Goal: Task Accomplishment & Management: Manage account settings

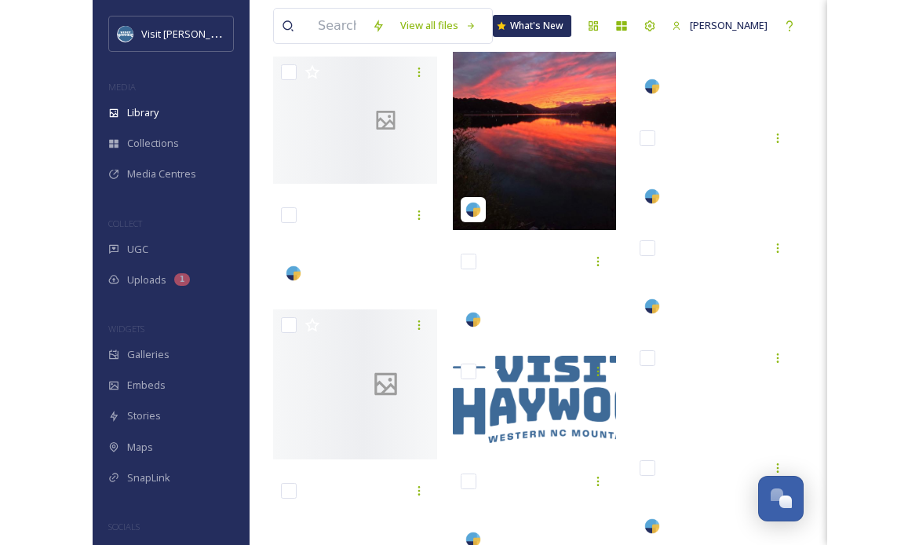
scroll to position [1068, 0]
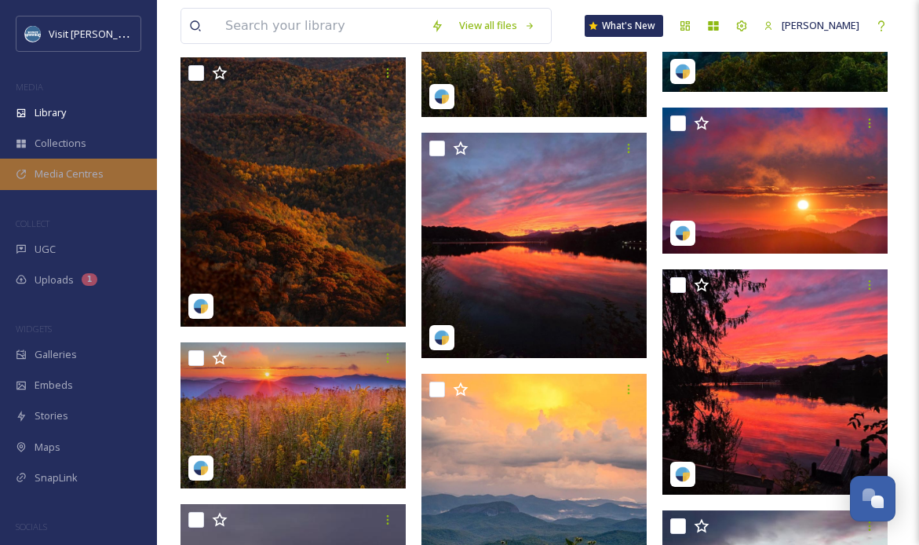
click at [57, 184] on div "Media Centres" at bounding box center [78, 174] width 157 height 31
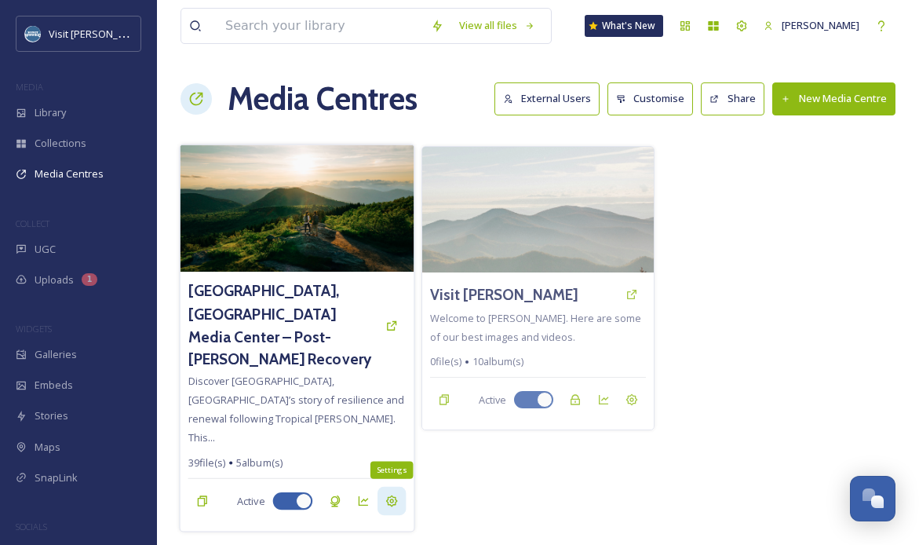
click at [388, 495] on icon at bounding box center [392, 501] width 13 height 13
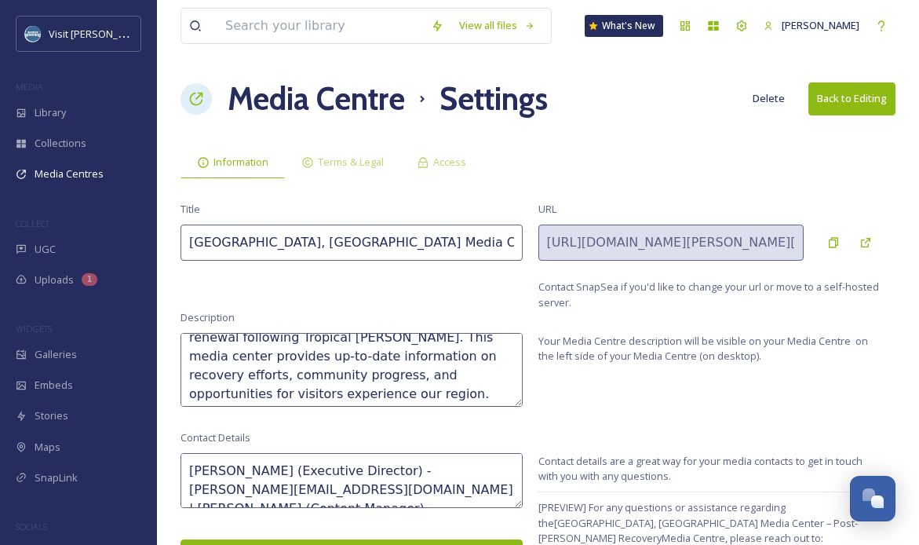
scroll to position [48, 0]
click at [233, 376] on textarea "Discover Haywood County, NC’s story of resilience and renewal following Tropica…" at bounding box center [352, 370] width 342 height 74
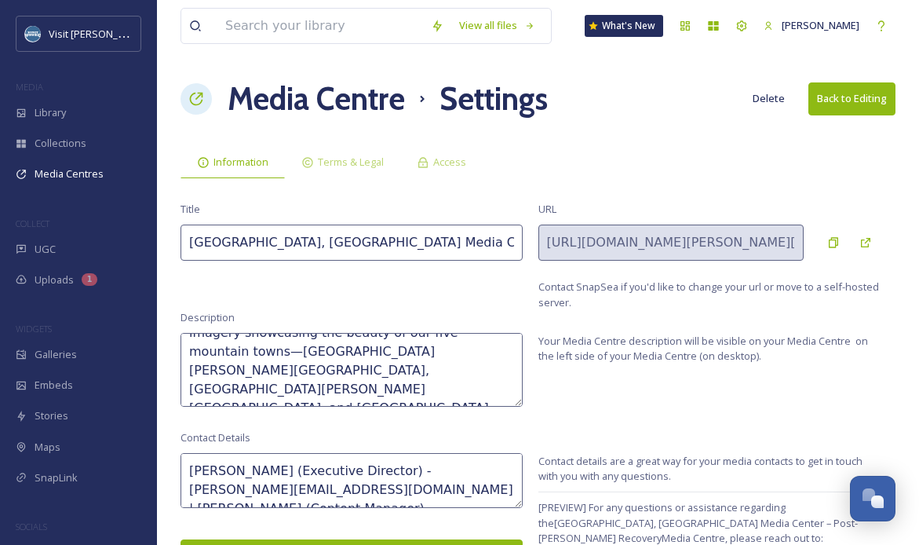
scroll to position [151, 0]
drag, startPoint x: 378, startPoint y: 346, endPoint x: 491, endPoint y: 419, distance: 133.5
click at [491, 419] on div "View all files What's New Amie Newsome Media Centre Settings Delete Back to Edi…" at bounding box center [538, 310] width 762 height 621
paste textarea "Discover a curated gallery of breathtaking images taken in June 2025, showcasin…"
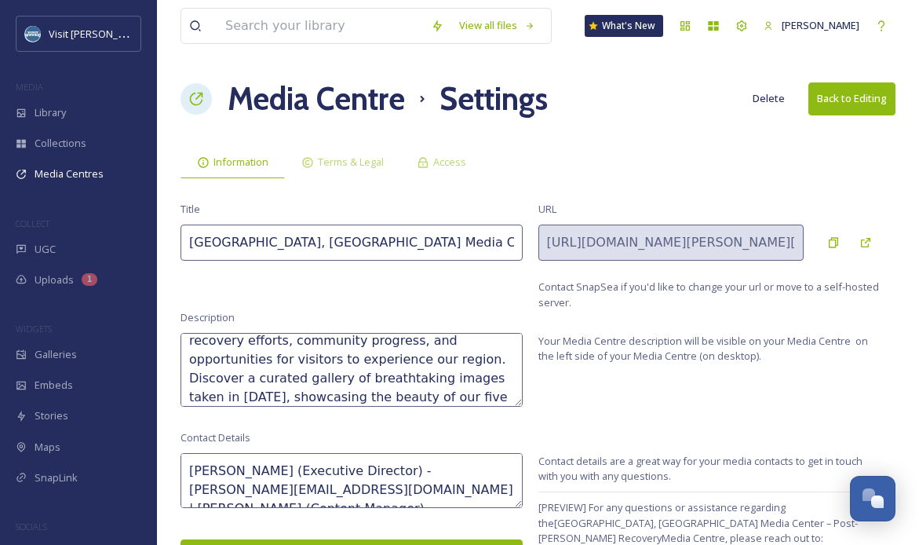
scroll to position [80, 0]
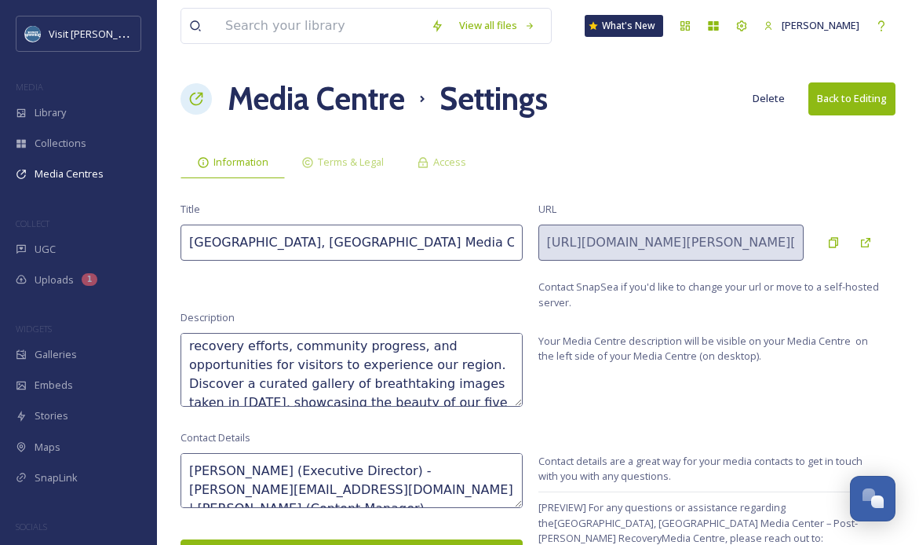
type textarea "Discover Haywood County, NC’s story of resilience and renewal following Tropica…"
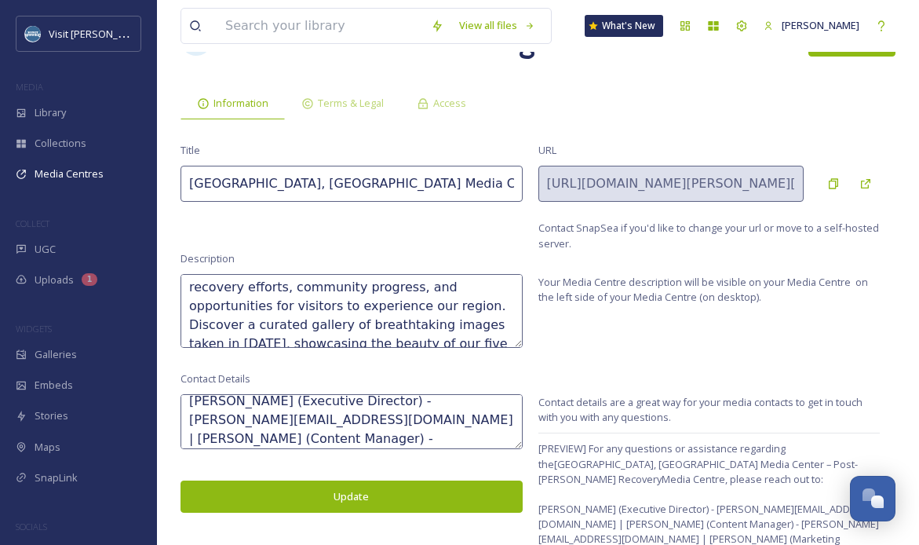
scroll to position [132, 0]
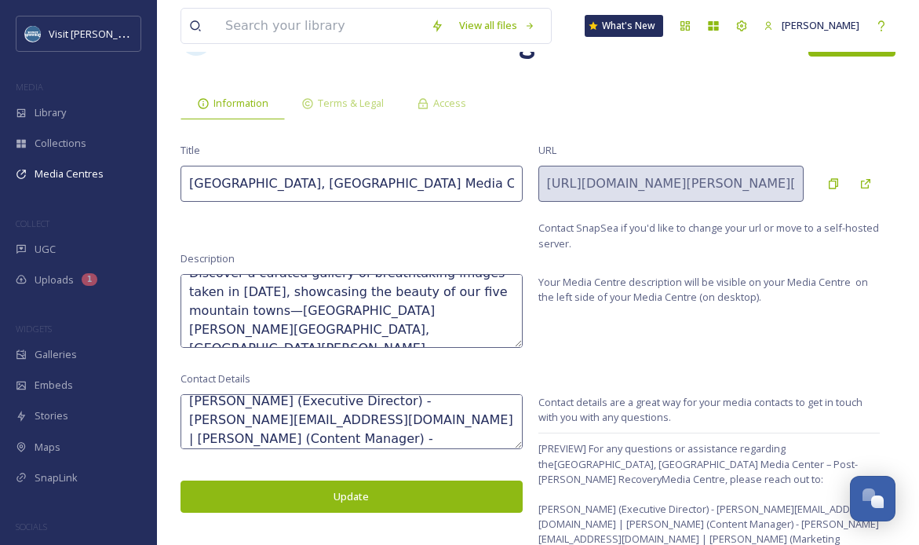
click at [361, 496] on button "Update" at bounding box center [352, 497] width 342 height 32
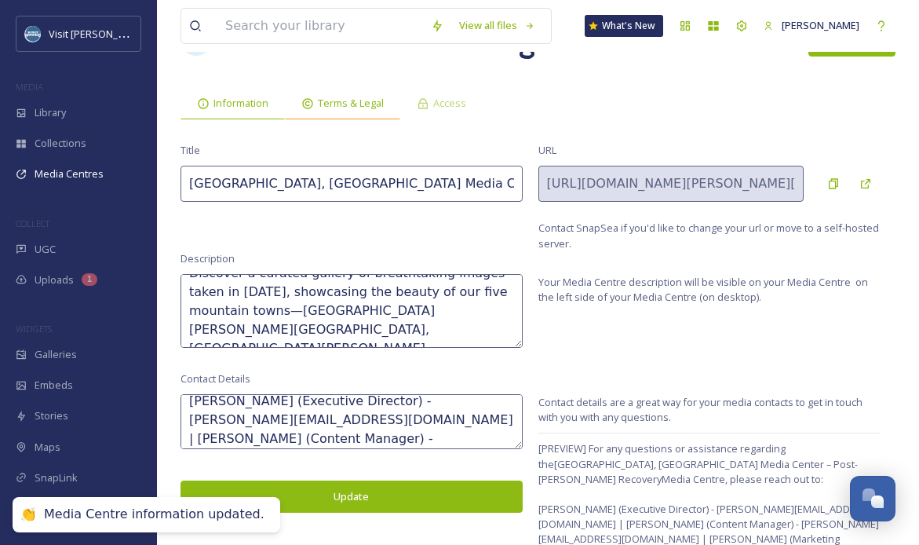
click at [345, 108] on span "Terms & Legal" at bounding box center [351, 103] width 66 height 15
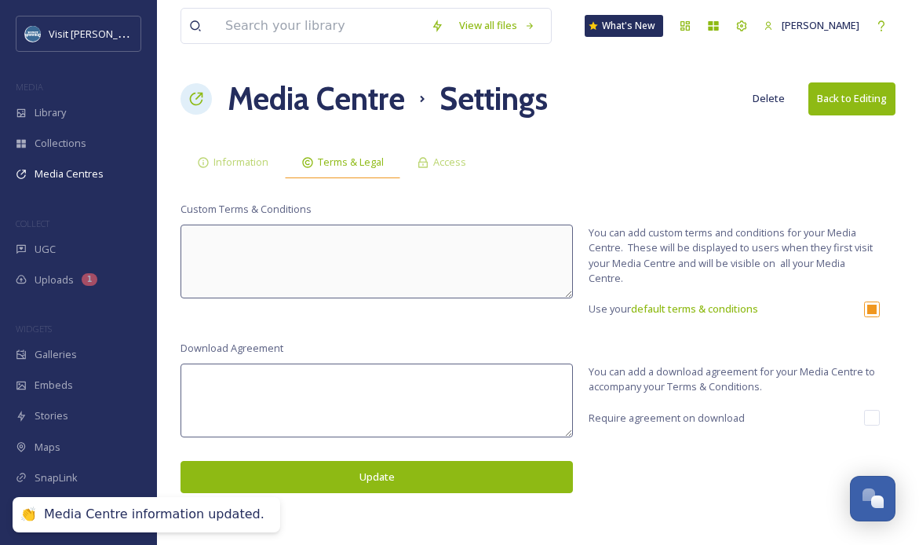
scroll to position [0, 0]
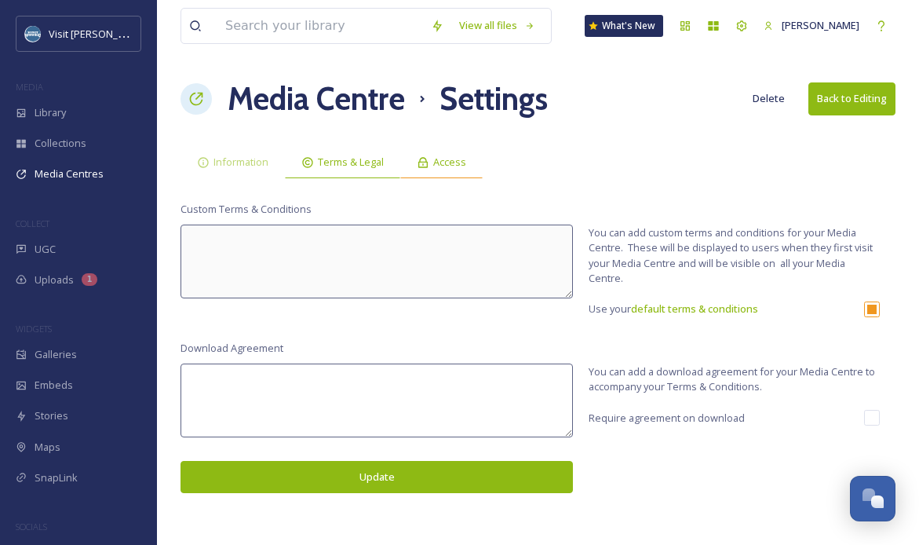
click at [452, 153] on div "Access" at bounding box center [441, 162] width 82 height 32
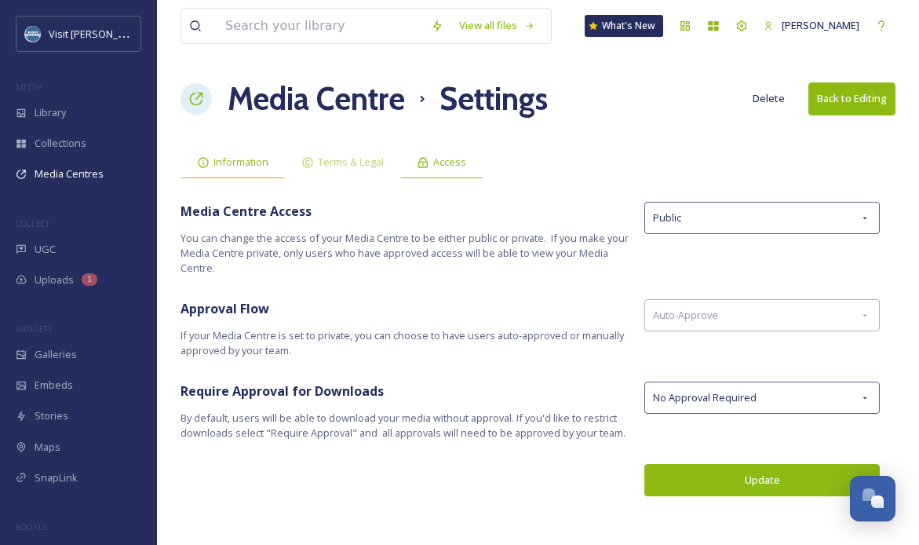
click at [249, 170] on div "Information" at bounding box center [233, 162] width 104 height 32
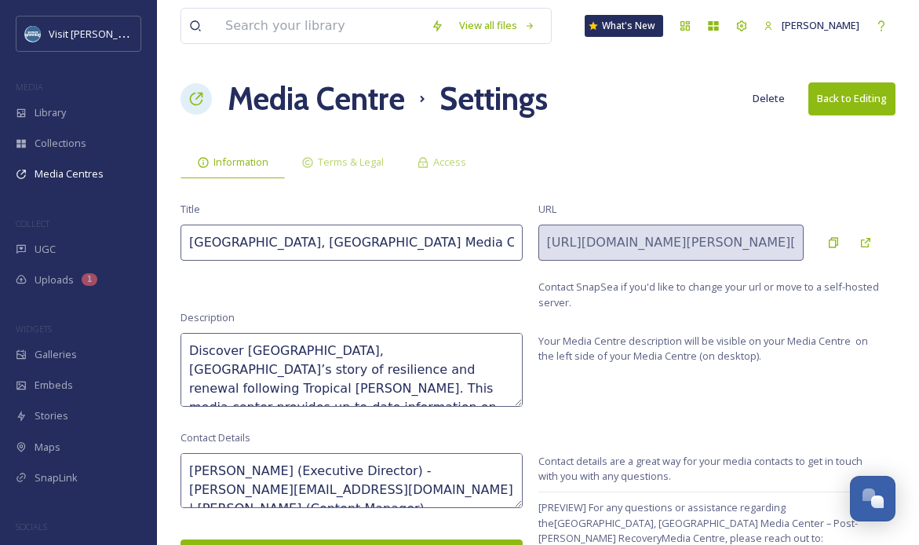
click at [734, 107] on button "Back to Editing" at bounding box center [852, 98] width 87 height 32
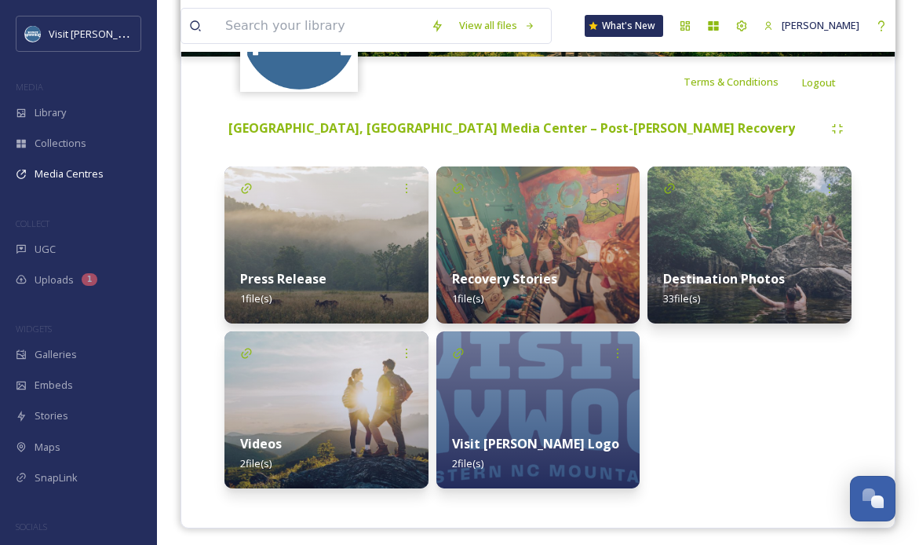
scroll to position [294, 0]
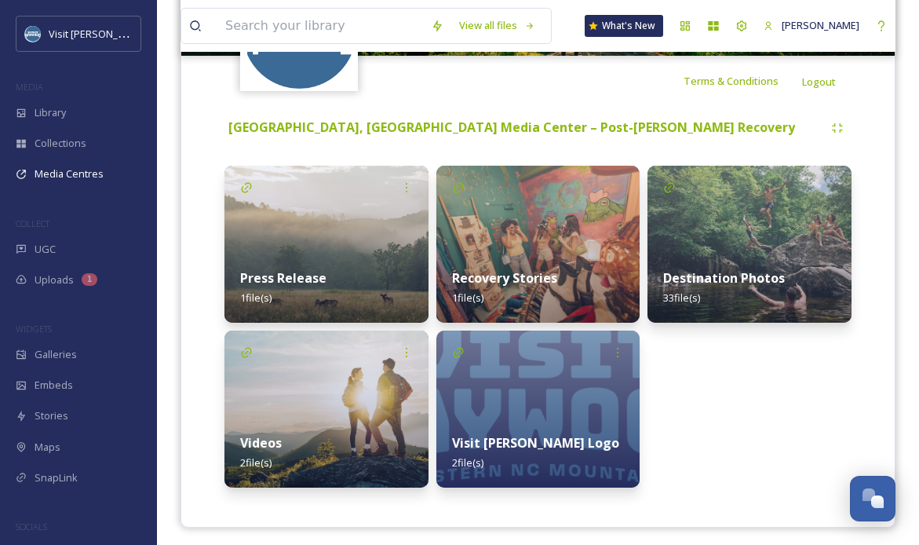
click at [513, 261] on div "Recovery Stories 1 file(s)" at bounding box center [539, 288] width 204 height 70
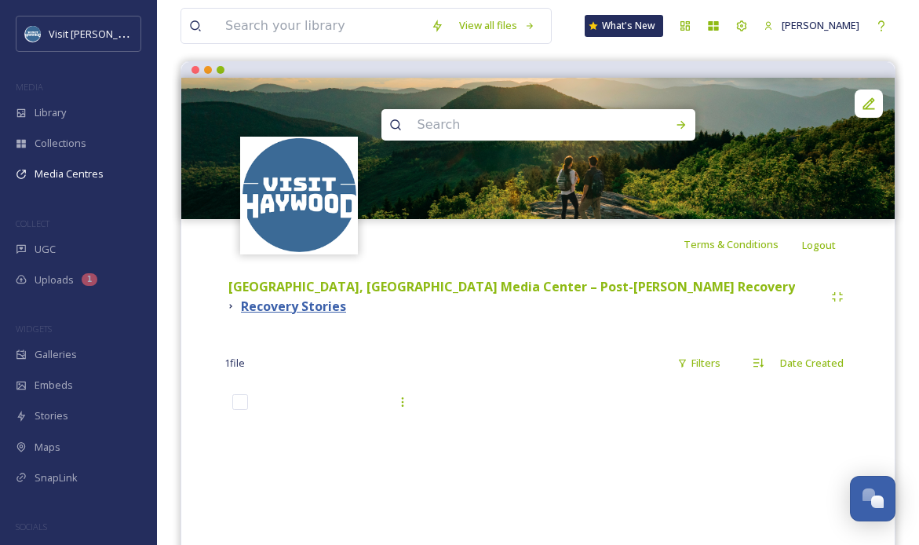
scroll to position [130, 0]
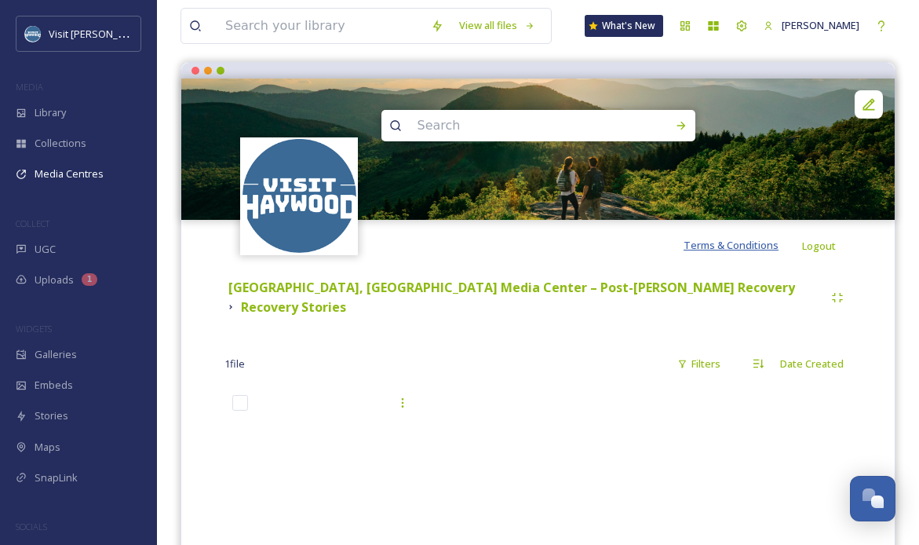
click at [734, 246] on span "Terms & Conditions" at bounding box center [731, 245] width 95 height 14
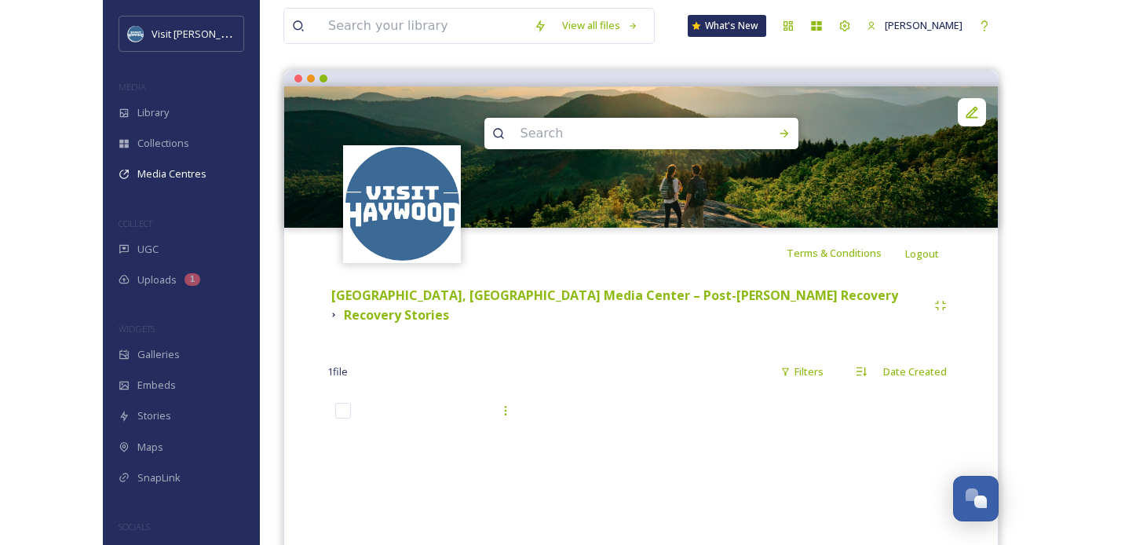
scroll to position [125, 0]
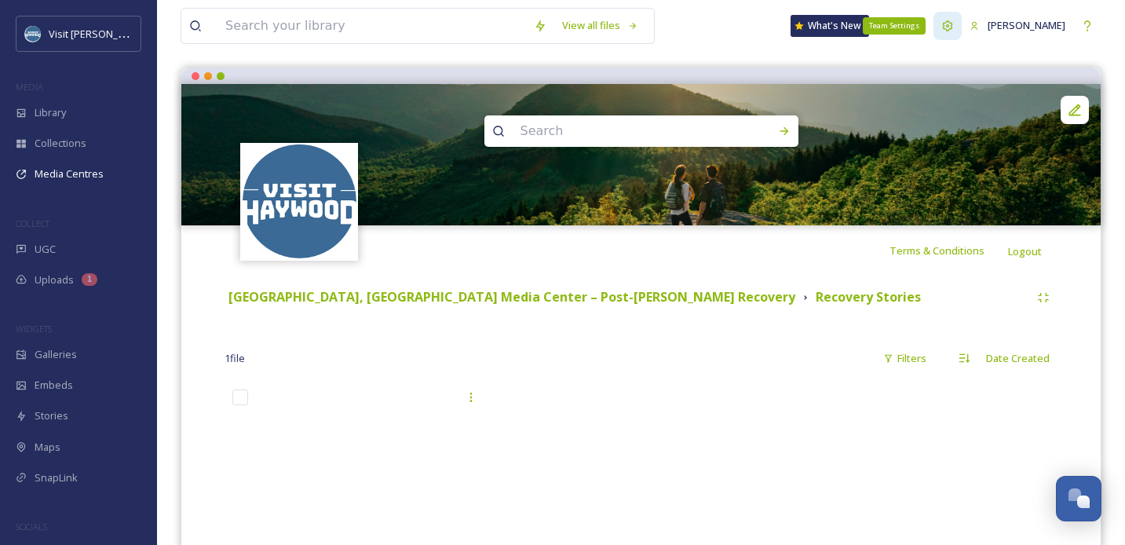
click at [734, 23] on div "Team Settings" at bounding box center [948, 26] width 28 height 28
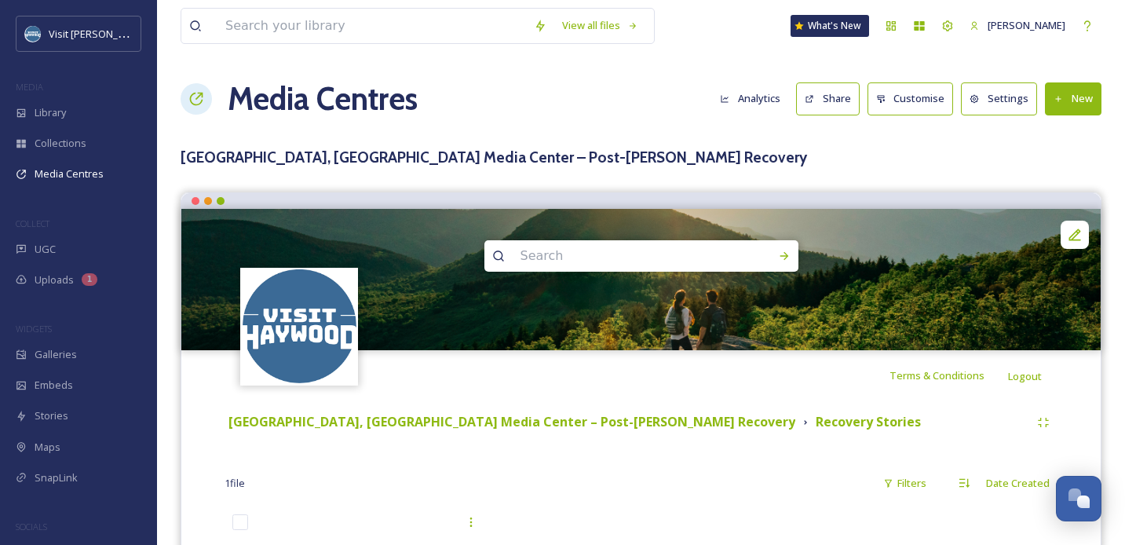
click at [734, 95] on button "Customise" at bounding box center [911, 98] width 86 height 32
click at [734, 96] on button "Settings" at bounding box center [999, 98] width 76 height 32
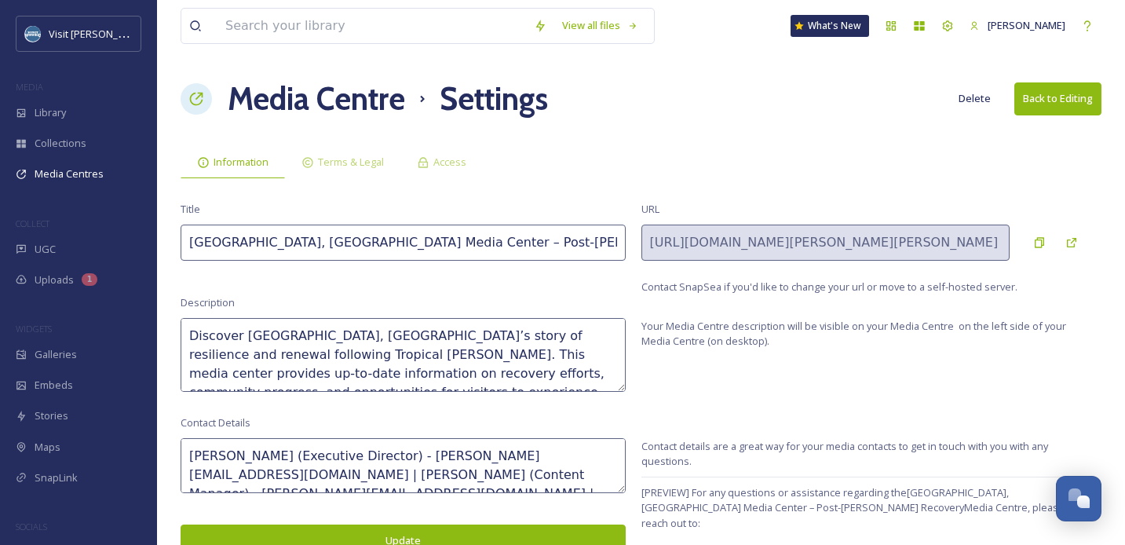
scroll to position [29, 0]
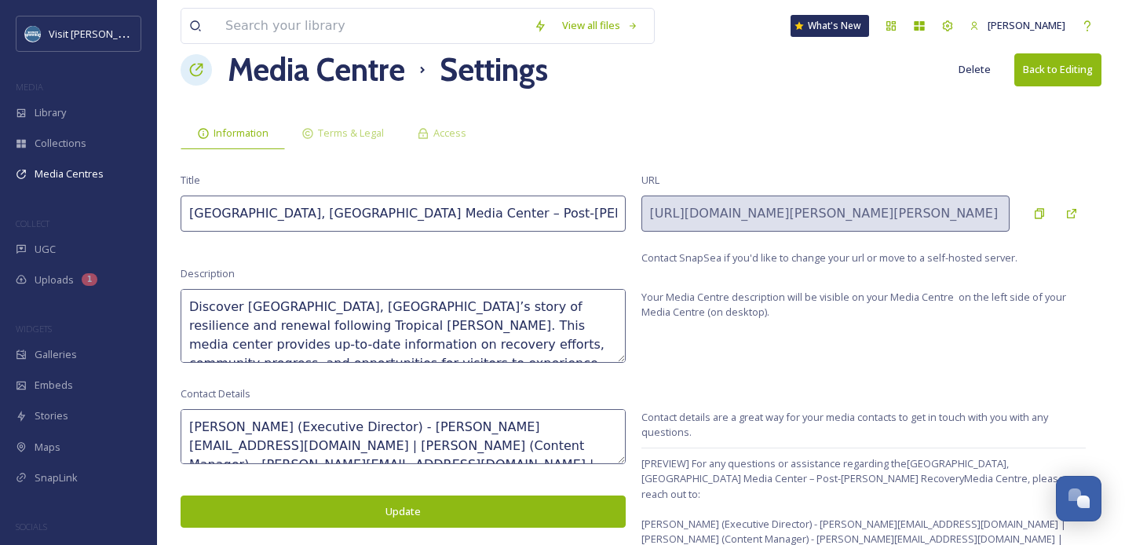
click at [203, 62] on icon at bounding box center [196, 70] width 16 height 16
click at [193, 70] on icon at bounding box center [196, 70] width 16 height 16
click at [75, 111] on div "Library" at bounding box center [78, 112] width 157 height 31
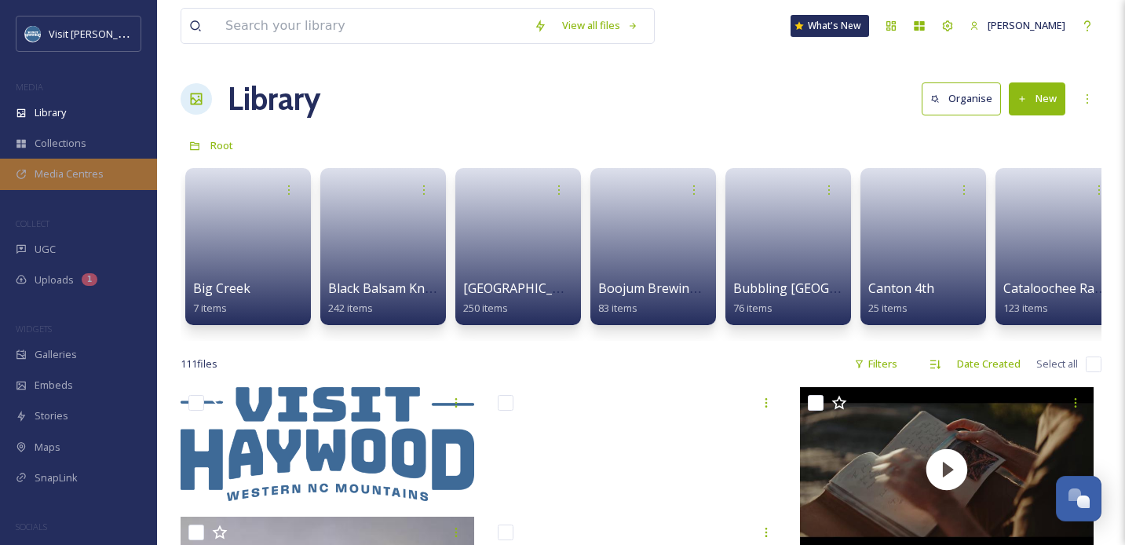
click at [71, 173] on span "Media Centres" at bounding box center [69, 173] width 69 height 15
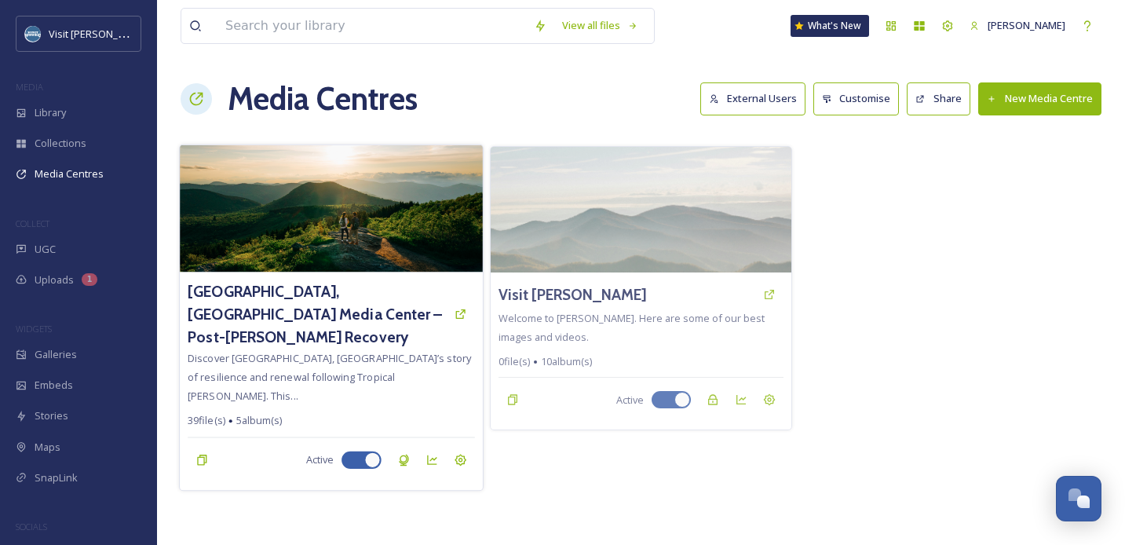
click at [369, 250] on img at bounding box center [331, 208] width 303 height 127
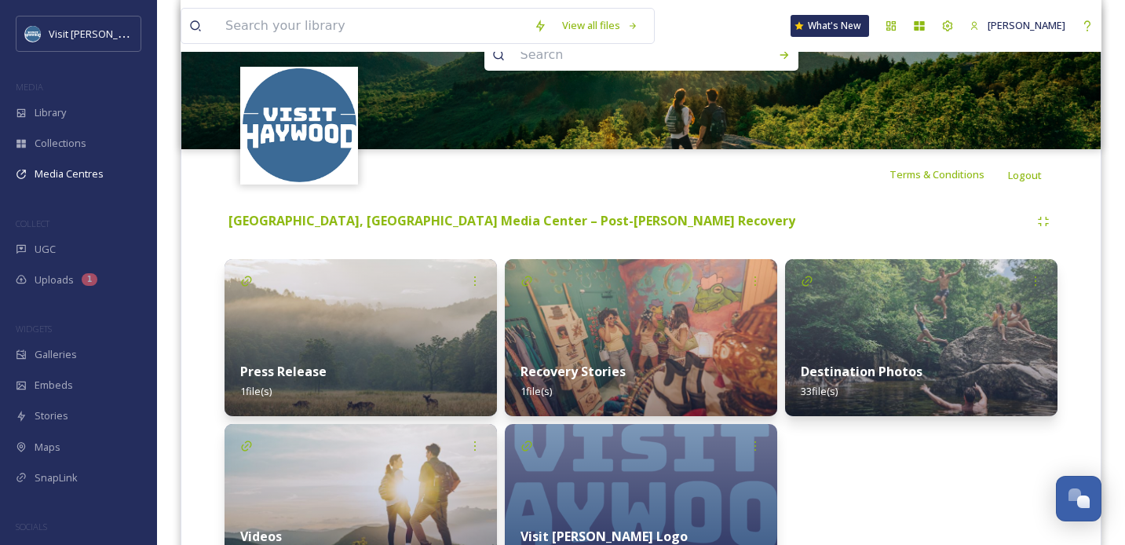
scroll to position [266, 0]
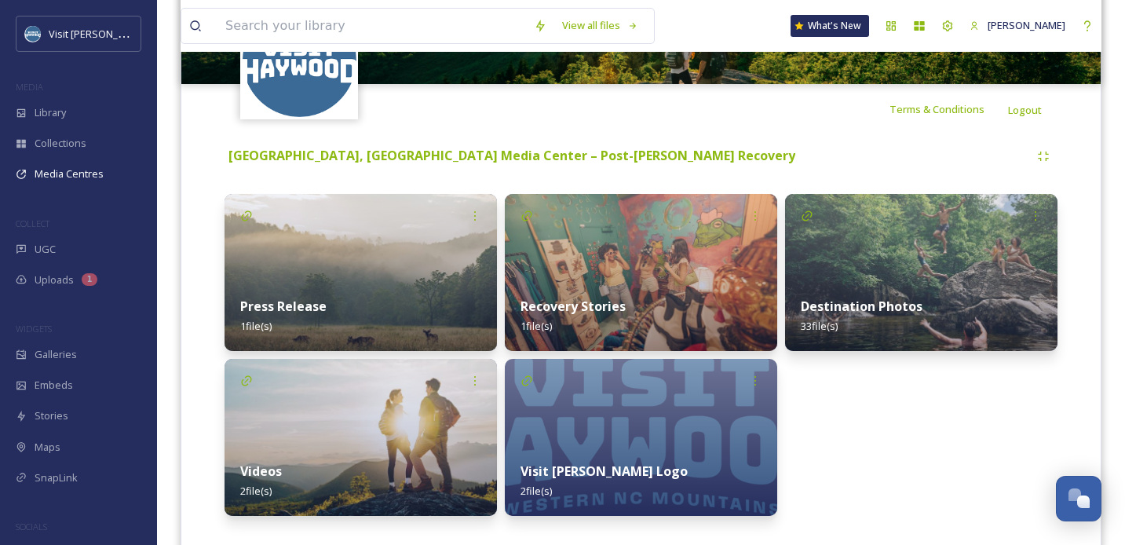
click at [734, 146] on div "Haywood County, NC Media Center – Post-Helene Recovery" at bounding box center [627, 156] width 805 height 20
click at [612, 276] on img at bounding box center [641, 272] width 272 height 157
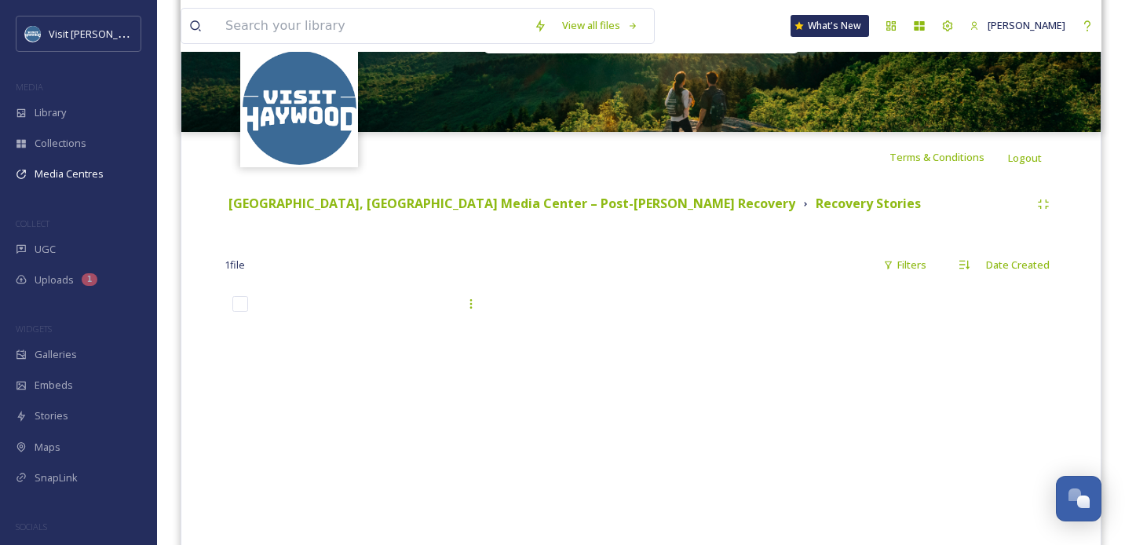
scroll to position [255, 0]
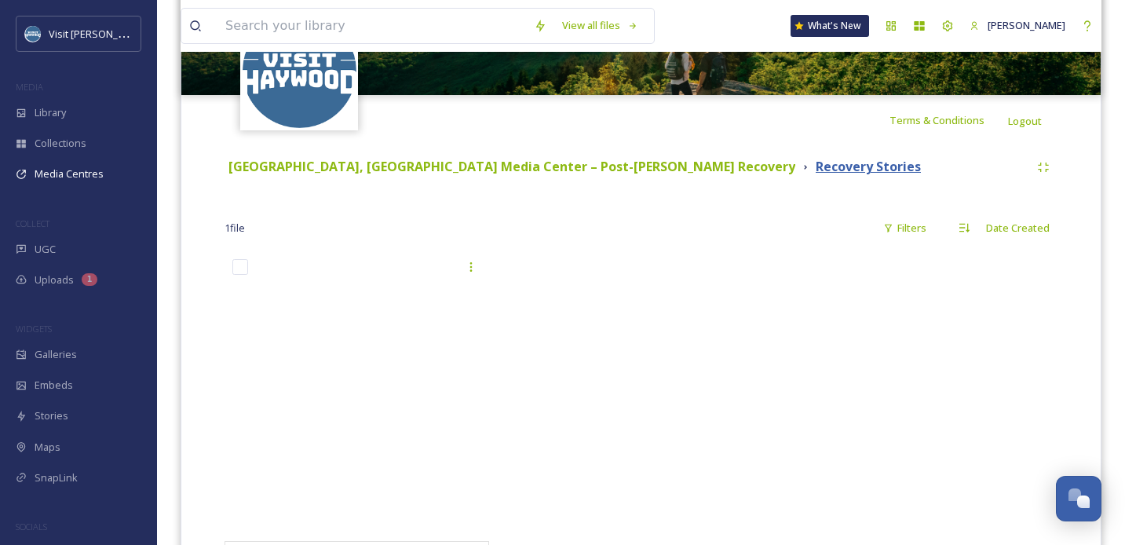
click at [734, 170] on strong "Recovery Stories" at bounding box center [868, 166] width 105 height 17
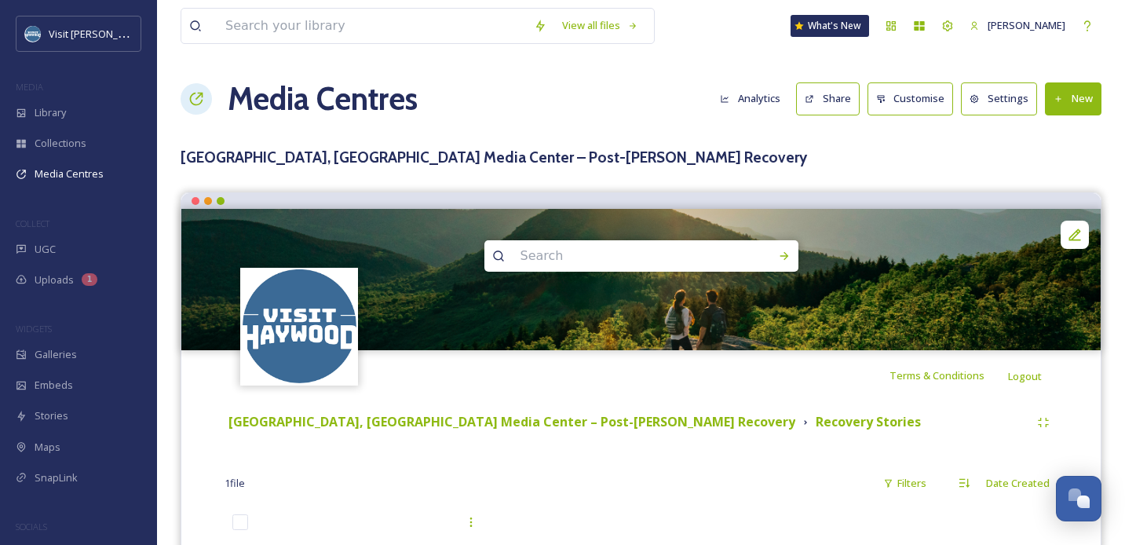
click at [734, 99] on button "Settings" at bounding box center [999, 98] width 76 height 32
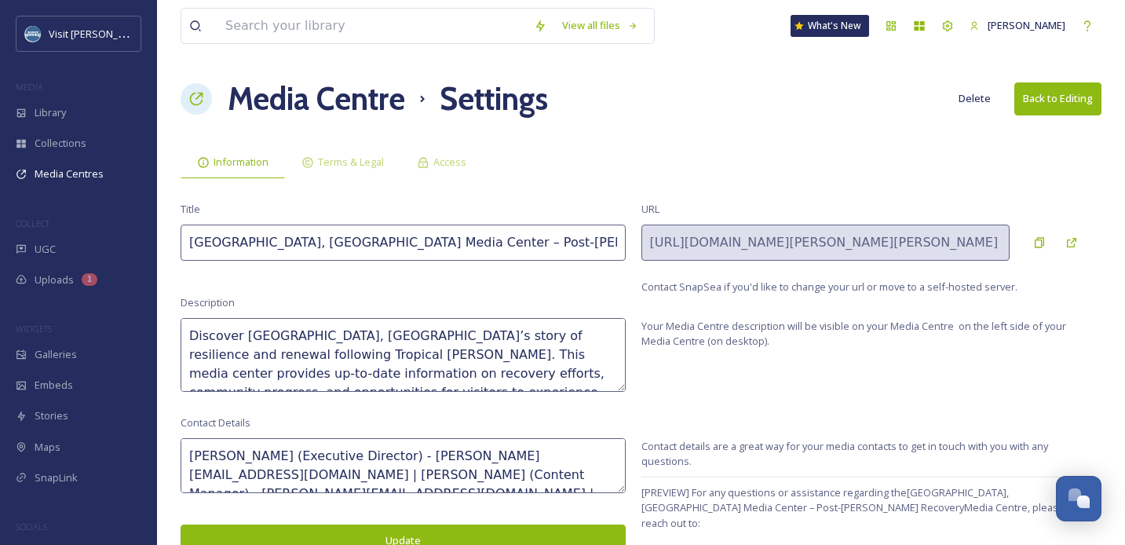
click at [235, 95] on h1 "Media Centre" at bounding box center [316, 98] width 177 height 47
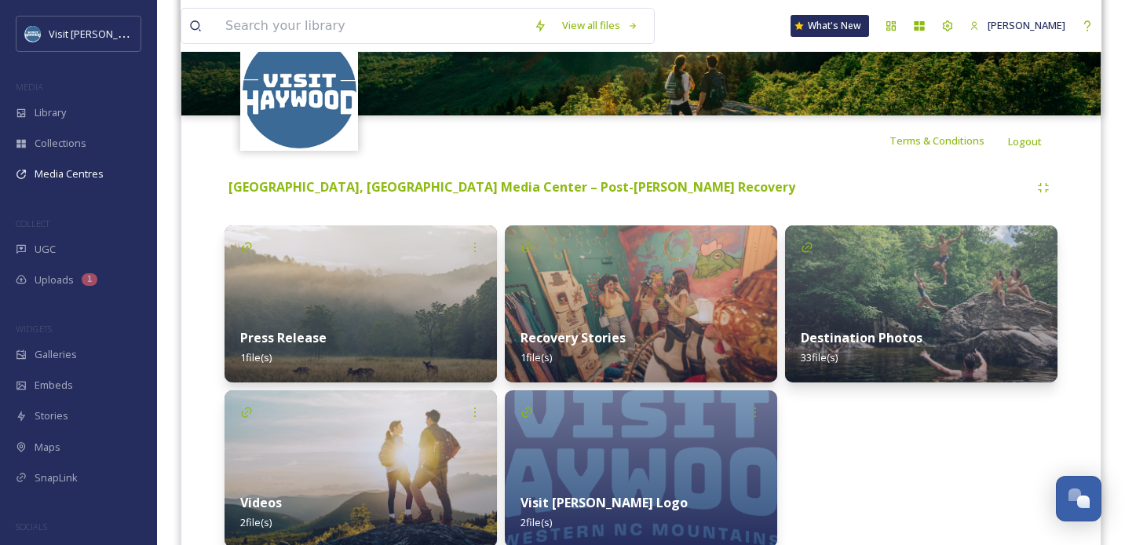
scroll to position [301, 0]
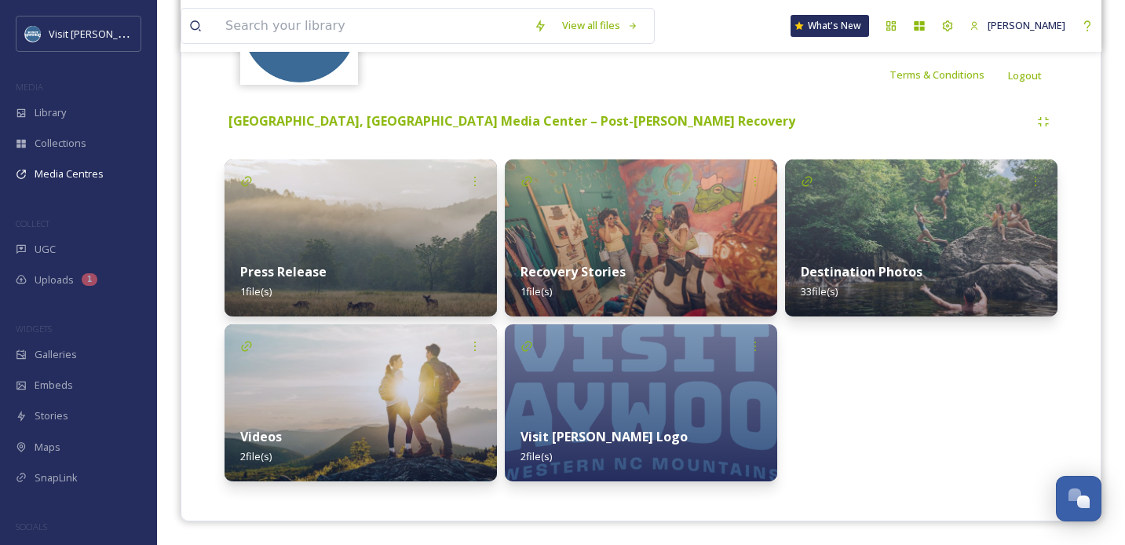
click at [557, 268] on strong "Recovery Stories" at bounding box center [573, 271] width 105 height 17
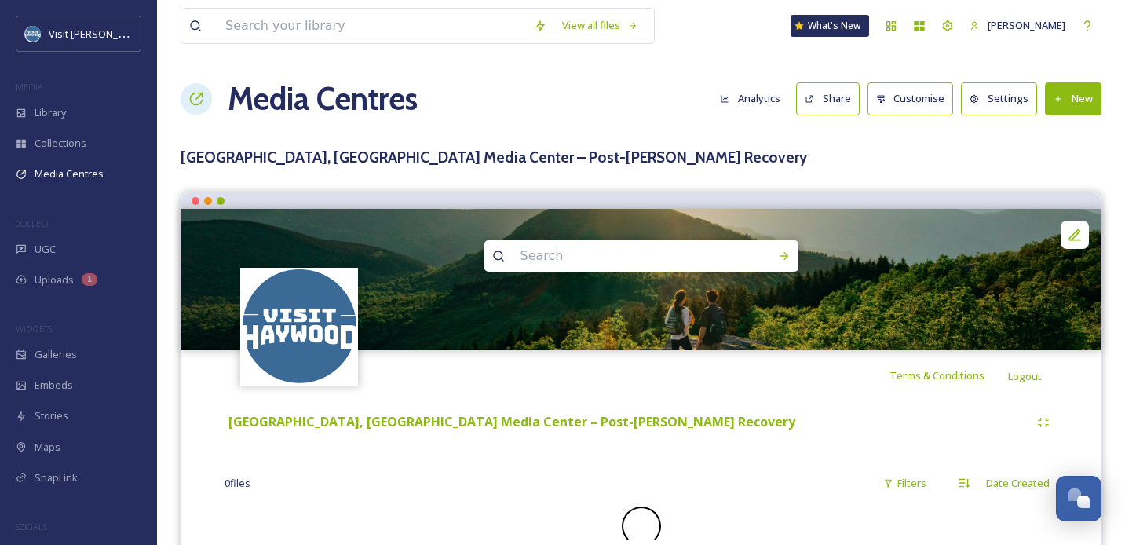
click at [557, 268] on input at bounding box center [620, 256] width 215 height 35
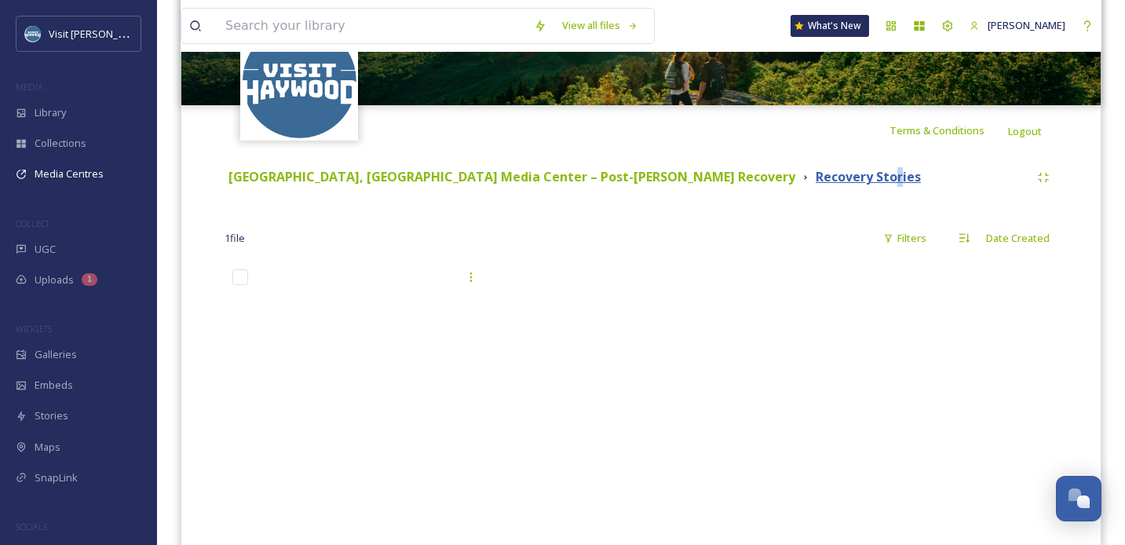
drag, startPoint x: 698, startPoint y: 178, endPoint x: 706, endPoint y: 177, distance: 7.9
click at [734, 177] on strong "Recovery Stories" at bounding box center [868, 176] width 105 height 17
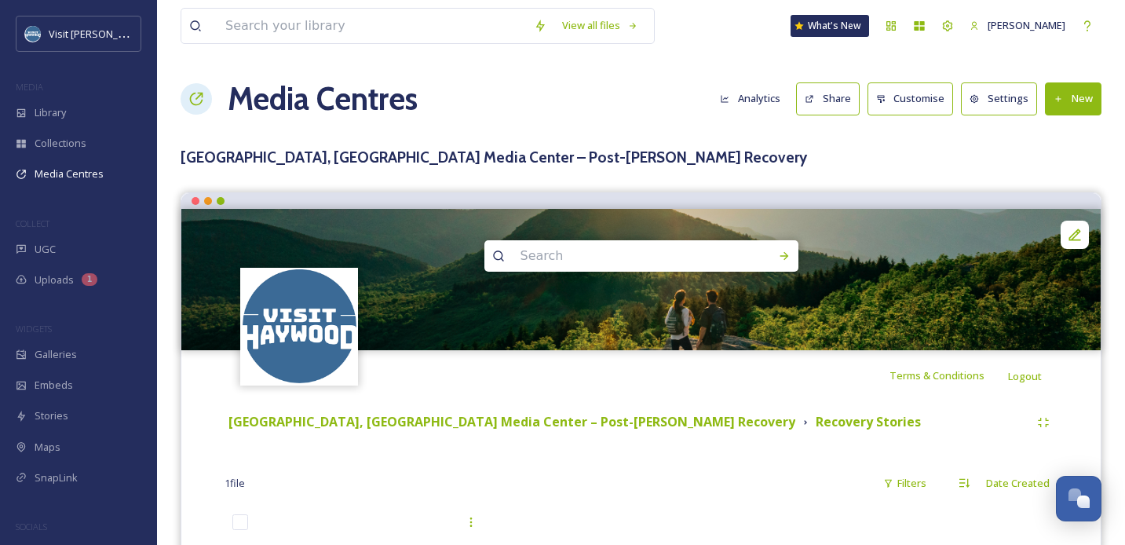
click at [433, 330] on img at bounding box center [640, 279] width 919 height 141
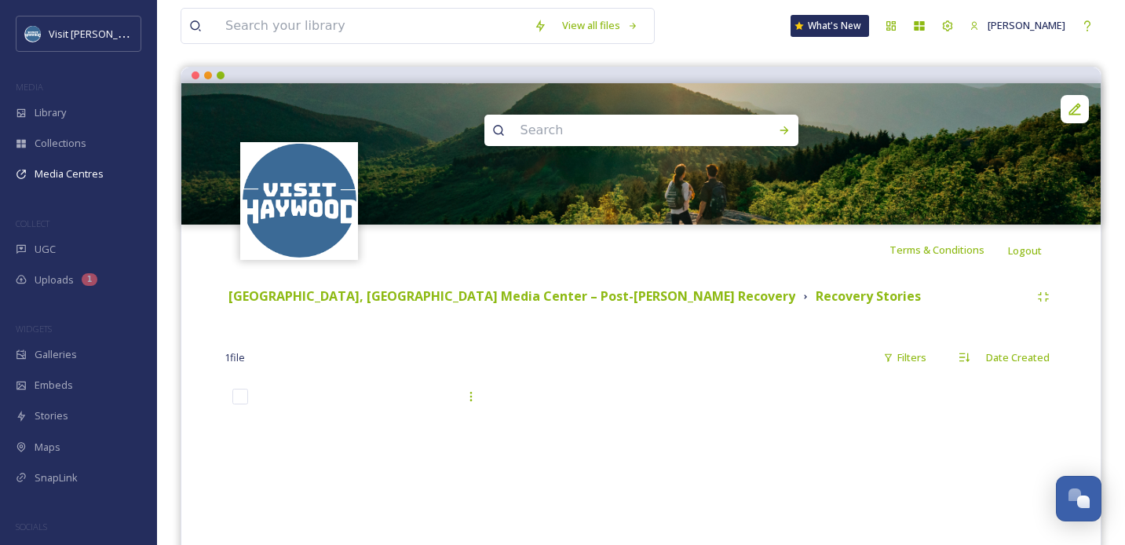
scroll to position [123, 0]
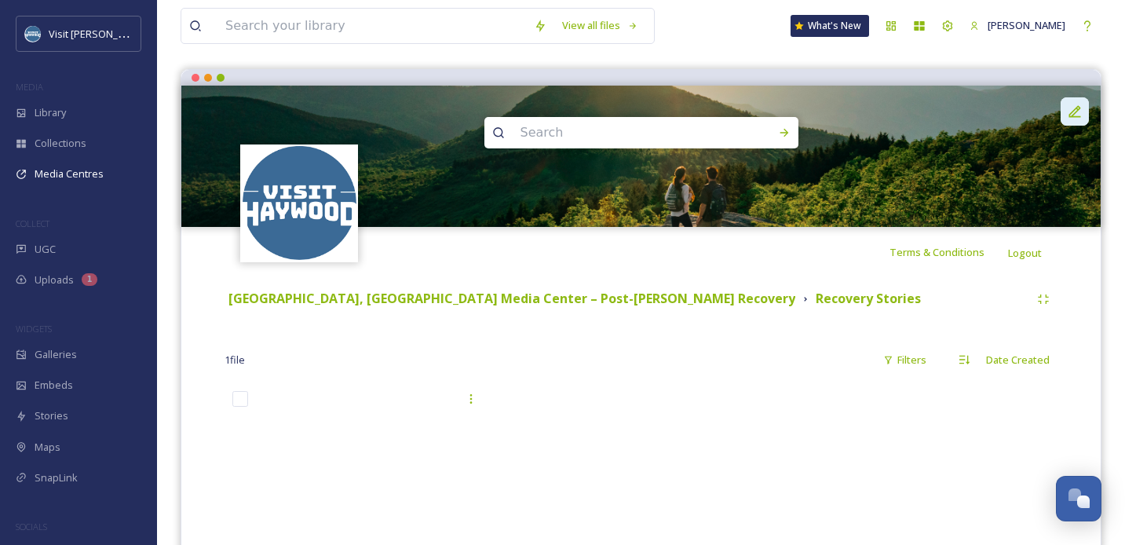
click at [734, 117] on icon at bounding box center [1075, 111] width 12 height 12
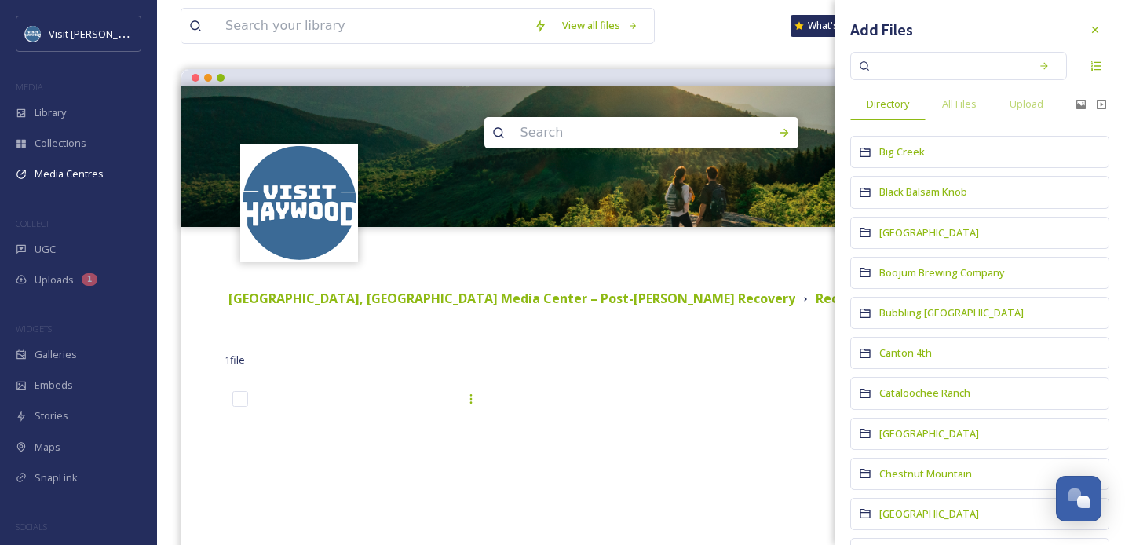
click at [714, 389] on div at bounding box center [641, 544] width 272 height 322
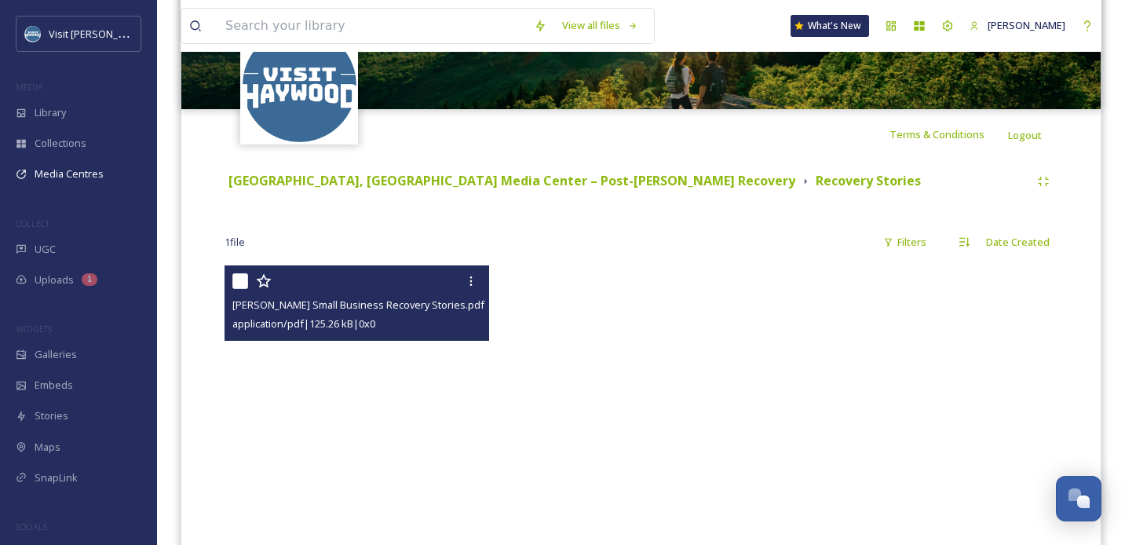
scroll to position [235, 0]
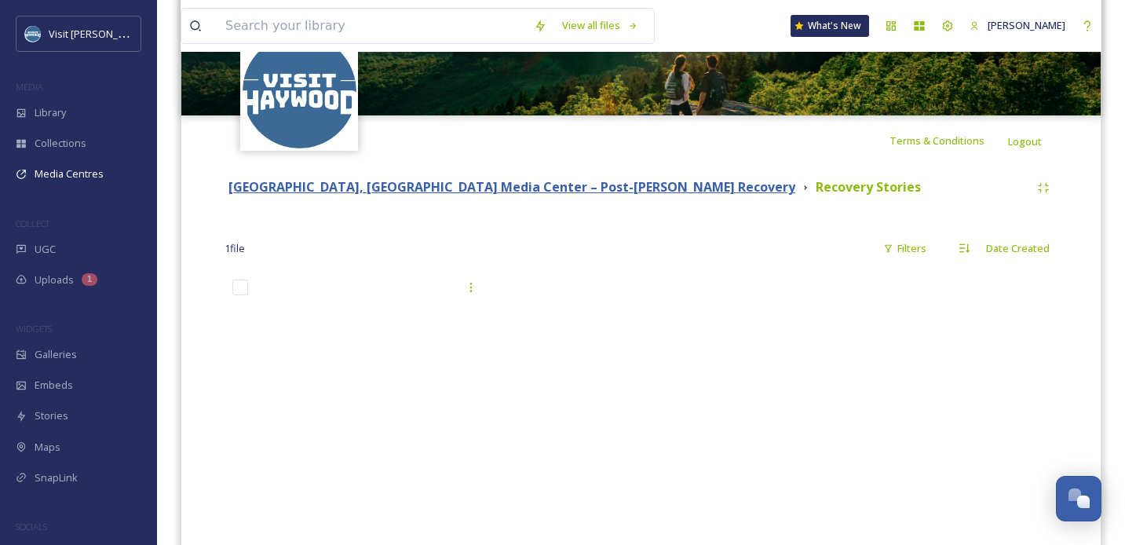
click at [484, 185] on strong "Haywood County, NC Media Center – Post-Helene Recovery" at bounding box center [511, 186] width 567 height 17
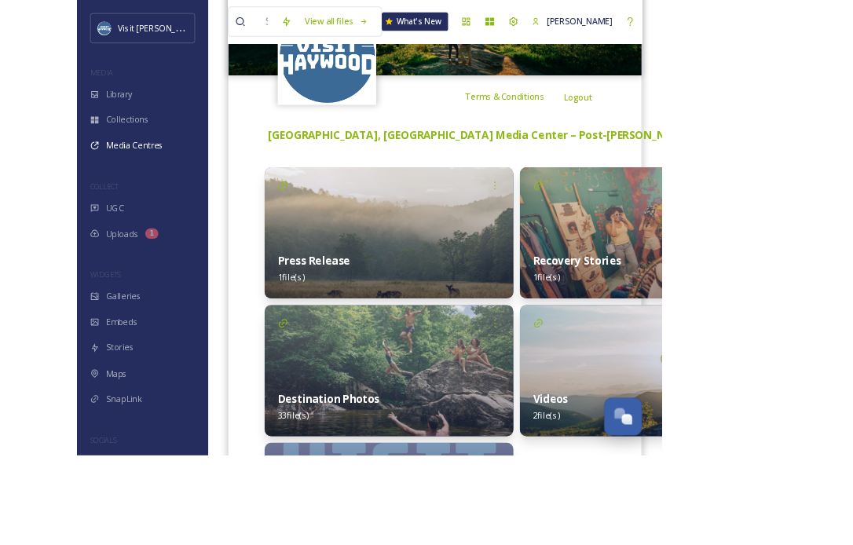
scroll to position [283, 0]
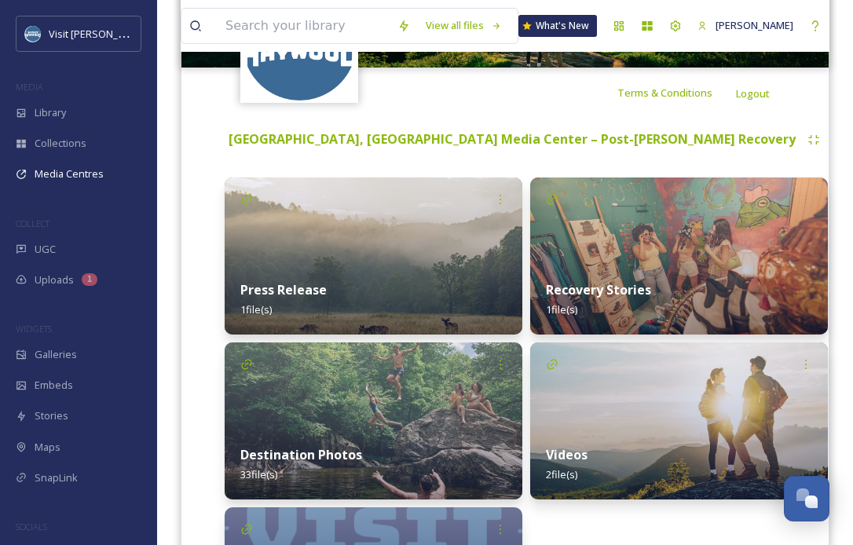
click at [569, 284] on strong "Recovery Stories" at bounding box center [598, 289] width 105 height 17
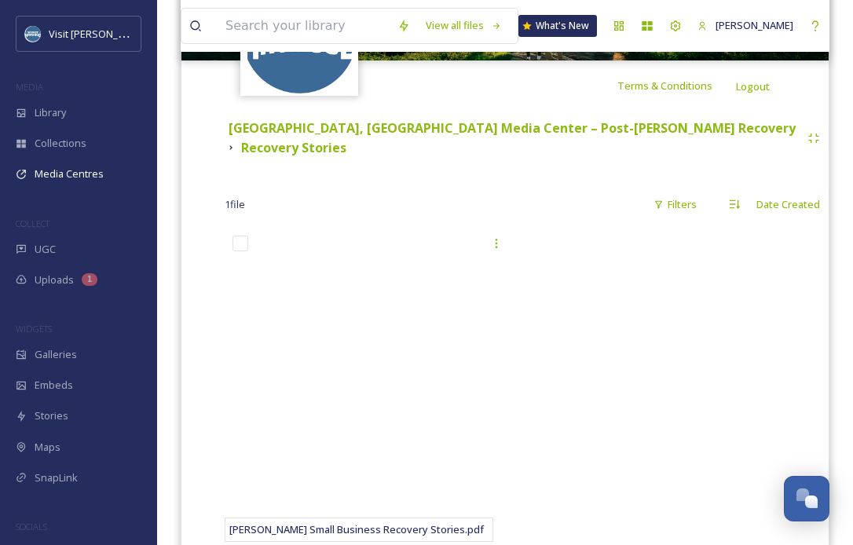
scroll to position [358, 0]
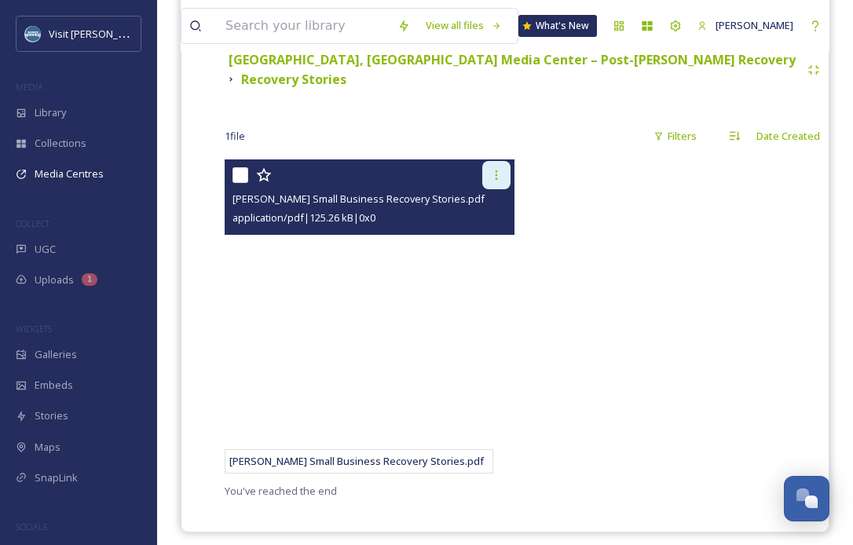
click at [490, 169] on icon at bounding box center [496, 175] width 13 height 13
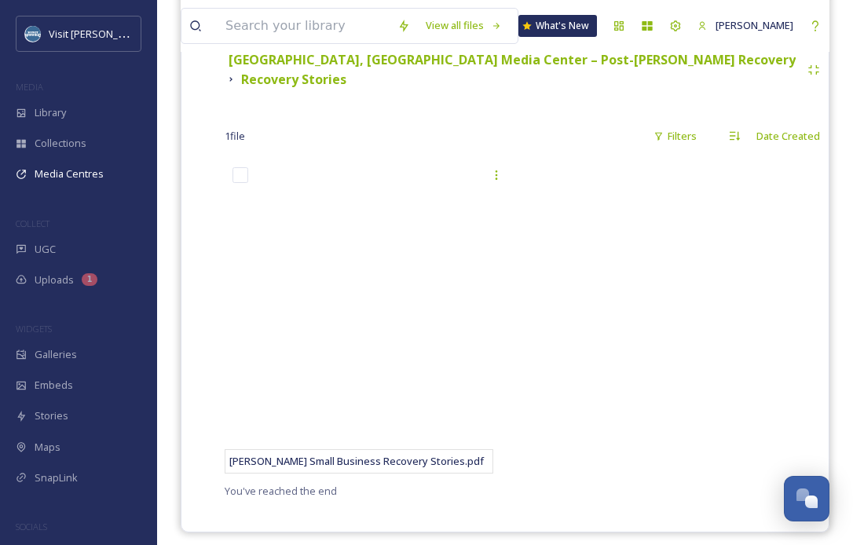
click at [667, 271] on div at bounding box center [679, 320] width 298 height 322
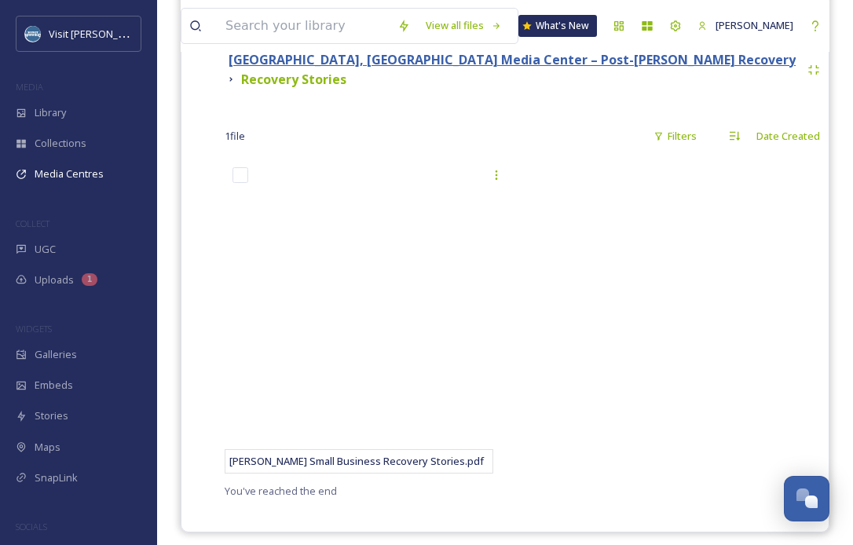
click at [525, 68] on strong "Haywood County, NC Media Center – Post-Helene Recovery" at bounding box center [511, 59] width 567 height 17
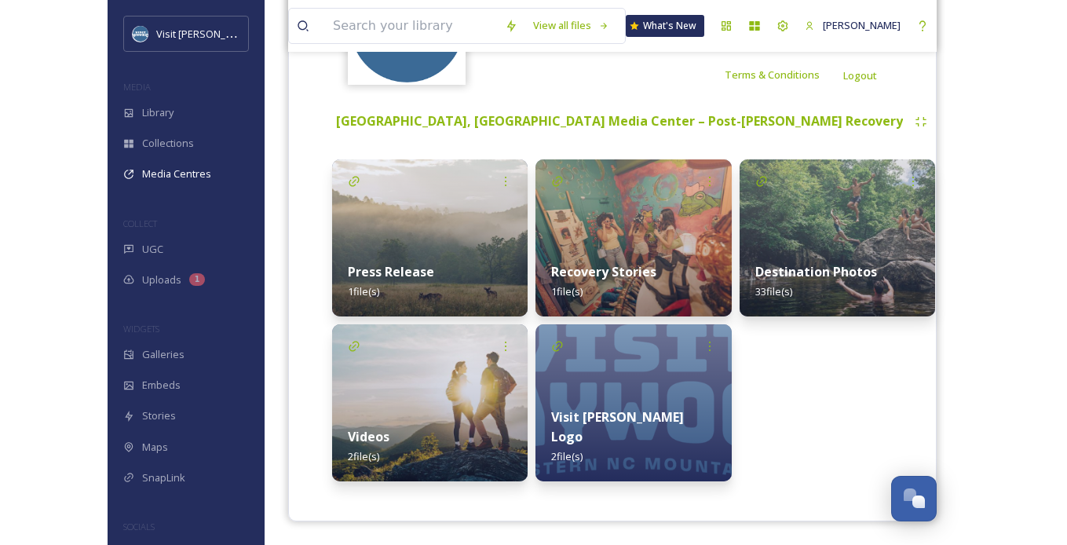
scroll to position [301, 0]
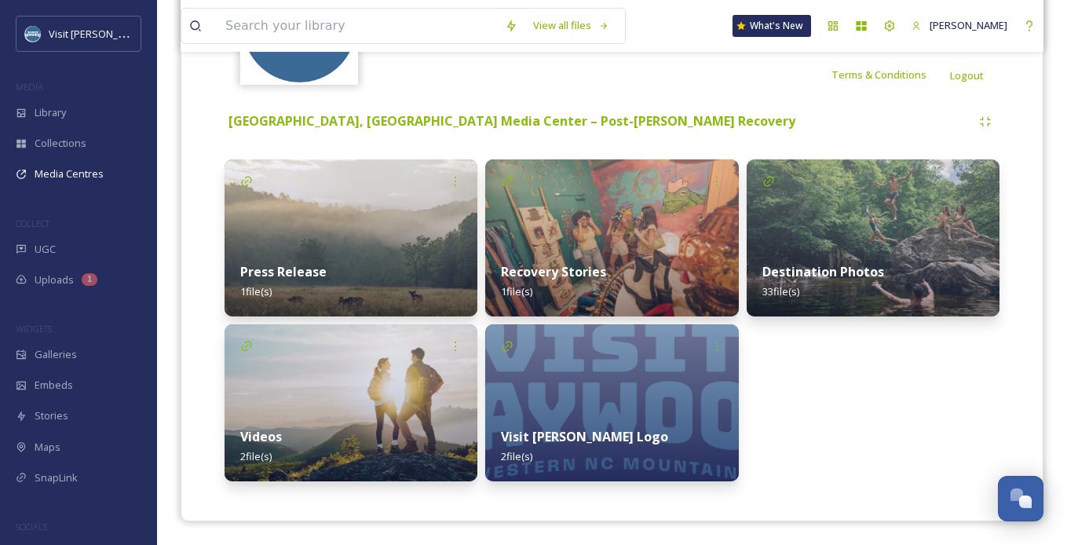
click at [734, 183] on img at bounding box center [873, 237] width 253 height 157
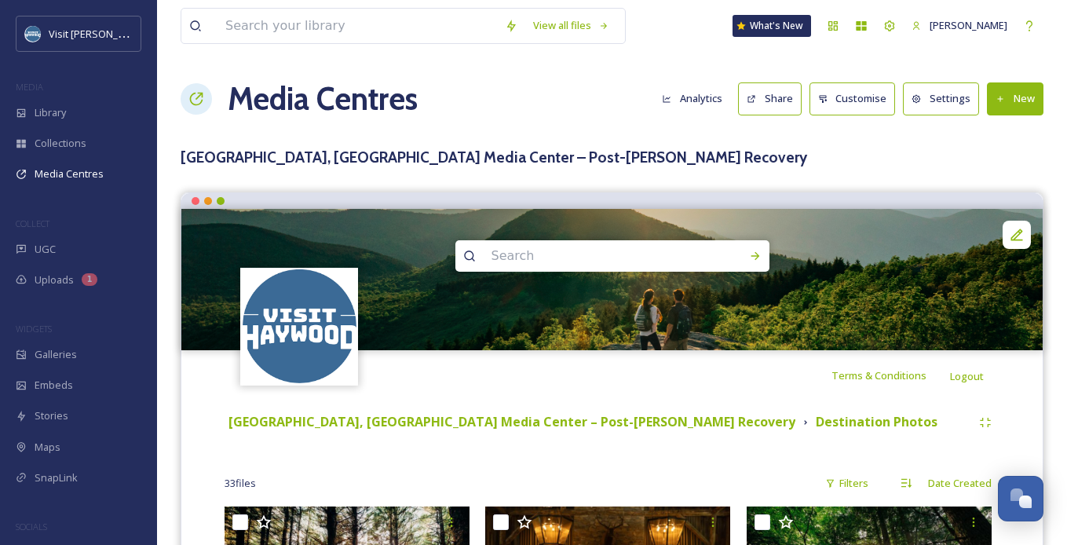
scroll to position [113, 0]
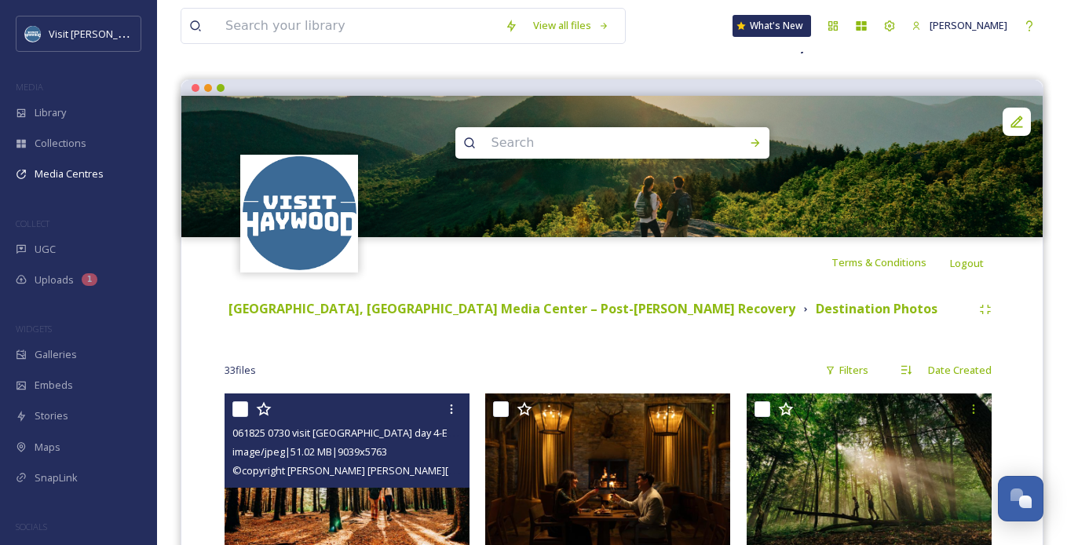
click at [341, 503] on img at bounding box center [347, 471] width 245 height 156
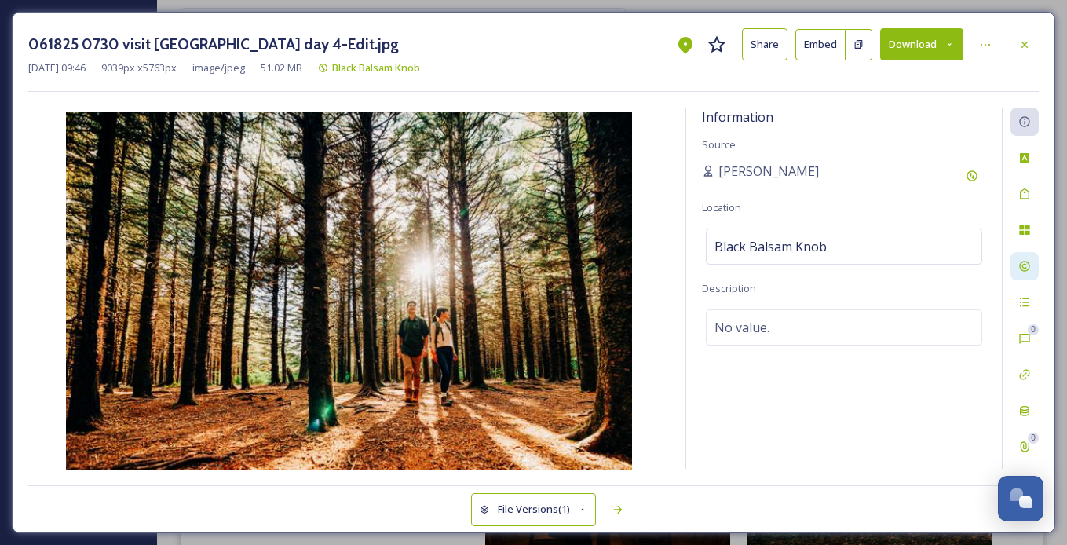
click at [734, 258] on div at bounding box center [1025, 266] width 28 height 28
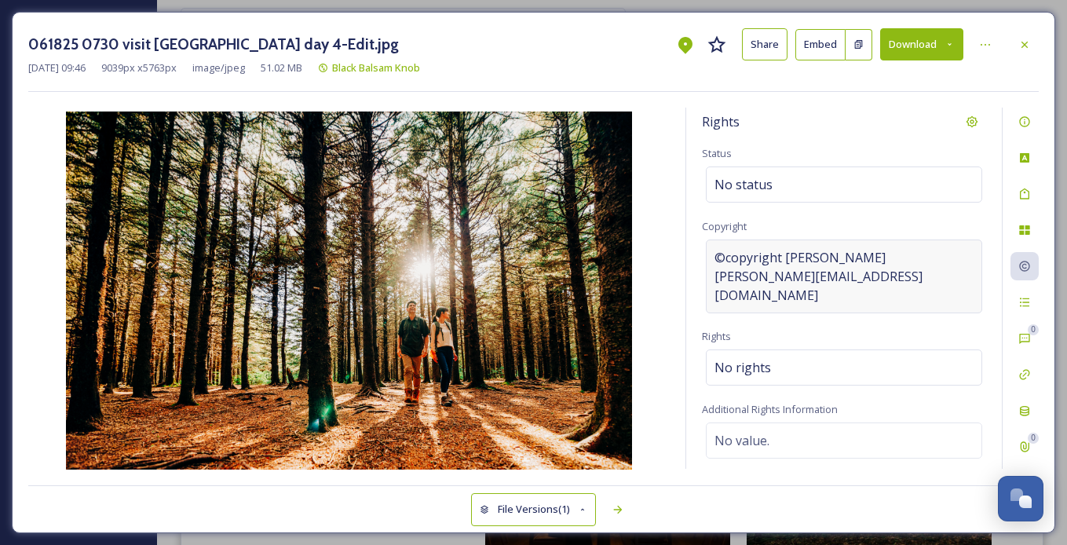
click at [734, 275] on span "©copyright sam dean sam@samdeanphotography.com" at bounding box center [844, 276] width 259 height 57
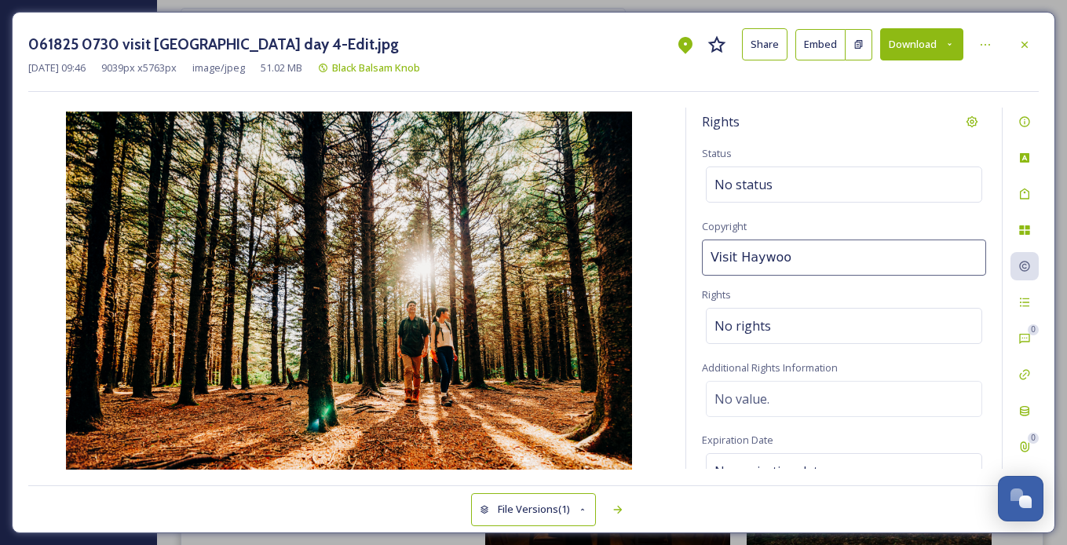
type input "Visit Haywood"
drag, startPoint x: 801, startPoint y: 265, endPoint x: 680, endPoint y: 249, distance: 122.0
click at [680, 249] on div "Rights Status No status Copyright Visit Haywood Rights No rights Additional Rig…" at bounding box center [533, 289] width 1011 height 362
click at [734, 219] on div "Rights Status No status Copyright ©Visit Haywood Rights No rights Additional Ri…" at bounding box center [844, 288] width 316 height 361
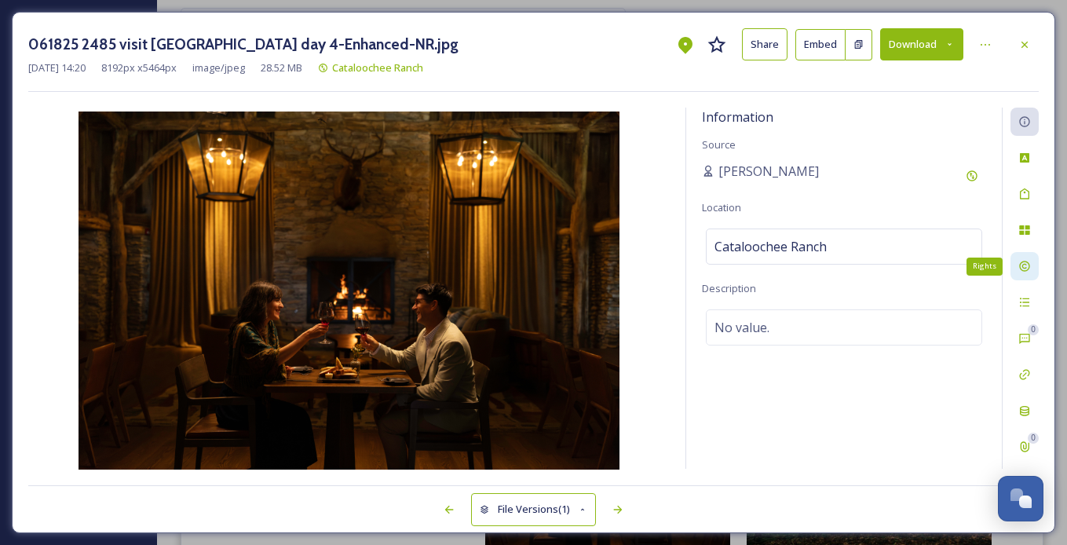
click at [734, 261] on icon at bounding box center [1024, 266] width 10 height 10
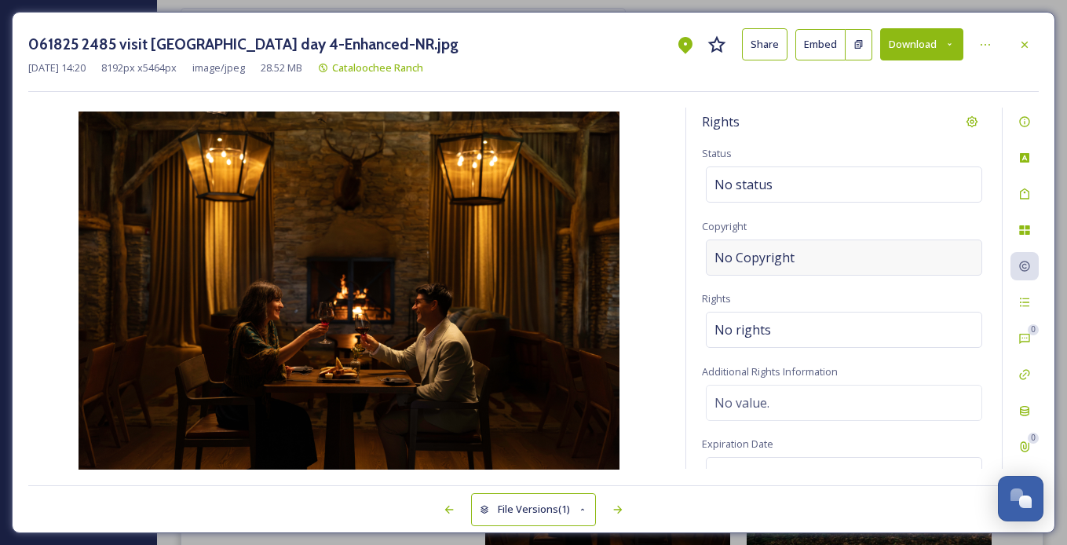
click at [734, 259] on div "No Copyright" at bounding box center [844, 257] width 276 height 36
type input "Visit Haywood"
click at [734, 81] on div "061825 2485 visit haywood day 4-Enhanced-NR.jpg Share Embed Download Aug 04 202…" at bounding box center [533, 60] width 1011 height 64
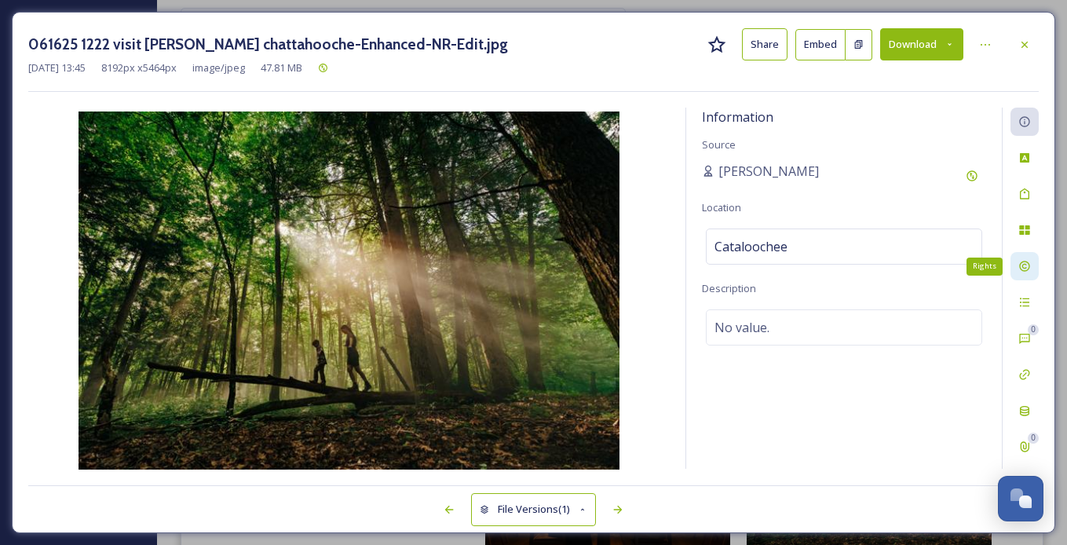
click at [734, 264] on icon at bounding box center [1024, 266] width 13 height 13
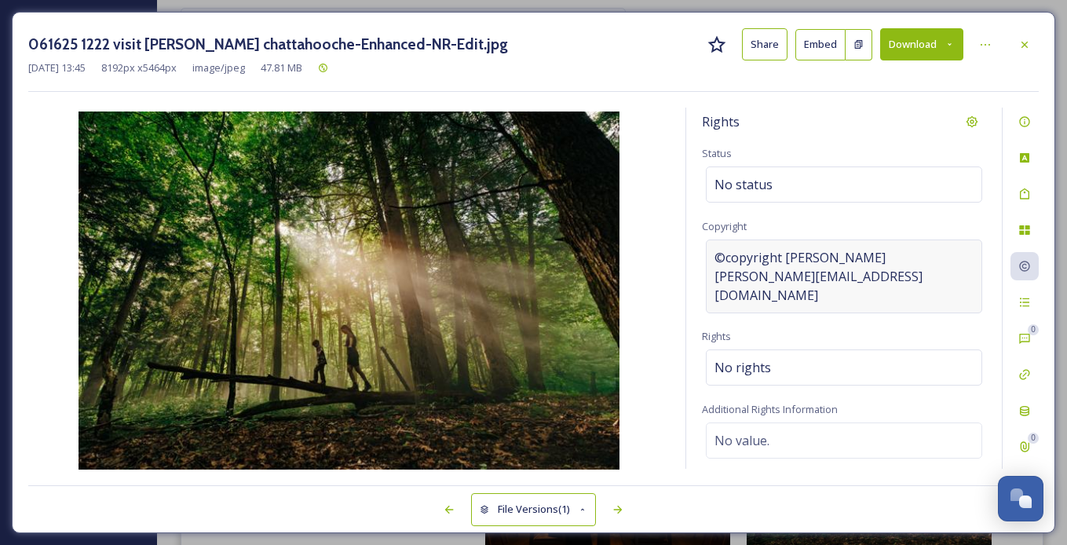
click at [734, 270] on span "©copyright sam dean sam@samdeanphotography.com" at bounding box center [844, 276] width 259 height 57
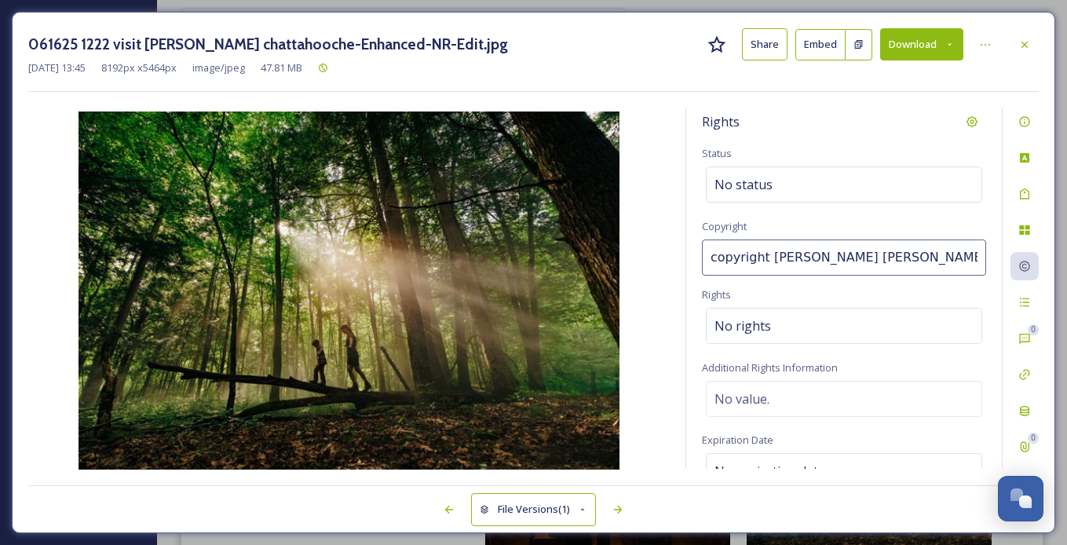
scroll to position [0, 31]
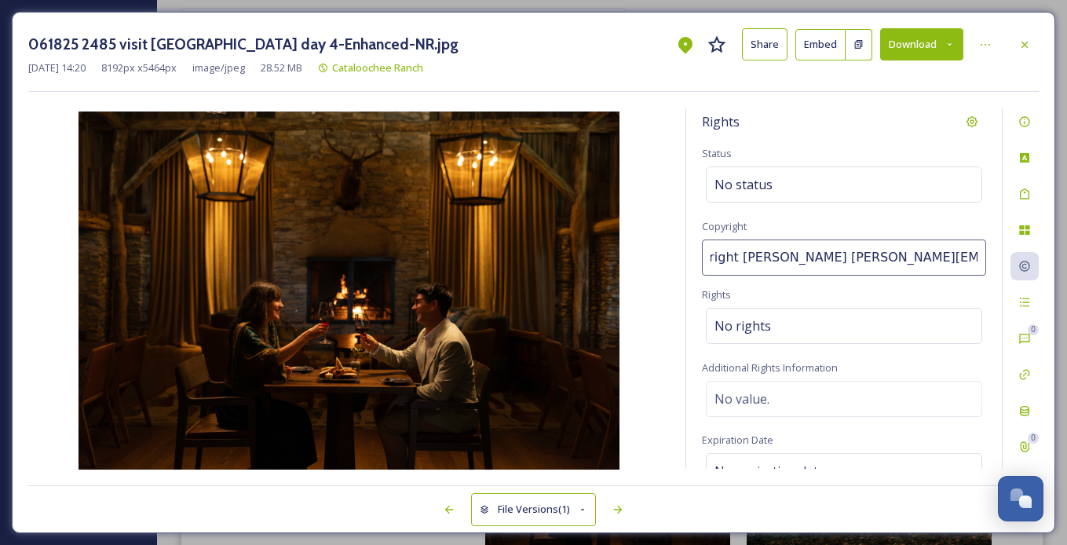
type input "Visit Haywood"
click at [734, 130] on div "Rights" at bounding box center [844, 122] width 284 height 28
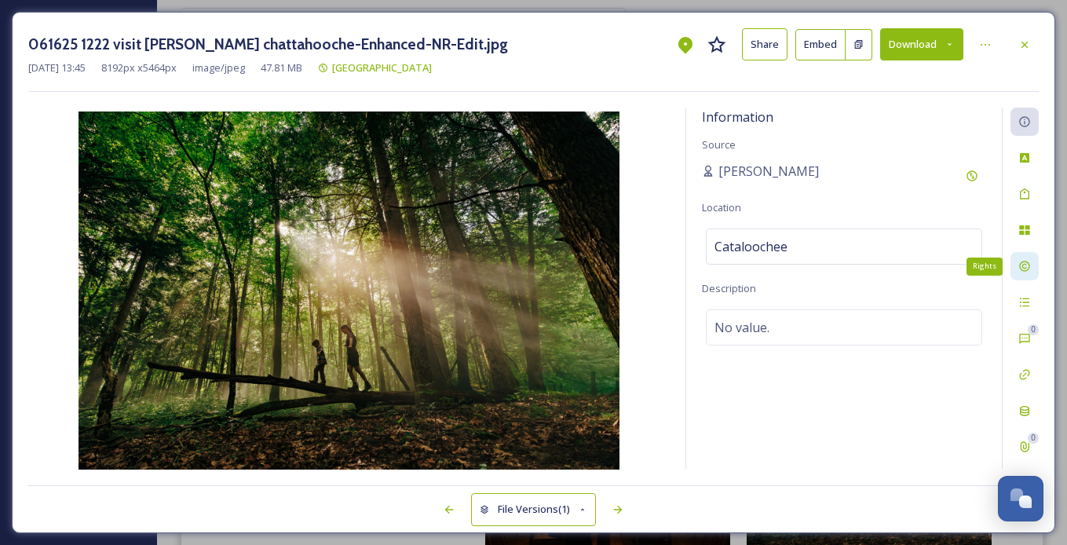
click at [734, 272] on div "Rights" at bounding box center [1025, 266] width 28 height 28
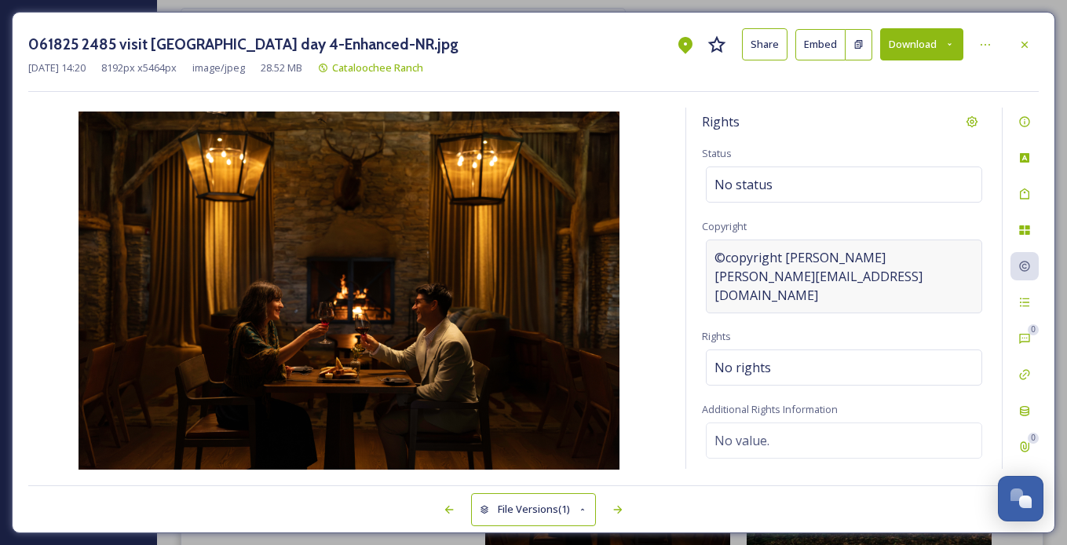
click at [734, 276] on span "©copyright sam dean sam@samdeanphotography.com" at bounding box center [844, 276] width 259 height 57
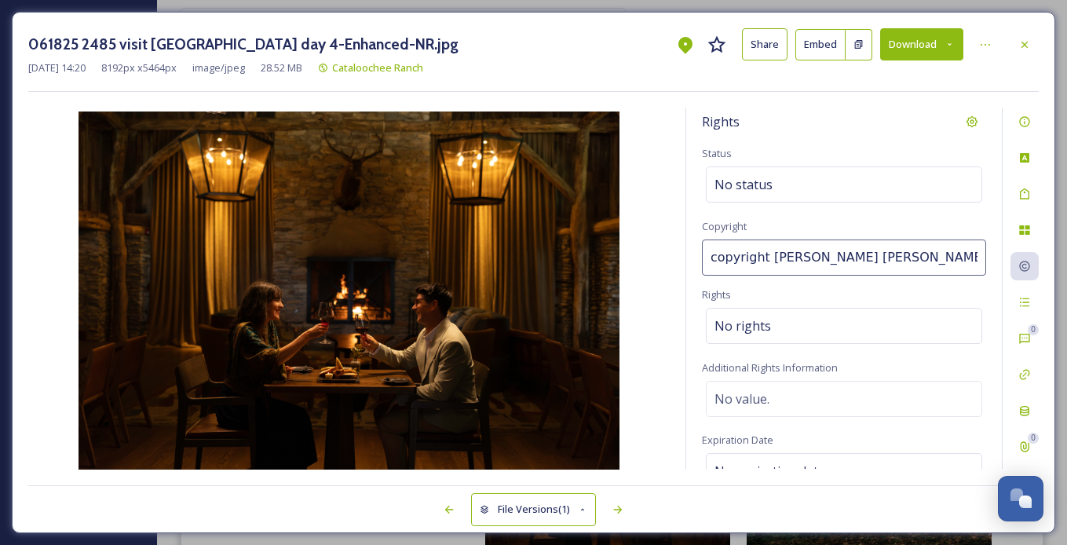
drag, startPoint x: 981, startPoint y: 254, endPoint x: 522, endPoint y: 239, distance: 459.6
click at [522, 239] on div "Rights Status No status Copyright copyright sam deansam@samdeanphotography.com …" at bounding box center [533, 289] width 1011 height 362
type input "Visit Haywood"
click at [670, 124] on div "Rights Status No status Copyright Visit Haywood Rights No rights Additional Rig…" at bounding box center [533, 289] width 1011 height 362
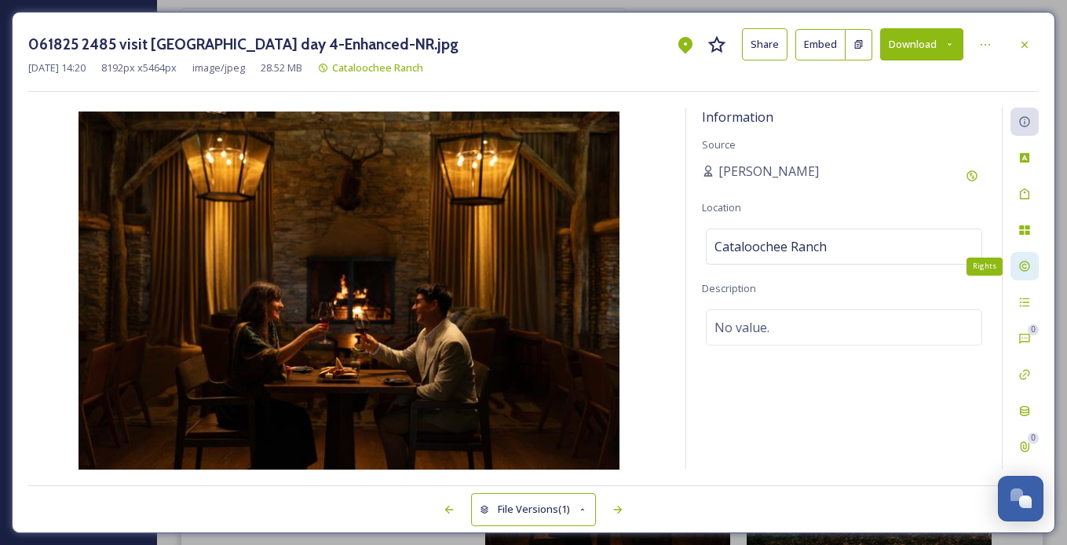
click at [734, 263] on icon at bounding box center [1024, 266] width 10 height 10
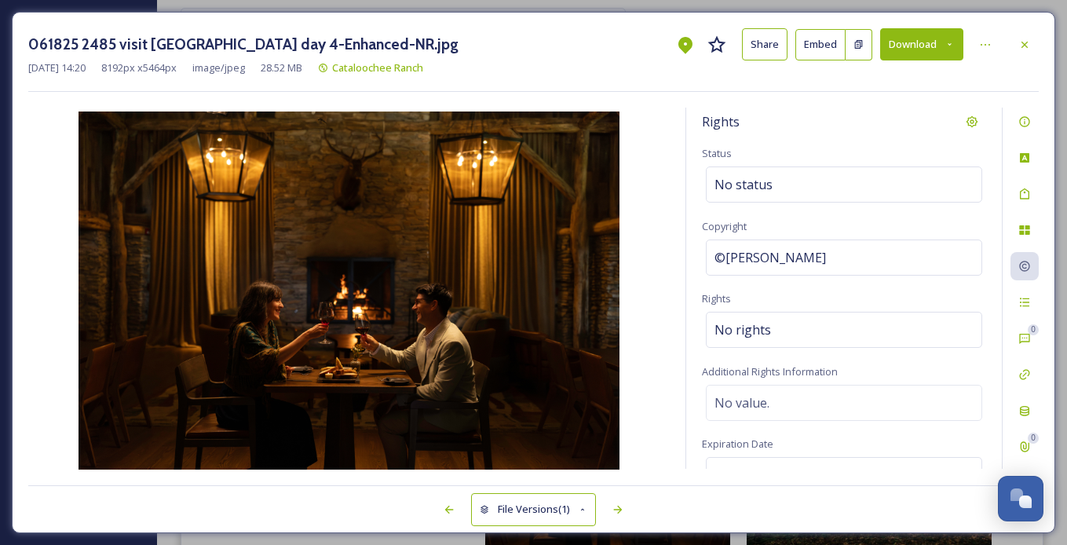
click at [661, 170] on img at bounding box center [348, 291] width 641 height 361
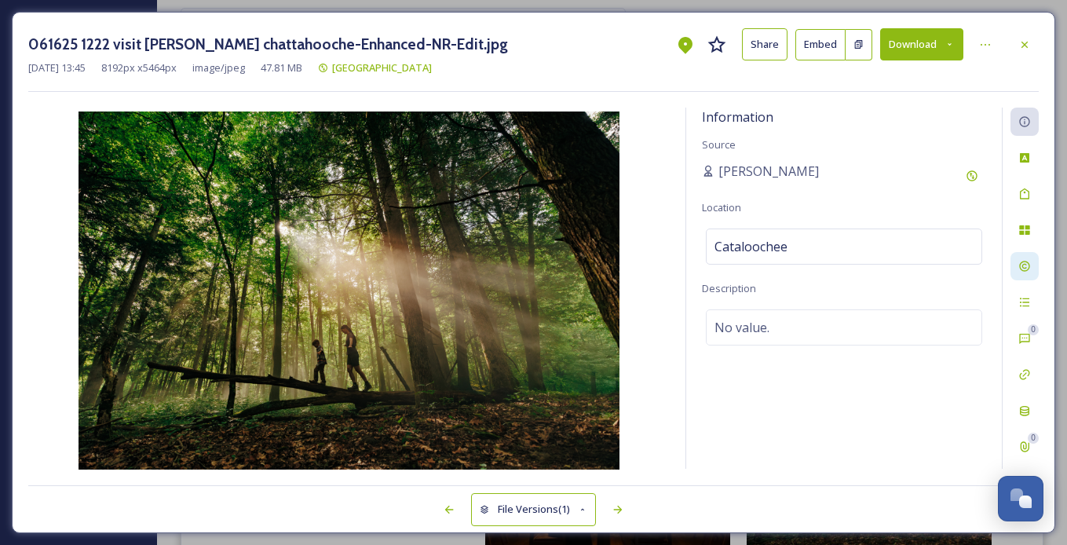
click at [734, 263] on div at bounding box center [1025, 266] width 28 height 28
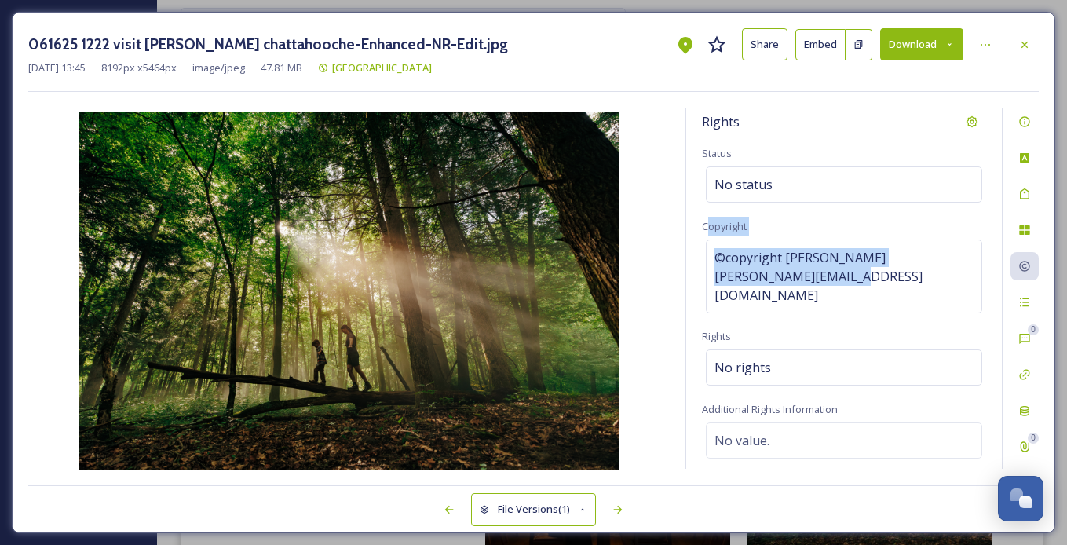
drag, startPoint x: 949, startPoint y: 272, endPoint x: 705, endPoint y: 232, distance: 247.6
click at [705, 232] on div "Rights Status No status Copyright ©copyright sam dean sam@samdeanphotography.co…" at bounding box center [844, 288] width 316 height 361
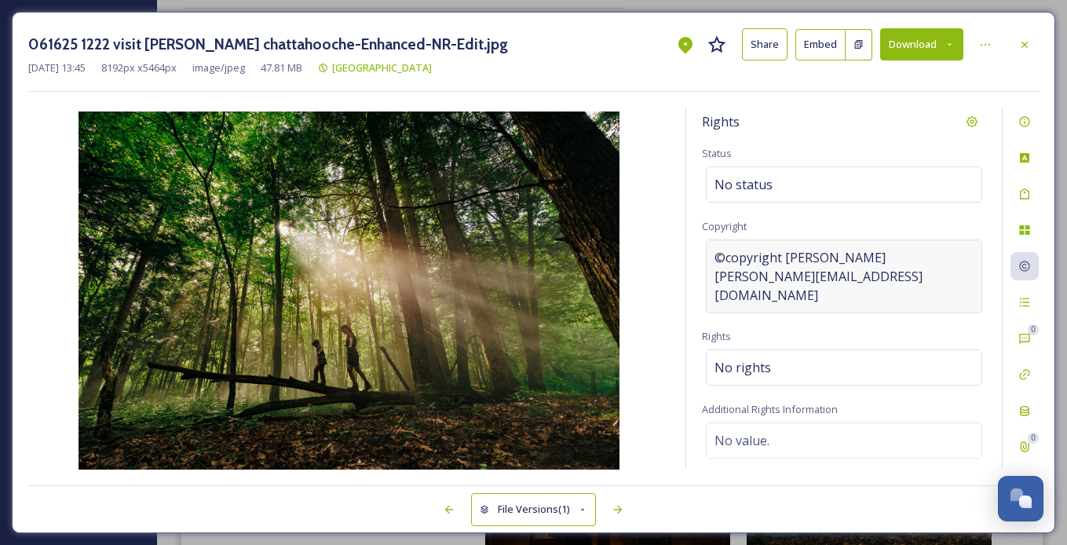
click at [734, 269] on span "©copyright sam dean sam@samdeanphotography.com" at bounding box center [844, 276] width 259 height 57
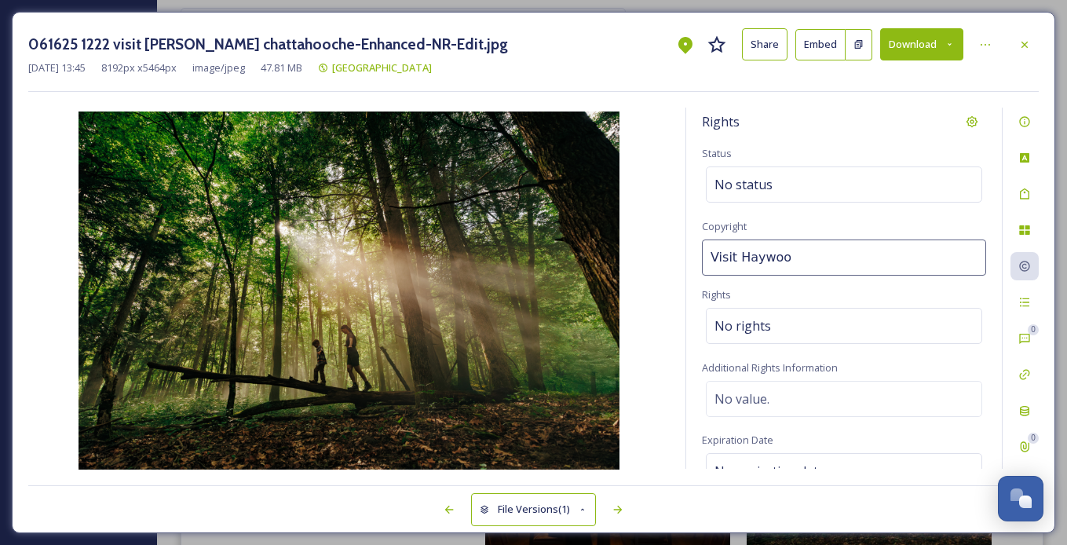
type input "Visit Haywood"
drag, startPoint x: 875, startPoint y: 257, endPoint x: 704, endPoint y: 254, distance: 171.2
click at [704, 254] on input "Visit Haywood" at bounding box center [844, 257] width 284 height 36
click at [654, 247] on img at bounding box center [348, 291] width 641 height 361
click at [667, 221] on img at bounding box center [348, 291] width 641 height 361
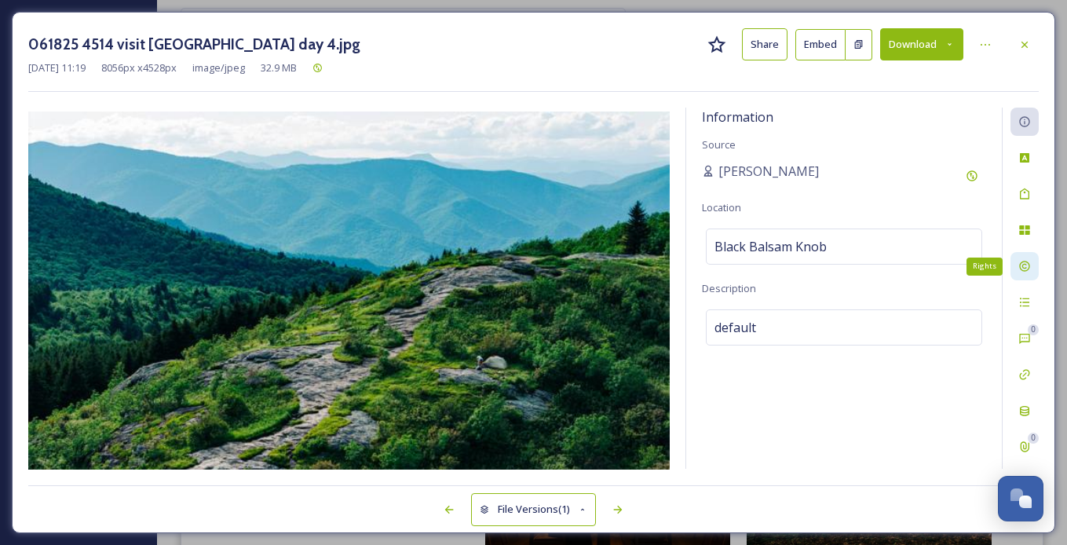
click at [734, 269] on icon at bounding box center [1024, 266] width 13 height 13
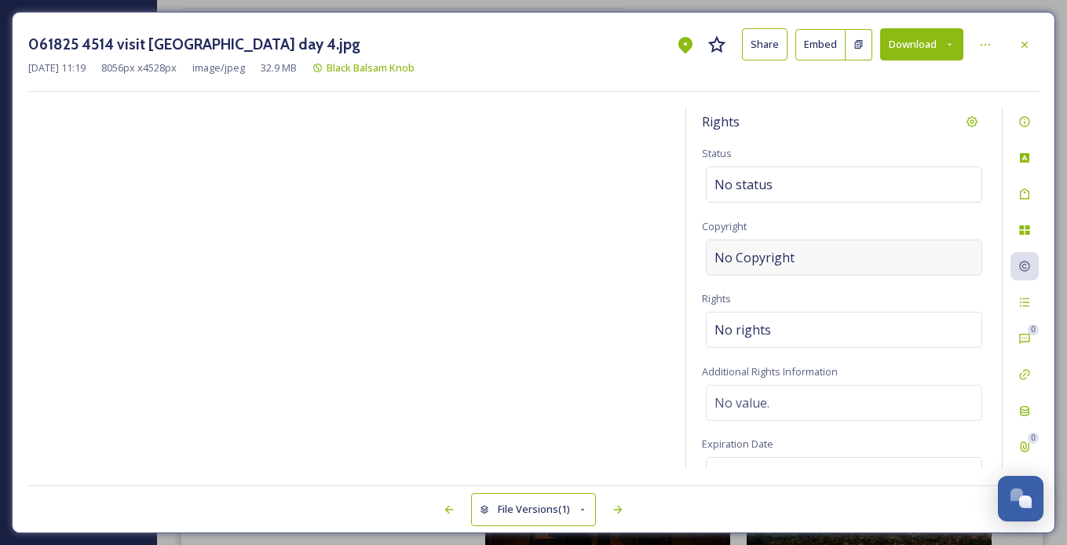
click at [734, 258] on div "No Copyright" at bounding box center [844, 257] width 276 height 36
type input "Visit Haywood"
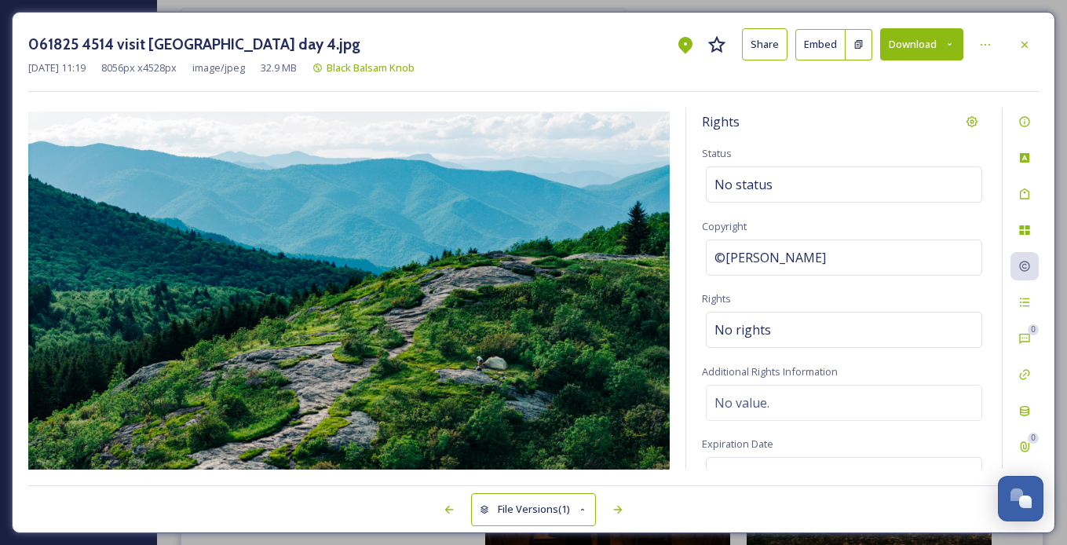
click at [676, 236] on div "Rights Status No status Copyright ©Visit Haywood Rights No rights Additional Ri…" at bounding box center [533, 289] width 1011 height 362
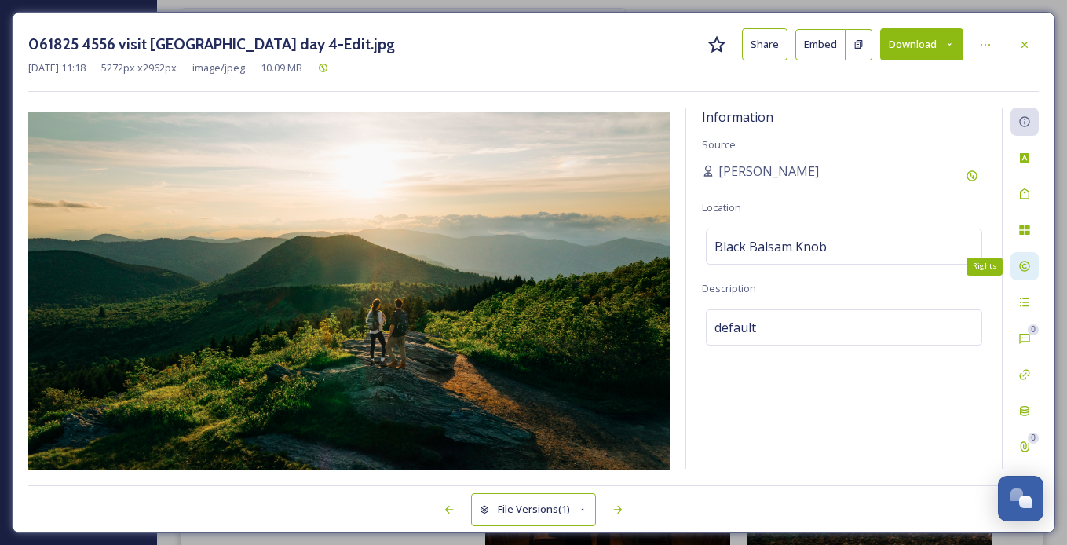
click at [734, 262] on icon at bounding box center [1024, 266] width 13 height 13
click at [734, 258] on div "Rights" at bounding box center [1025, 266] width 28 height 28
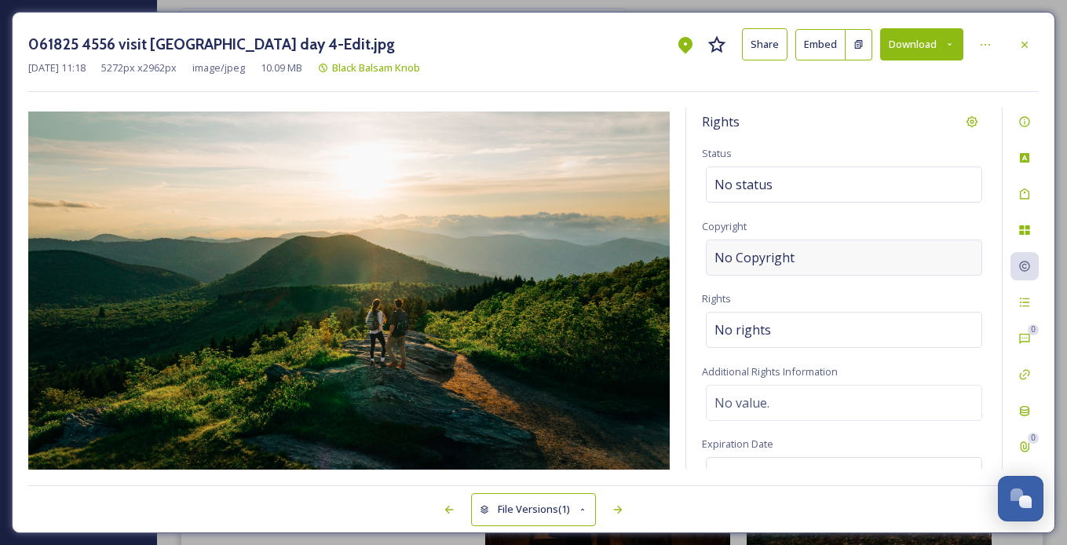
click at [734, 259] on div "No Copyright" at bounding box center [844, 257] width 276 height 36
type input "Visit Haywood"
click at [678, 267] on div "Rights Status No status Copyright Visit Haywood Rights No rights Additional Rig…" at bounding box center [533, 289] width 1011 height 362
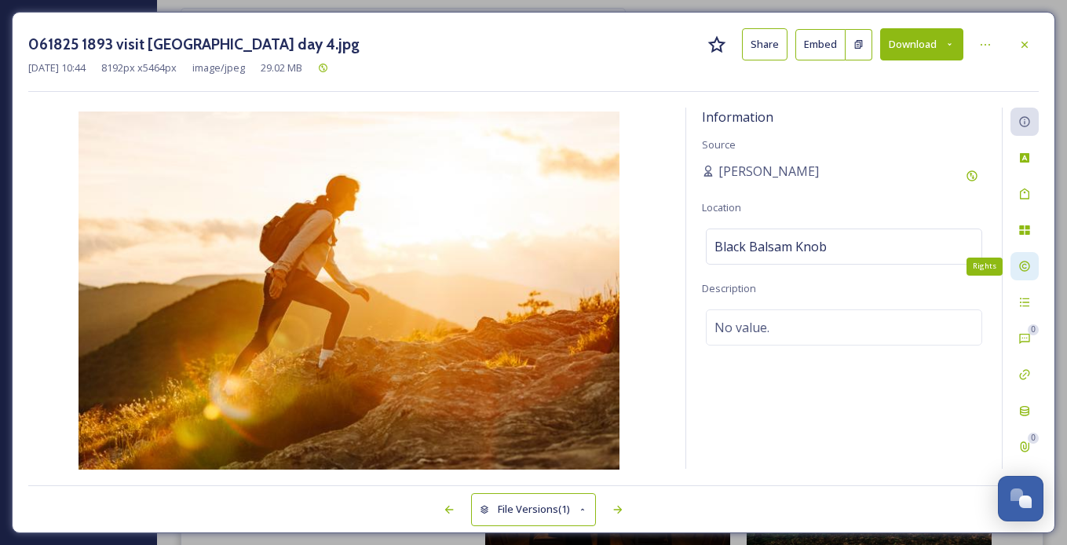
click at [734, 265] on icon at bounding box center [1024, 266] width 10 height 10
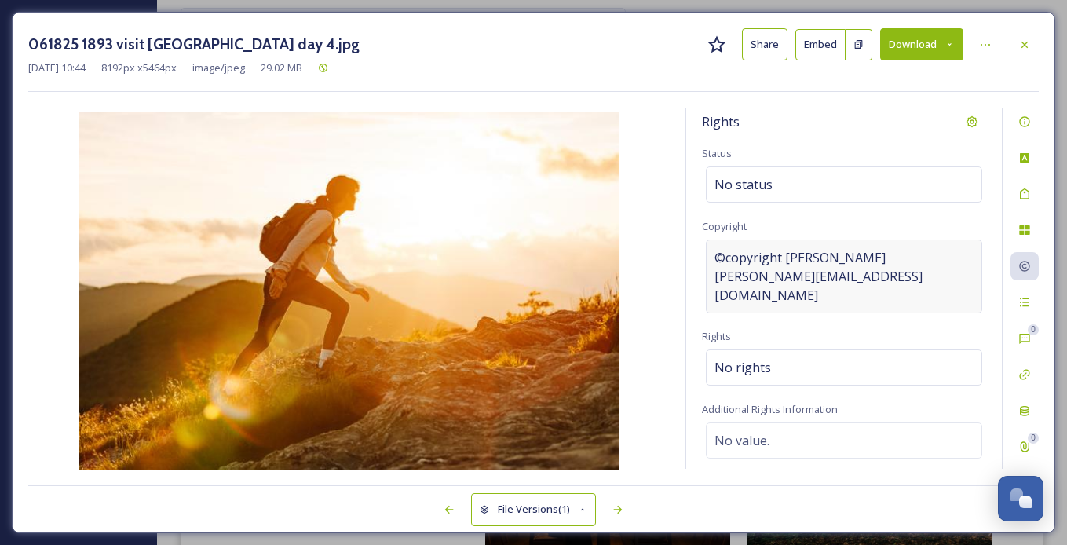
click at [734, 272] on span "©copyright sam dean sam@samdeanphotography.com" at bounding box center [844, 276] width 259 height 57
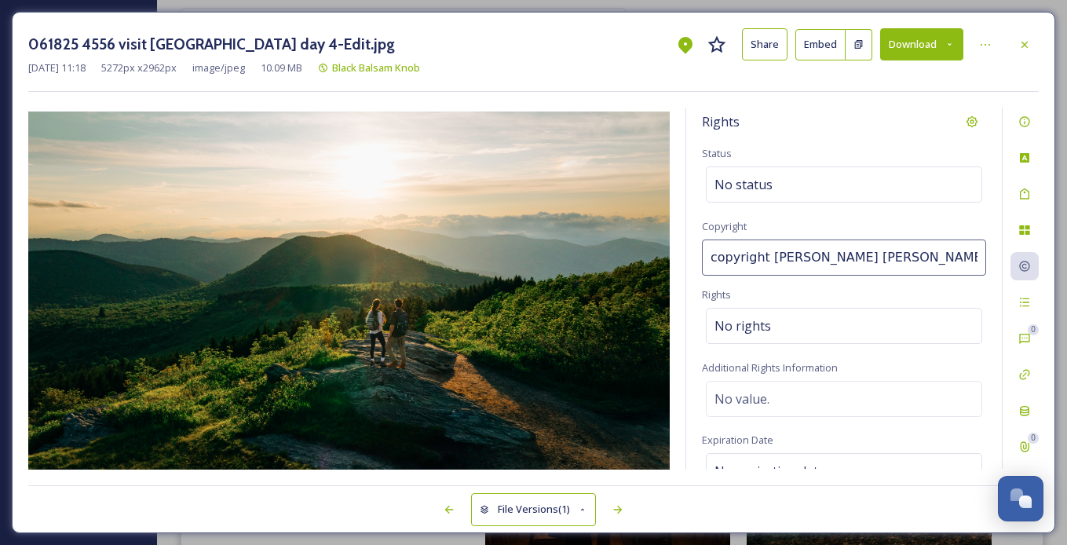
scroll to position [0, 31]
type input "Visit Haywood"
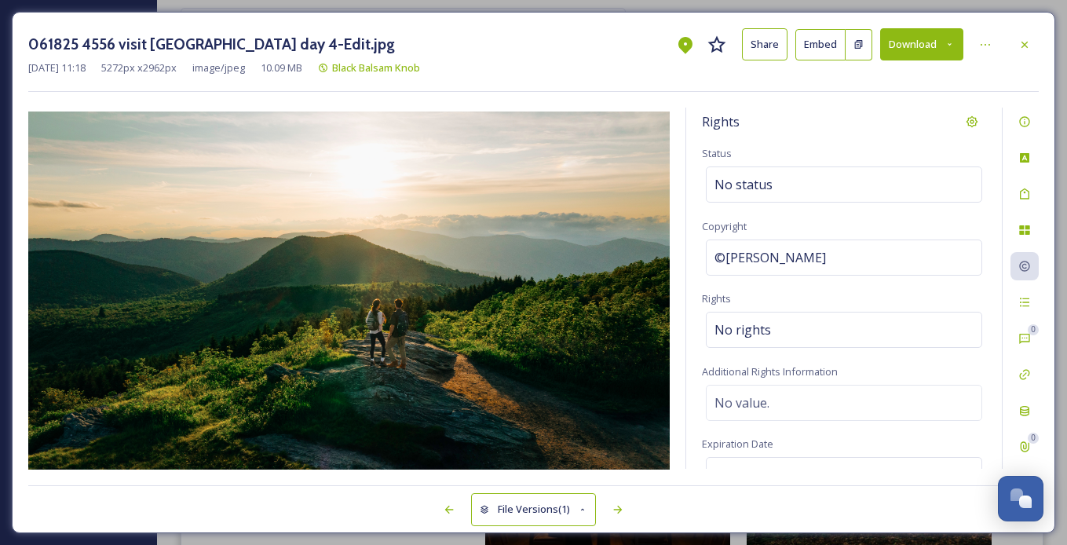
click at [682, 254] on div "Rights Status No status Copyright ©Visit Haywood Rights No rights Additional Ri…" at bounding box center [533, 289] width 1011 height 362
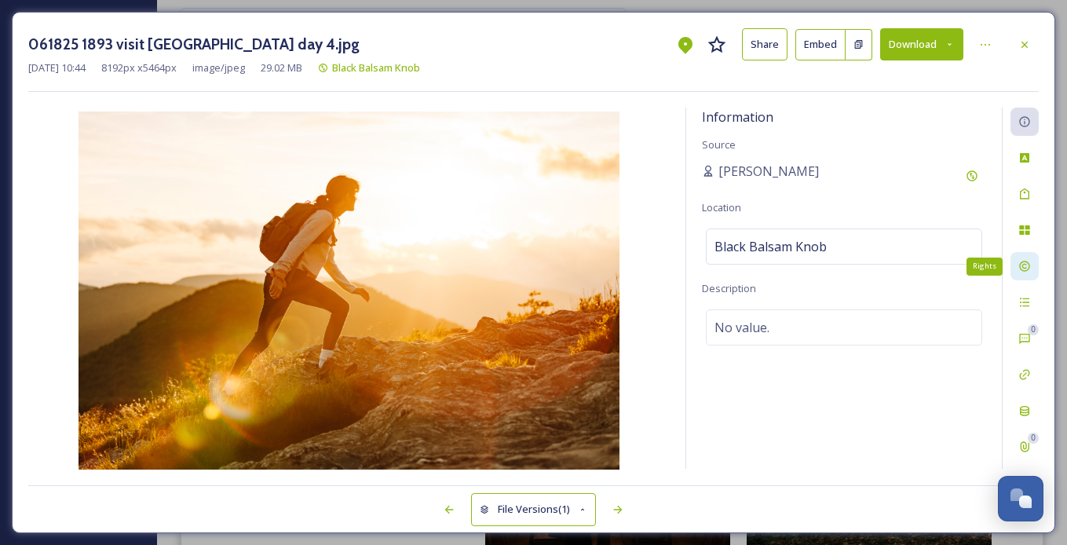
click at [734, 260] on icon at bounding box center [1024, 266] width 13 height 13
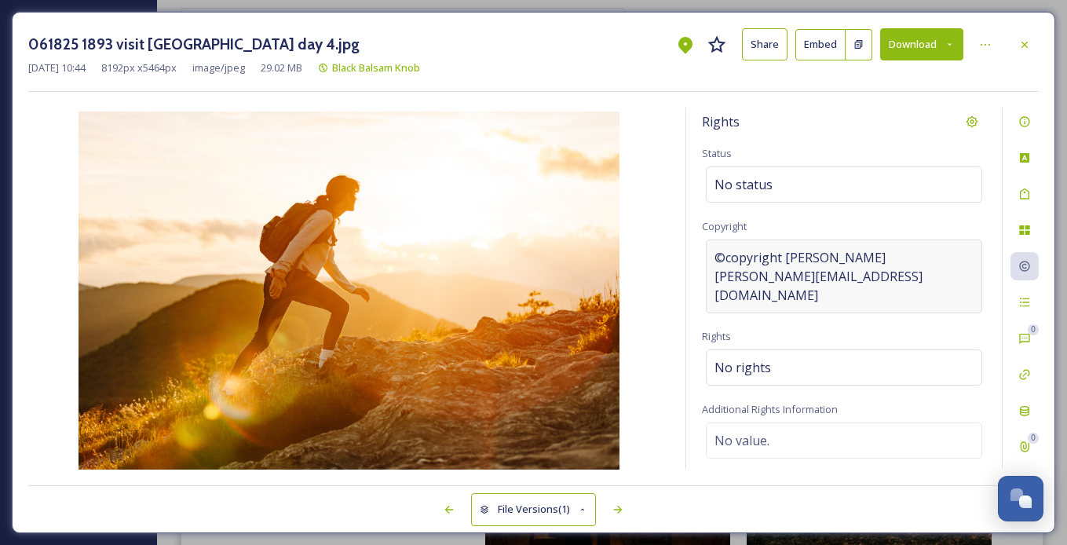
click at [734, 274] on span "©copyright sam dean sam@samdeanphotography.com" at bounding box center [844, 276] width 259 height 57
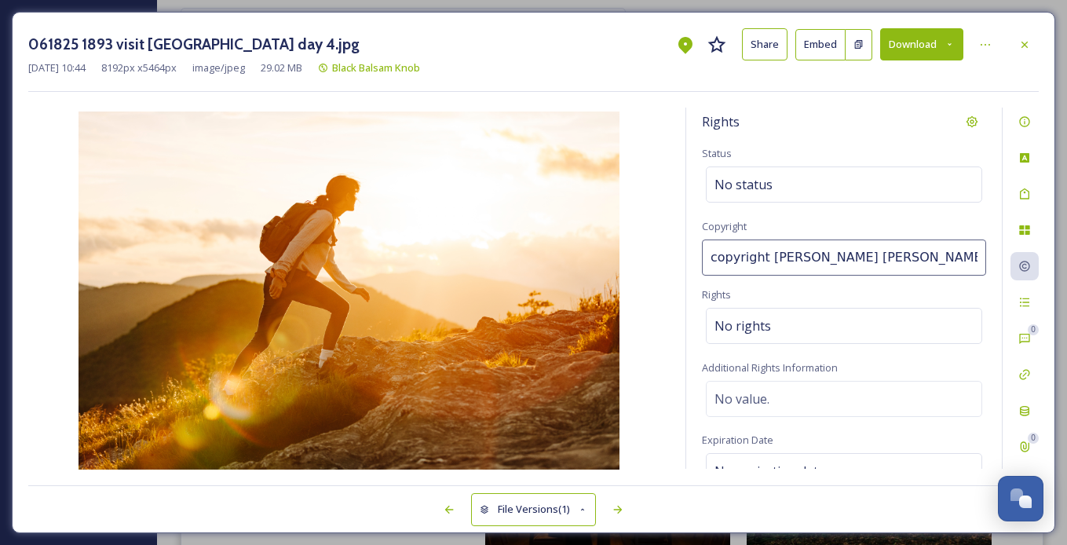
scroll to position [0, 31]
type input "Visit Haywood"
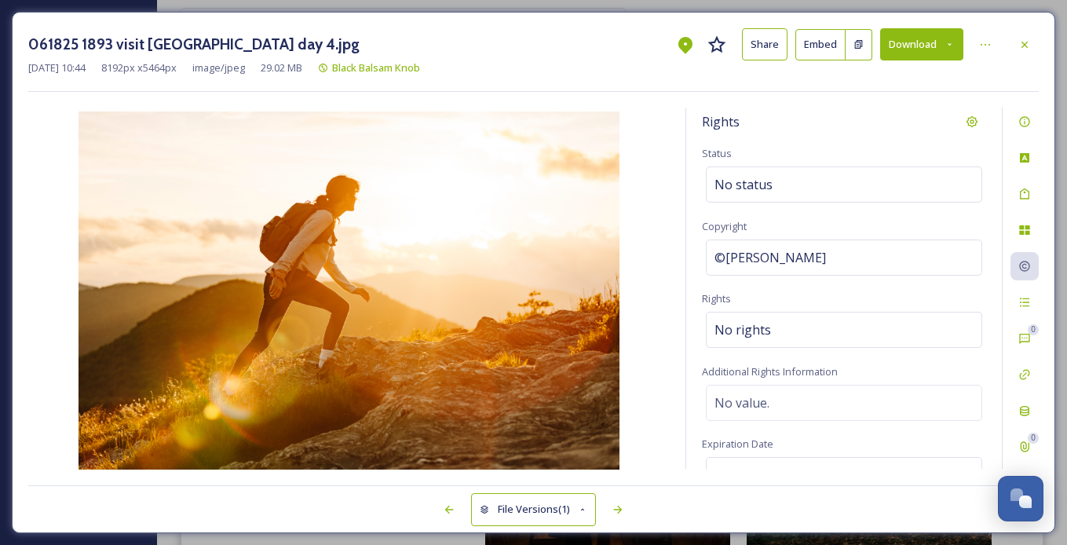
click at [665, 260] on img at bounding box center [348, 291] width 641 height 361
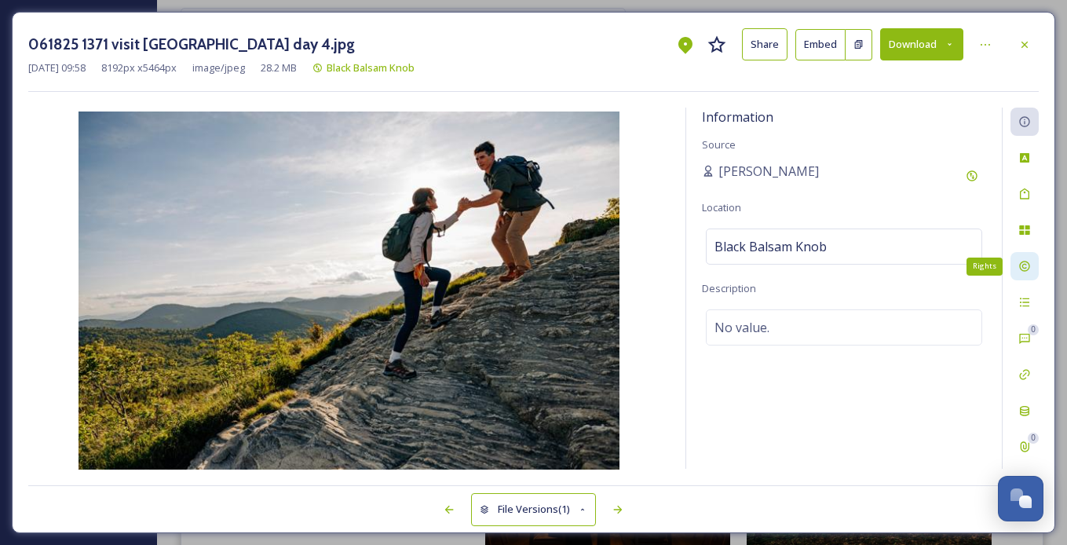
click at [734, 265] on icon at bounding box center [1024, 266] width 13 height 13
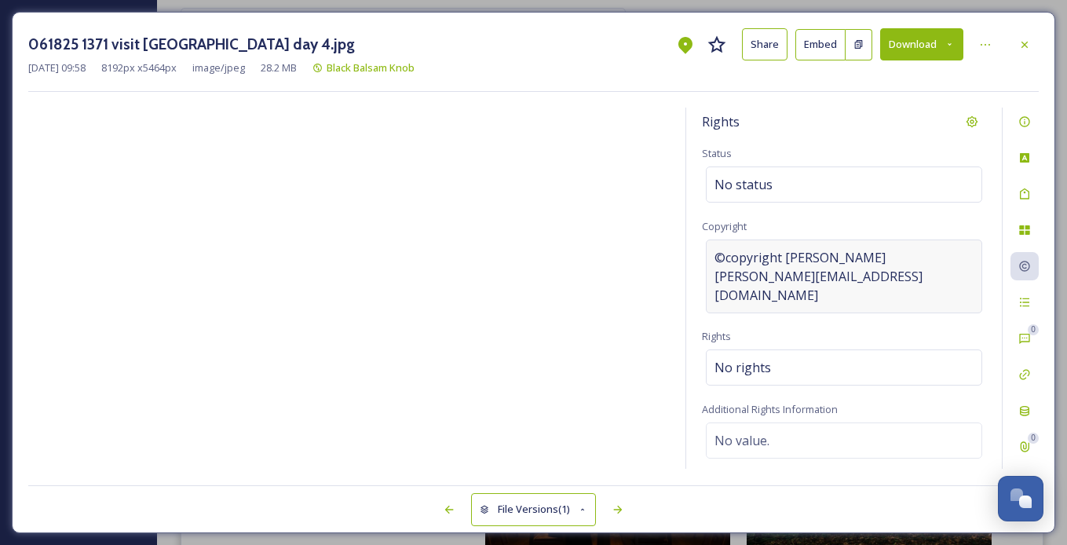
click at [734, 275] on span "©copyright sam dean sam@samdeanphotography.com" at bounding box center [844, 276] width 259 height 57
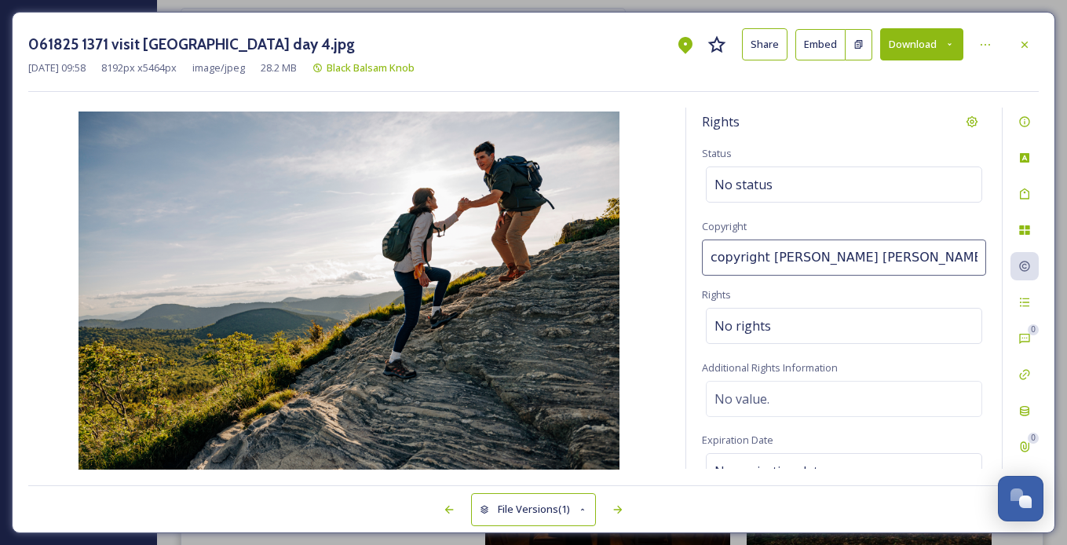
scroll to position [0, 31]
type input "Visit Haywood"
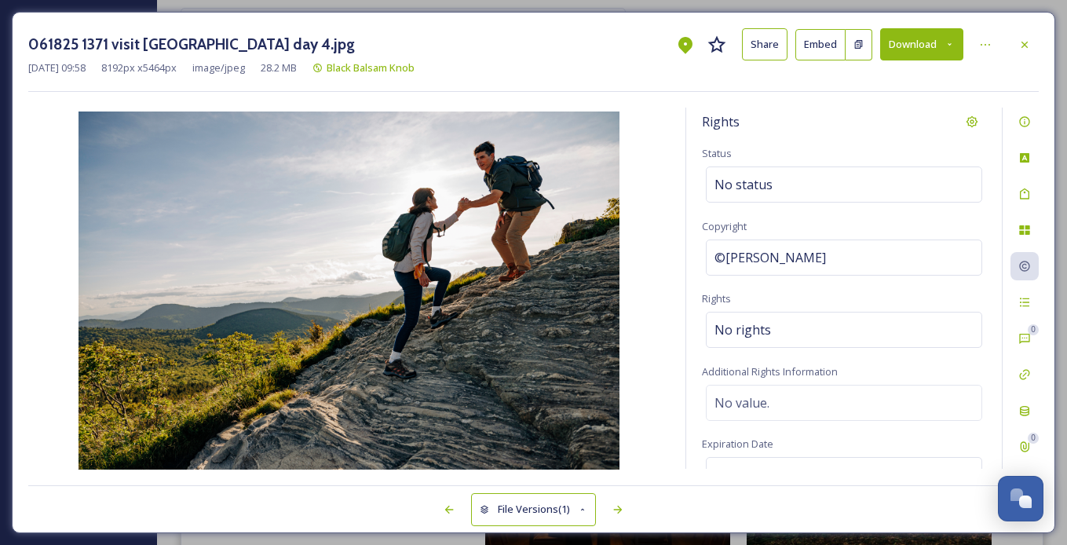
click at [673, 287] on div "Rights Status No status Copyright ©Visit Haywood Rights No rights Additional Ri…" at bounding box center [533, 289] width 1011 height 362
click at [657, 272] on img at bounding box center [348, 291] width 641 height 361
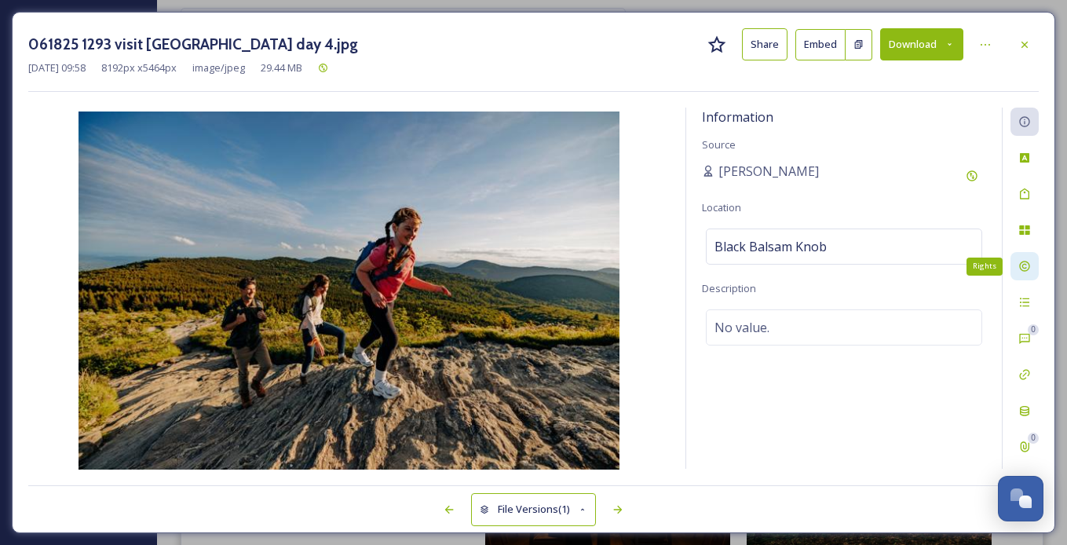
click at [734, 270] on icon at bounding box center [1024, 266] width 13 height 13
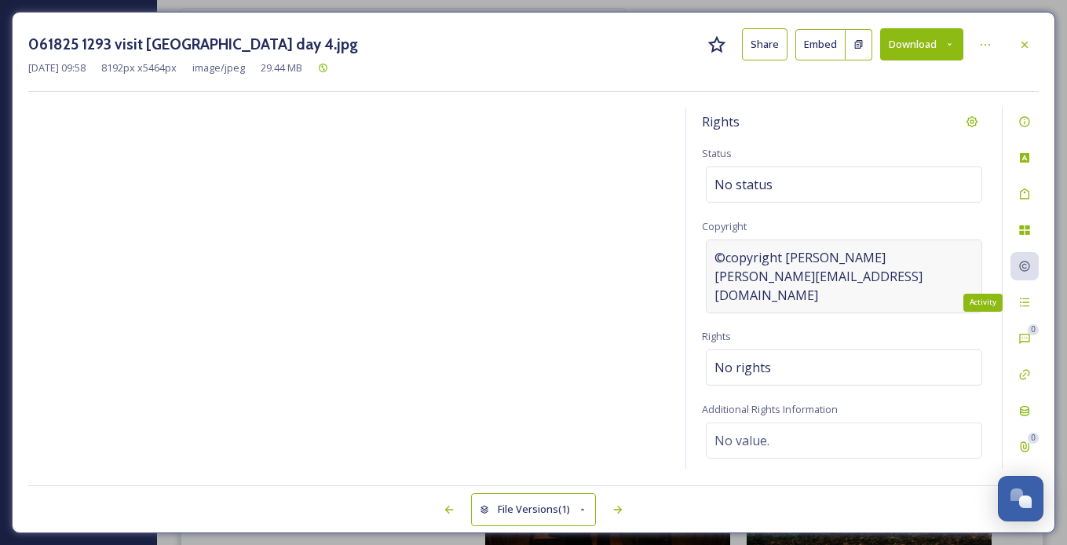
click at [734, 278] on span "©copyright sam dean sam@samdeanphotography.com" at bounding box center [844, 276] width 259 height 57
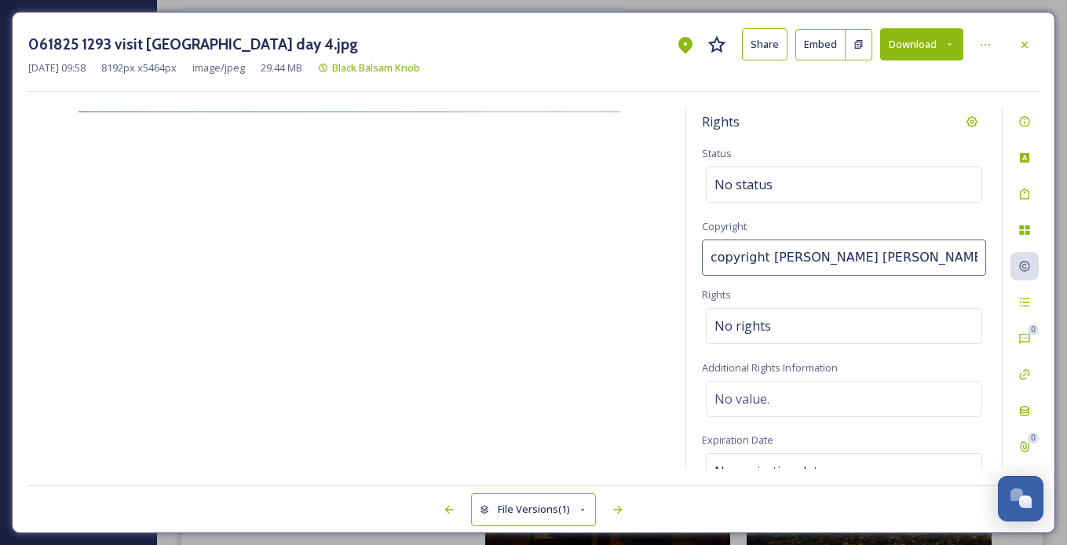
scroll to position [0, 31]
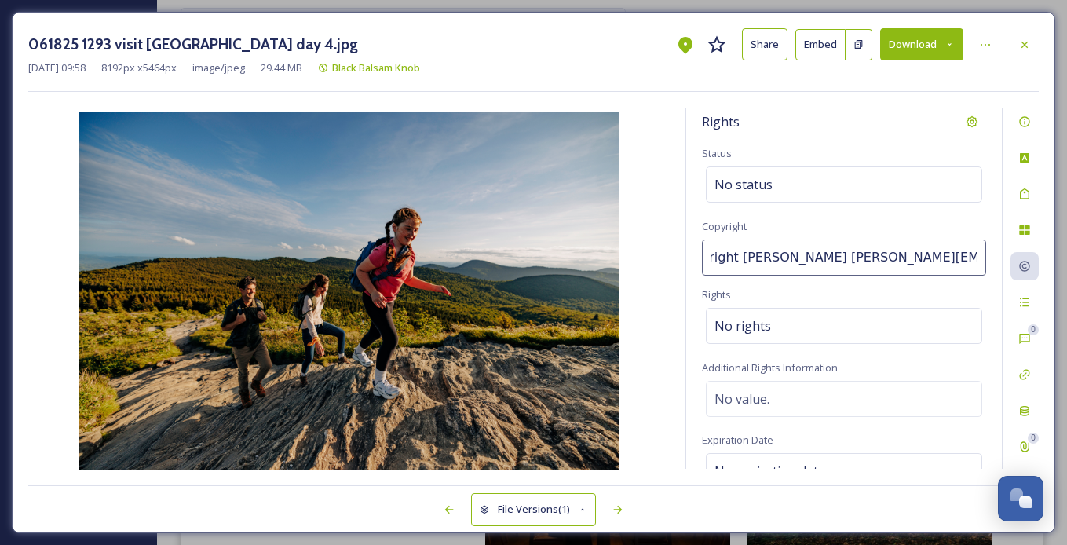
type input "Visit Haywood"
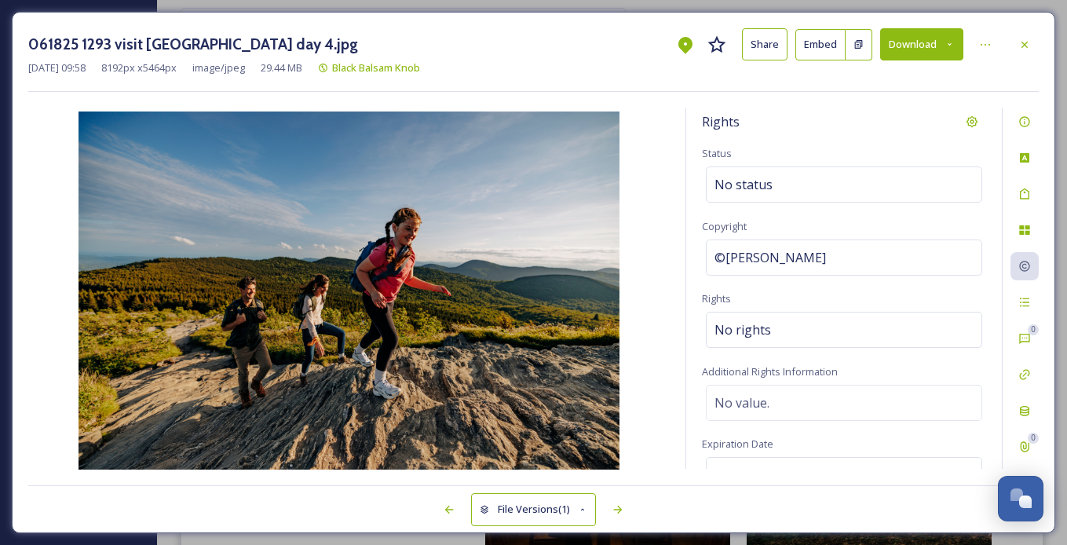
click at [663, 248] on img at bounding box center [348, 291] width 641 height 361
click at [660, 229] on img at bounding box center [348, 291] width 641 height 361
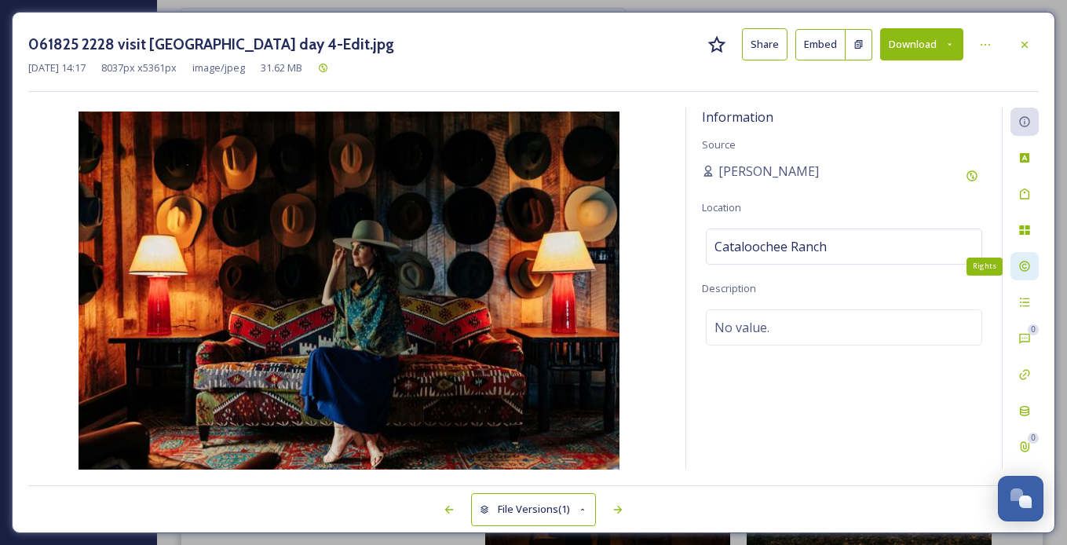
click at [734, 271] on icon at bounding box center [1024, 266] width 13 height 13
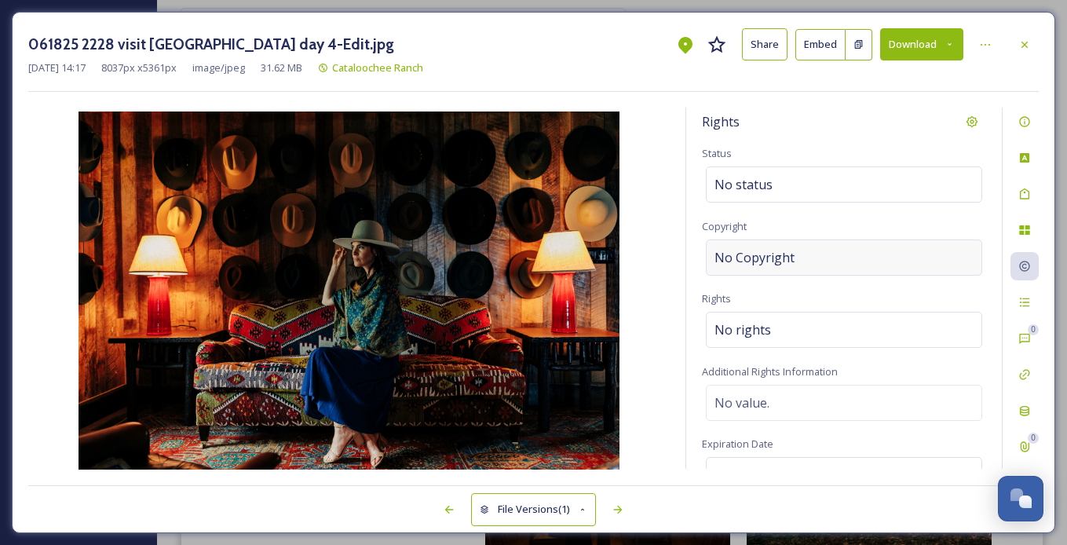
click at [734, 263] on div "No Copyright" at bounding box center [844, 257] width 276 height 36
type input "Visit Haywood"
click at [674, 253] on div "Rights Status No status Copyright ©Visit Haywood Rights No rights Additional Ri…" at bounding box center [533, 289] width 1011 height 362
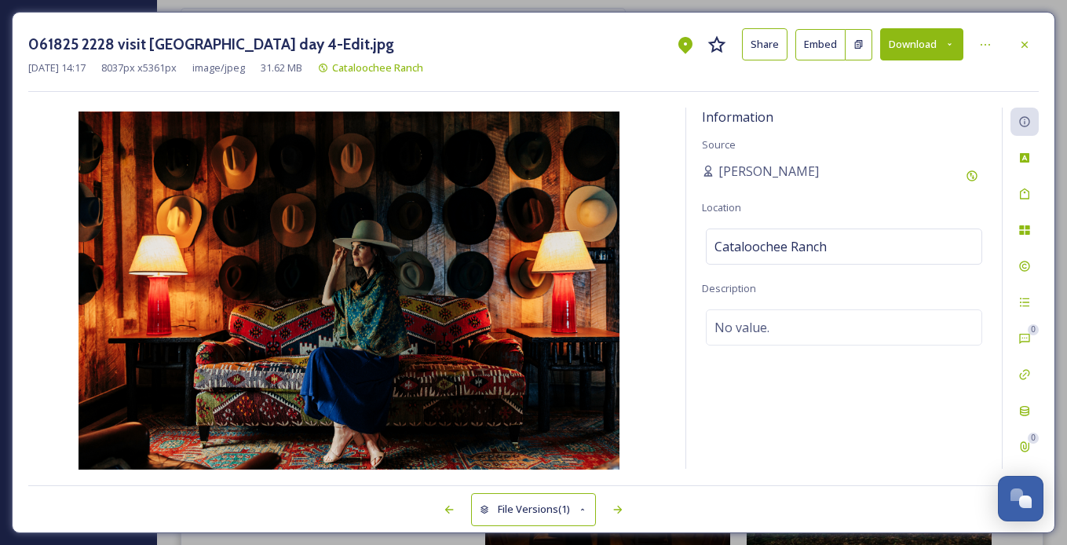
click at [664, 264] on img at bounding box center [348, 291] width 641 height 361
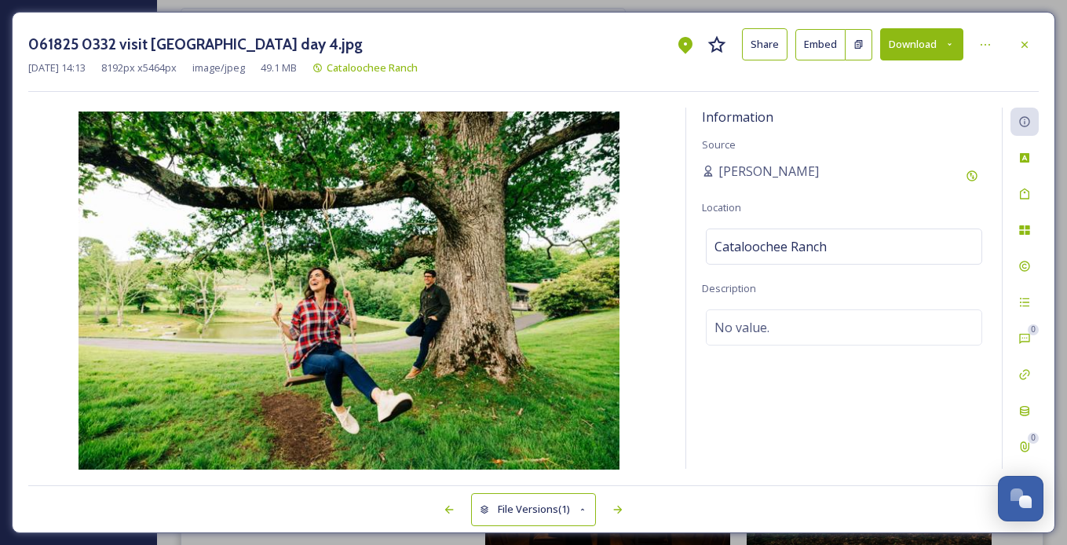
click at [664, 264] on img at bounding box center [348, 291] width 641 height 361
click at [734, 265] on icon at bounding box center [1024, 266] width 10 height 10
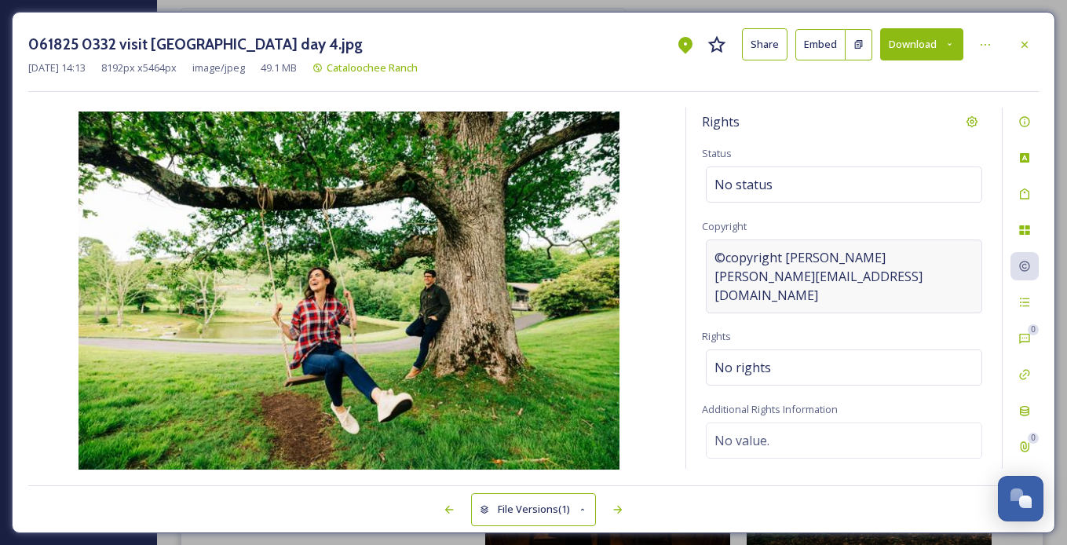
click at [734, 260] on span "©copyright sam dean sam@samdeanphotography.com" at bounding box center [844, 276] width 259 height 57
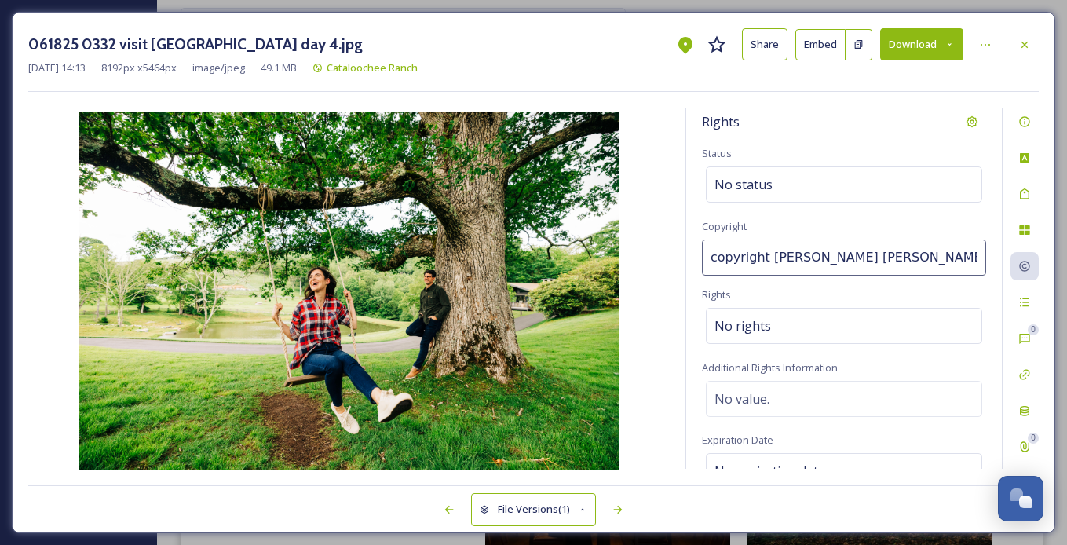
scroll to position [0, 31]
click at [734, 271] on input "copyright sam deansam@samdeanphotography.com" at bounding box center [844, 257] width 284 height 36
type input "Visit Haywood"
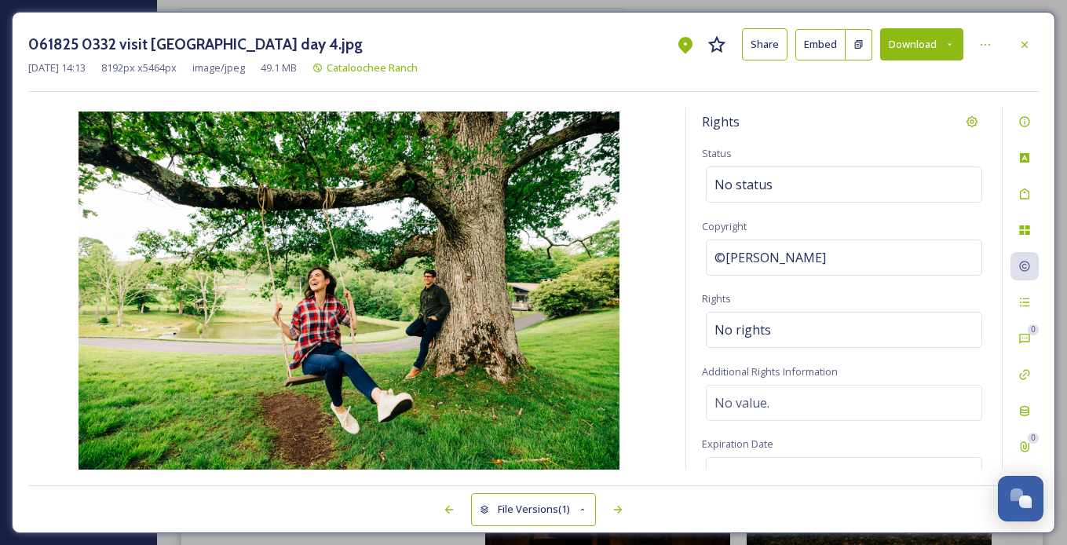
click at [660, 250] on img at bounding box center [348, 291] width 641 height 361
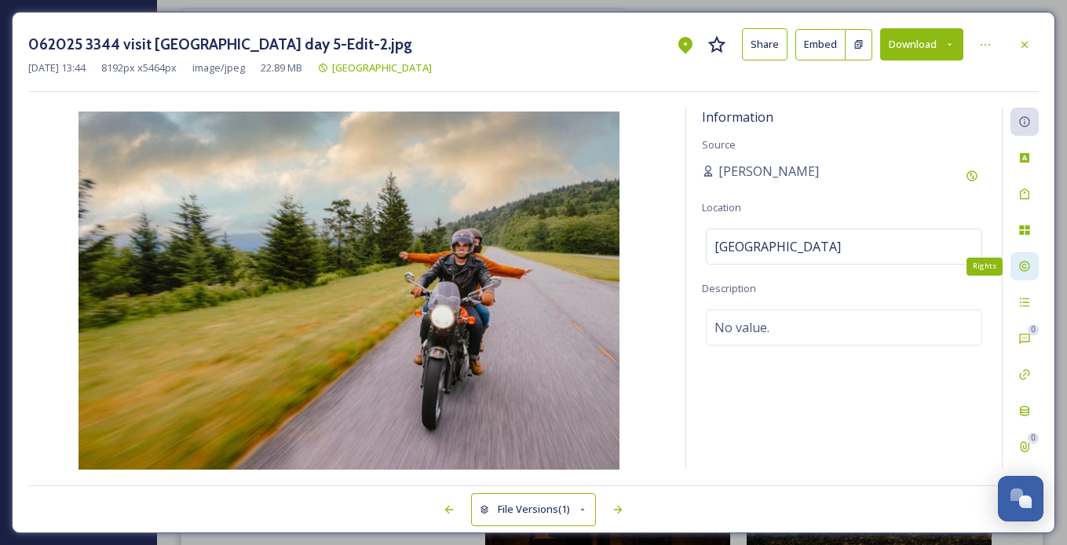
click at [734, 264] on icon at bounding box center [1024, 266] width 13 height 13
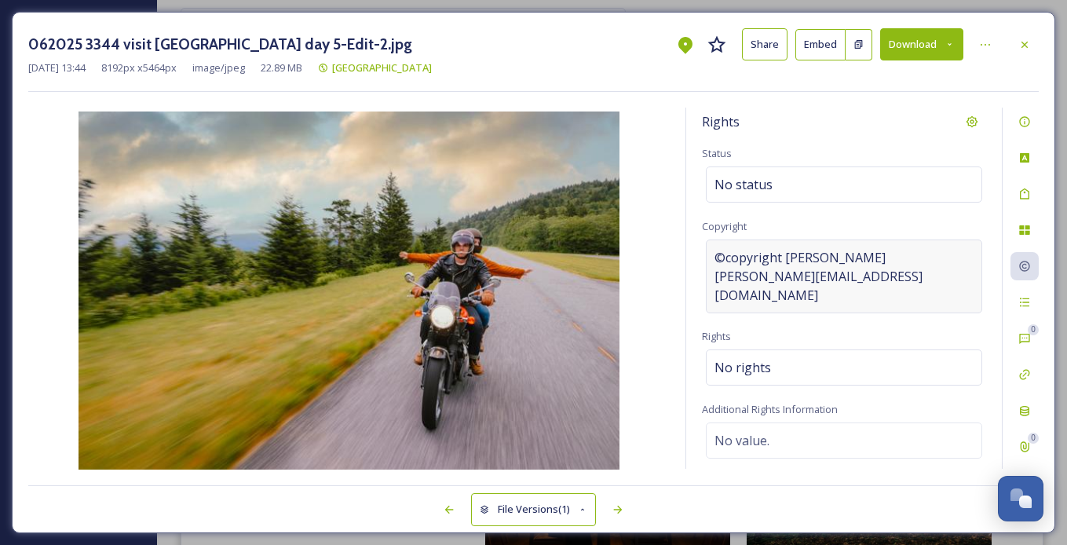
click at [734, 265] on span "©copyright sam dean sam@samdeanphotography.com" at bounding box center [844, 276] width 259 height 57
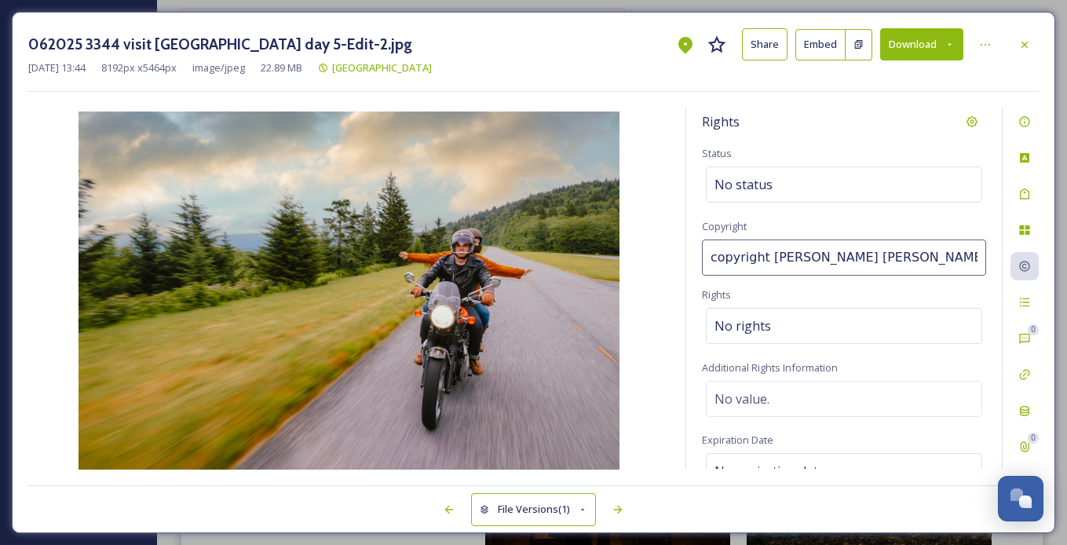
scroll to position [0, 31]
type input "Visit Haywood"
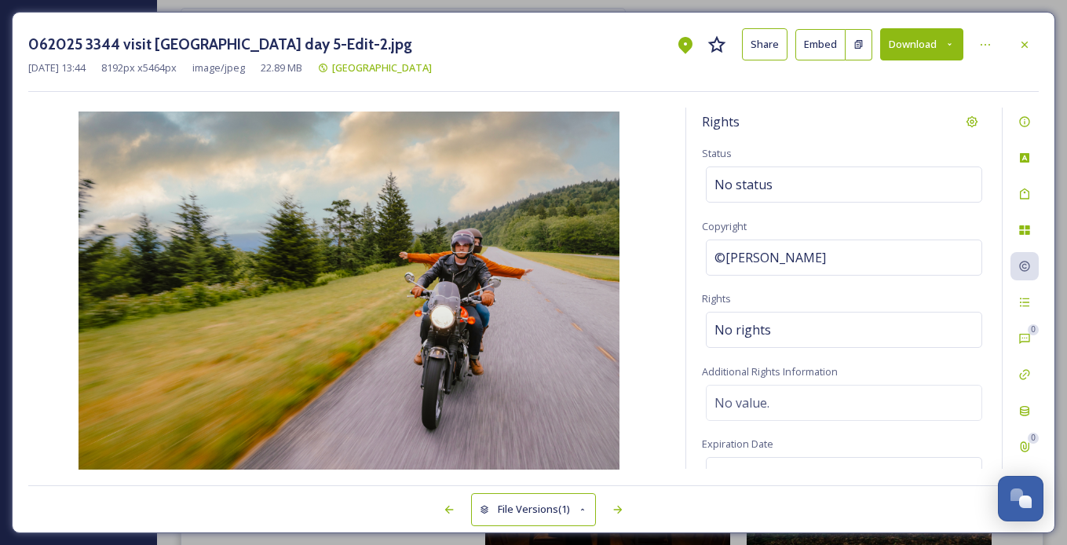
click at [665, 254] on img at bounding box center [348, 291] width 641 height 361
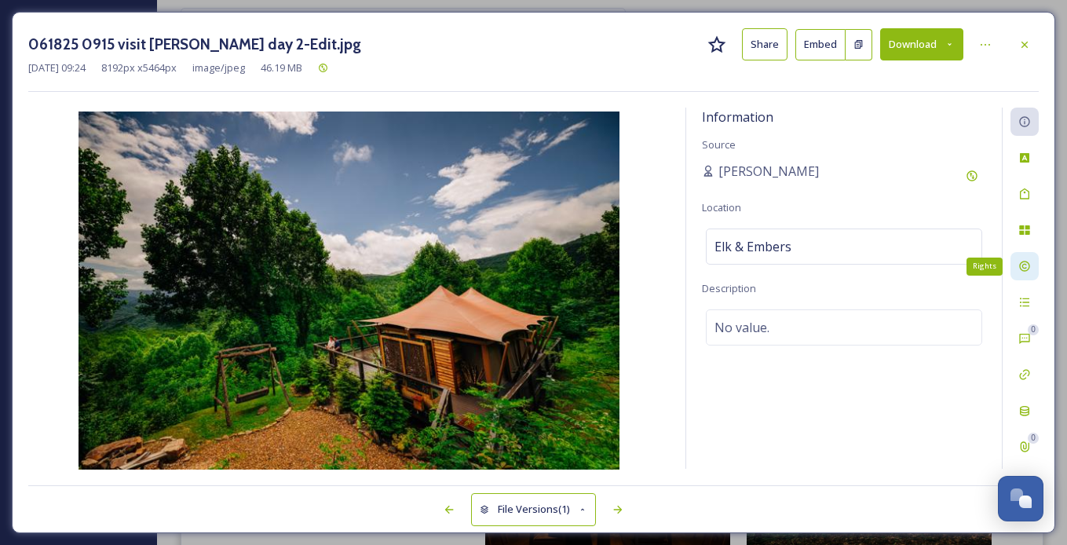
click at [734, 265] on icon at bounding box center [1024, 266] width 13 height 13
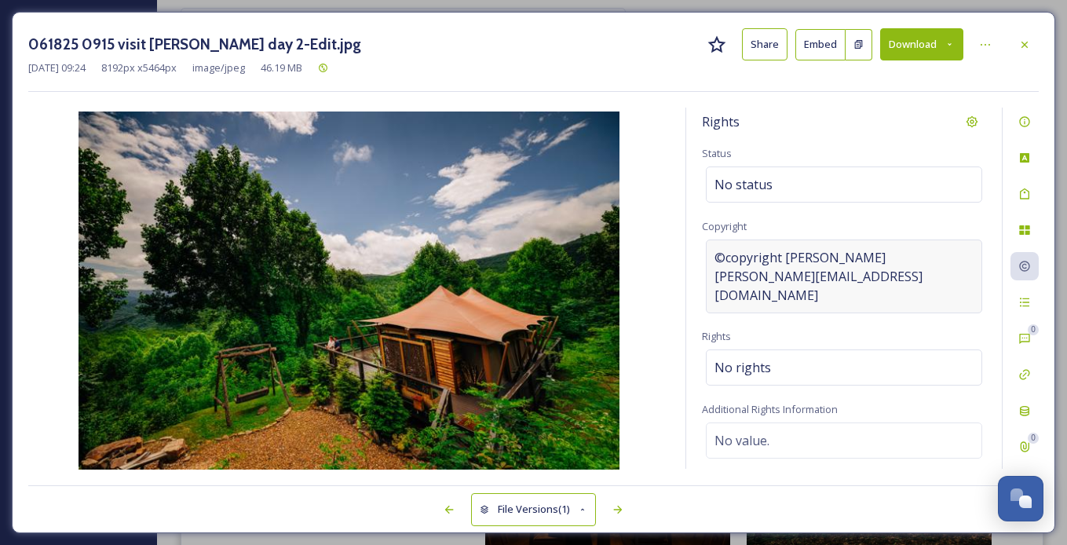
click at [734, 259] on span "©copyright sam dean sam@samdeanphotography.com" at bounding box center [844, 276] width 259 height 57
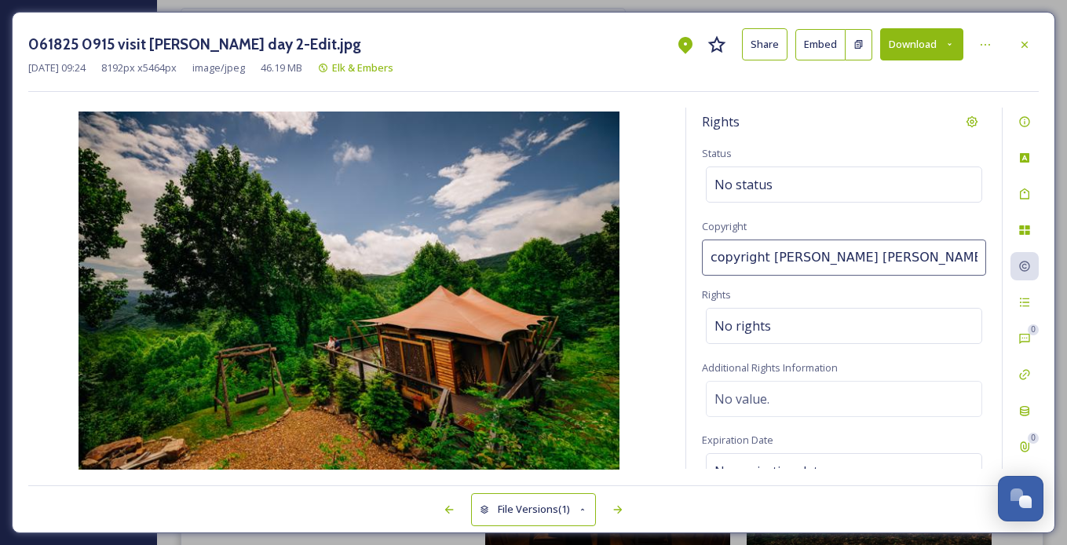
scroll to position [0, 31]
type input "Visit Haywood"
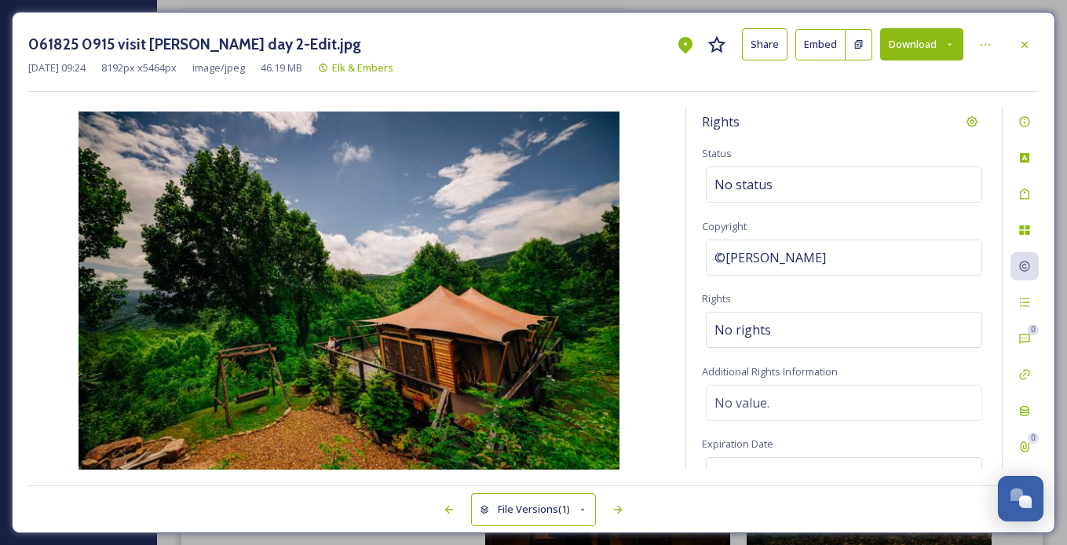
click at [645, 292] on img at bounding box center [348, 291] width 641 height 361
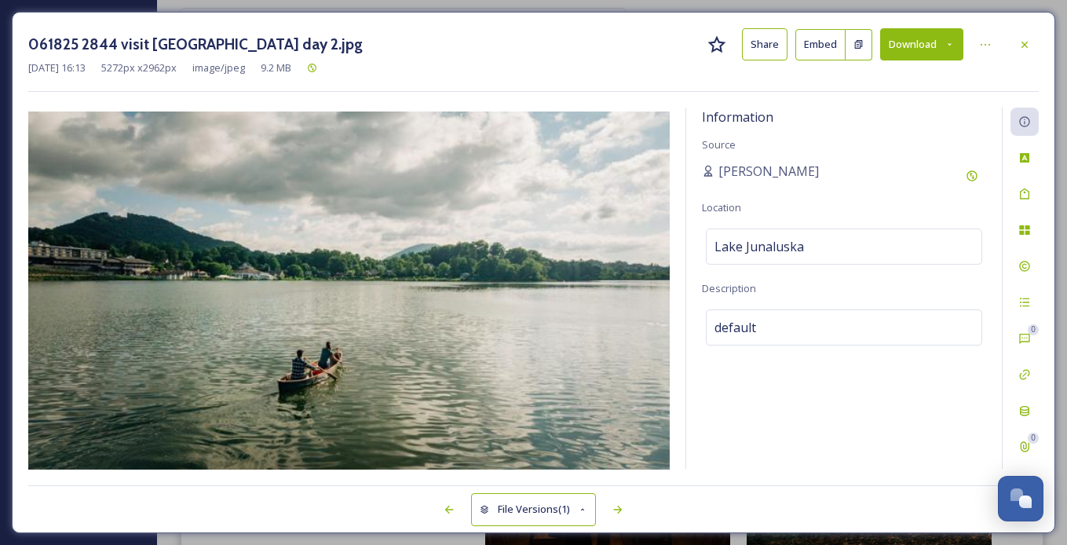
click at [689, 252] on div "Information Source Amie Newsome Location Lake Junaluska Description default" at bounding box center [844, 288] width 316 height 361
click at [734, 260] on icon at bounding box center [1024, 266] width 13 height 13
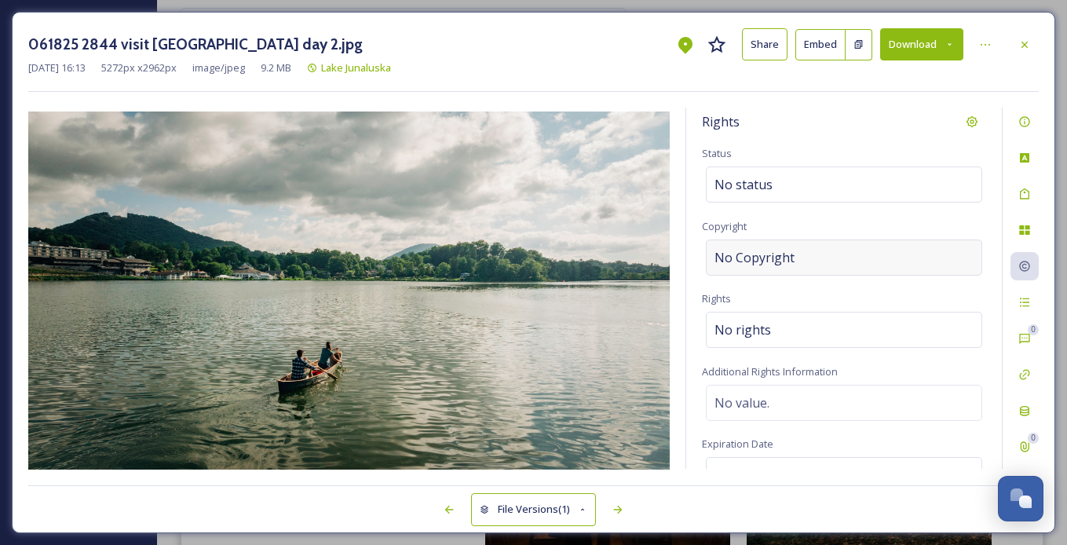
click at [734, 261] on div "No Copyright" at bounding box center [844, 257] width 276 height 36
type input "Visit Haywood"
click at [685, 250] on div "Rights Status No status Copyright ©Visit Haywood Rights No rights Additional Ri…" at bounding box center [533, 289] width 1011 height 362
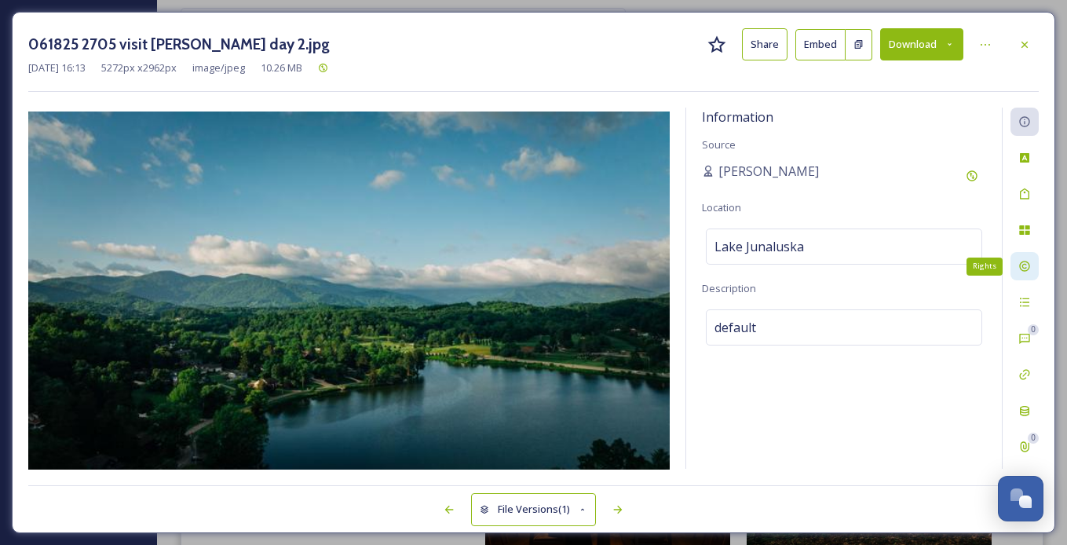
click at [734, 261] on icon at bounding box center [1024, 266] width 13 height 13
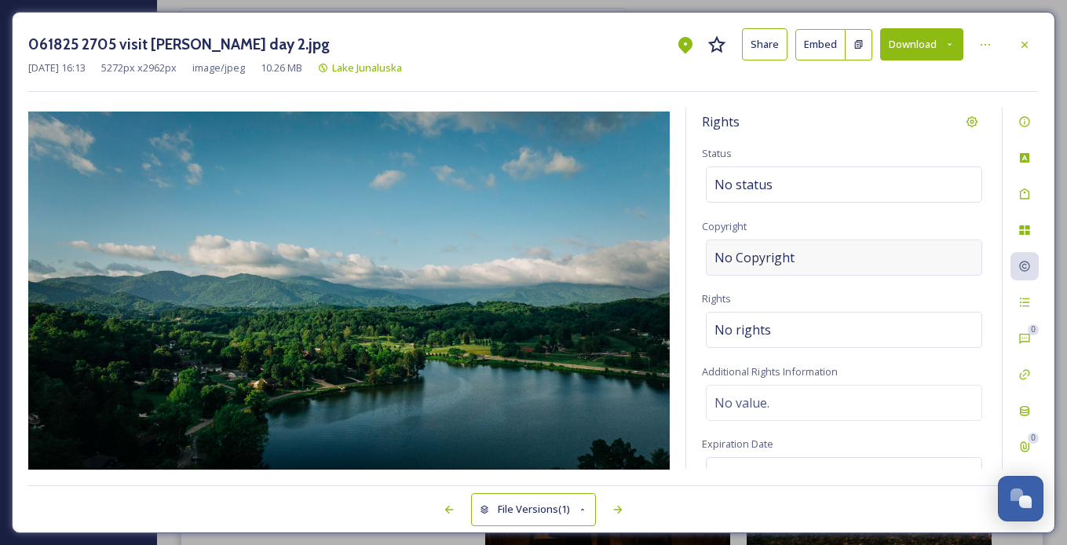
click at [734, 267] on div "No Copyright" at bounding box center [844, 257] width 276 height 36
type input "Visit Haywood"
click at [685, 240] on div "Rights Status No status Copyright ©Visit Haywood Rights No rights Additional Ri…" at bounding box center [533, 289] width 1011 height 362
click at [690, 247] on div "Rights Status No status Copyright ©Visit Haywood Rights No rights Additional Ri…" at bounding box center [844, 288] width 316 height 361
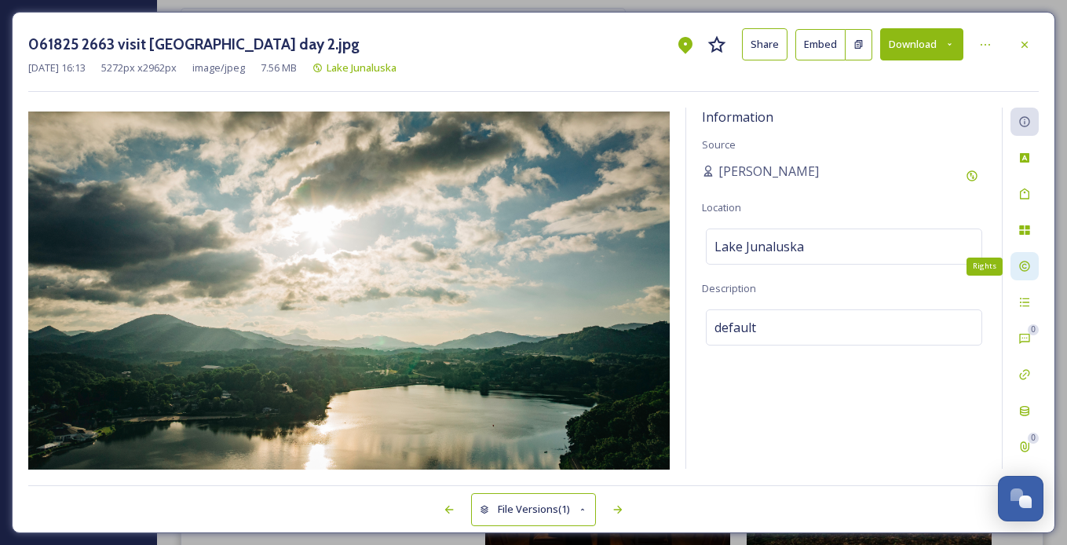
click at [734, 270] on icon at bounding box center [1024, 266] width 13 height 13
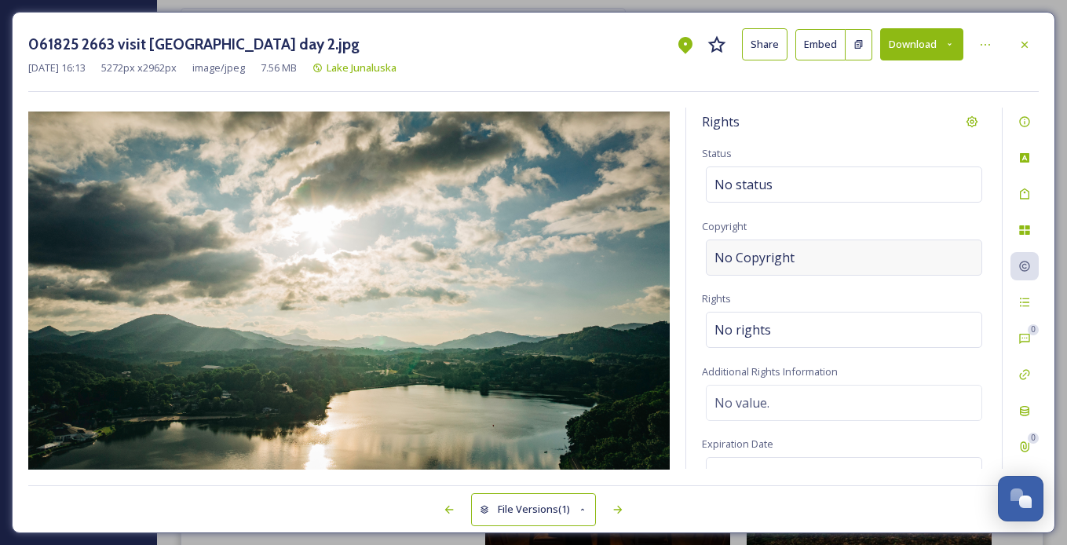
click at [734, 253] on span "No Copyright" at bounding box center [755, 257] width 80 height 19
type input "Visit Haywood"
click at [689, 258] on div "Rights Status No status Copyright ©Visit Haywood Rights No rights Additional Ri…" at bounding box center [844, 288] width 316 height 361
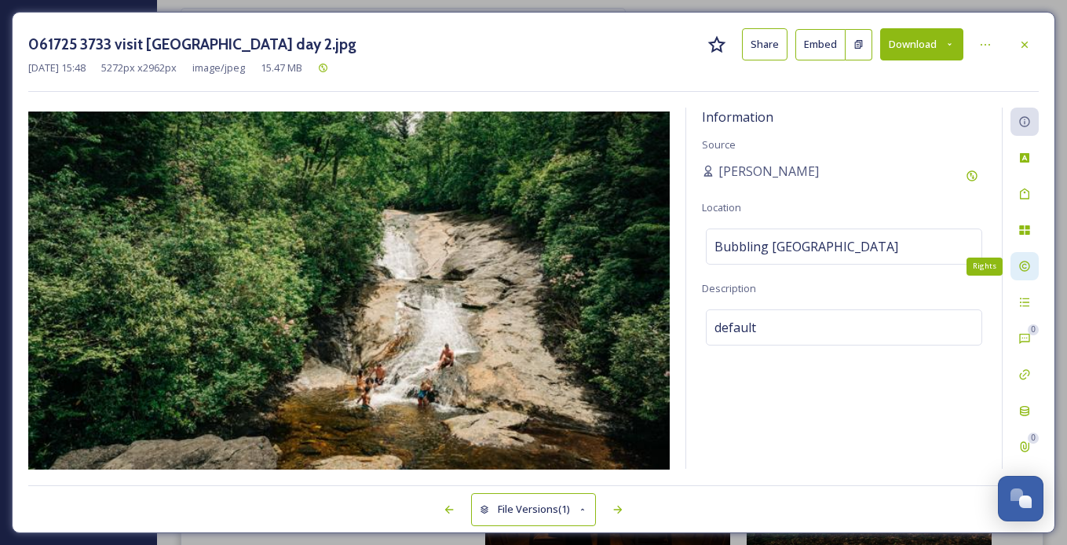
click at [734, 266] on icon at bounding box center [1024, 266] width 10 height 10
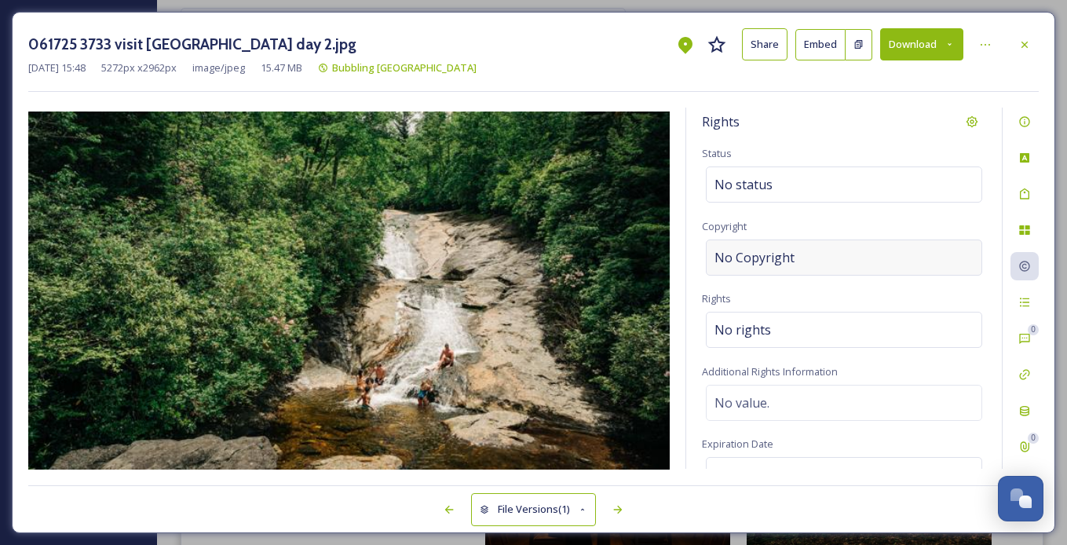
click at [734, 259] on span "No Copyright" at bounding box center [755, 257] width 80 height 19
type input "Visit Haywood"
click at [689, 254] on div "Rights Status No status Copyright ©Visit Haywood Rights No rights Additional Ri…" at bounding box center [844, 288] width 316 height 361
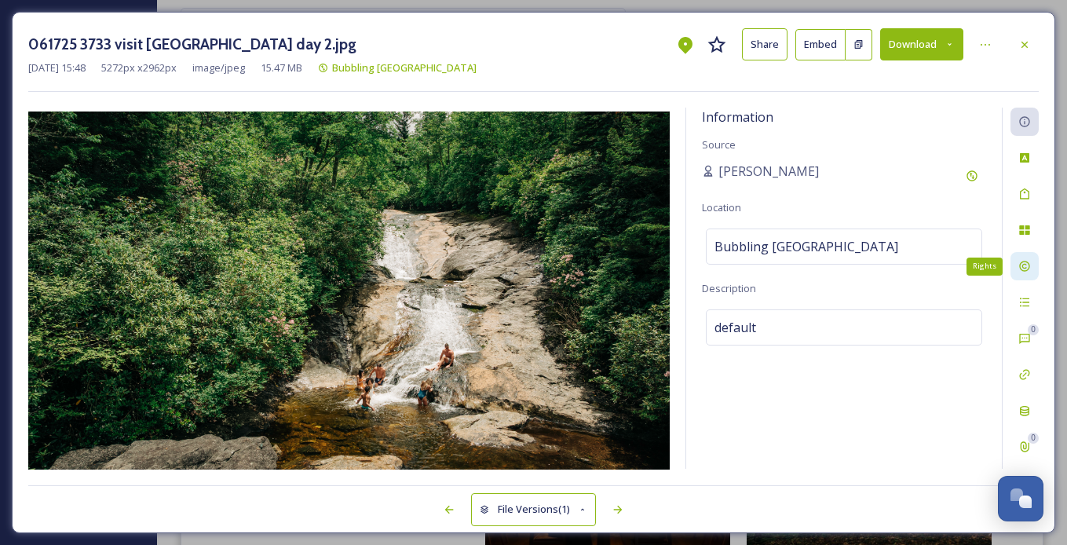
click at [734, 261] on icon at bounding box center [1024, 266] width 10 height 10
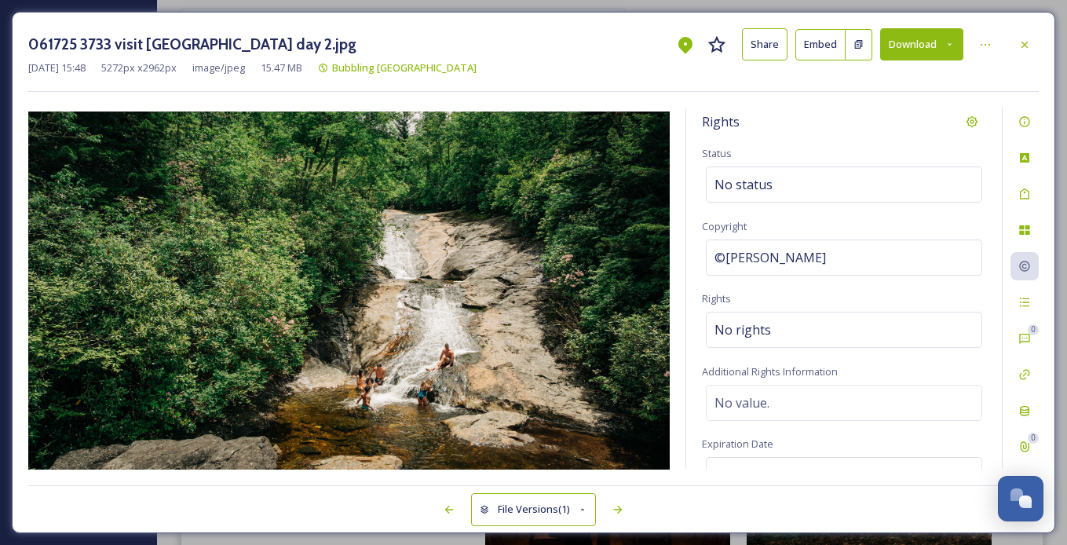
click at [683, 265] on div "Rights Status No status Copyright ©Visit Haywood Rights No rights Additional Ri…" at bounding box center [533, 289] width 1011 height 362
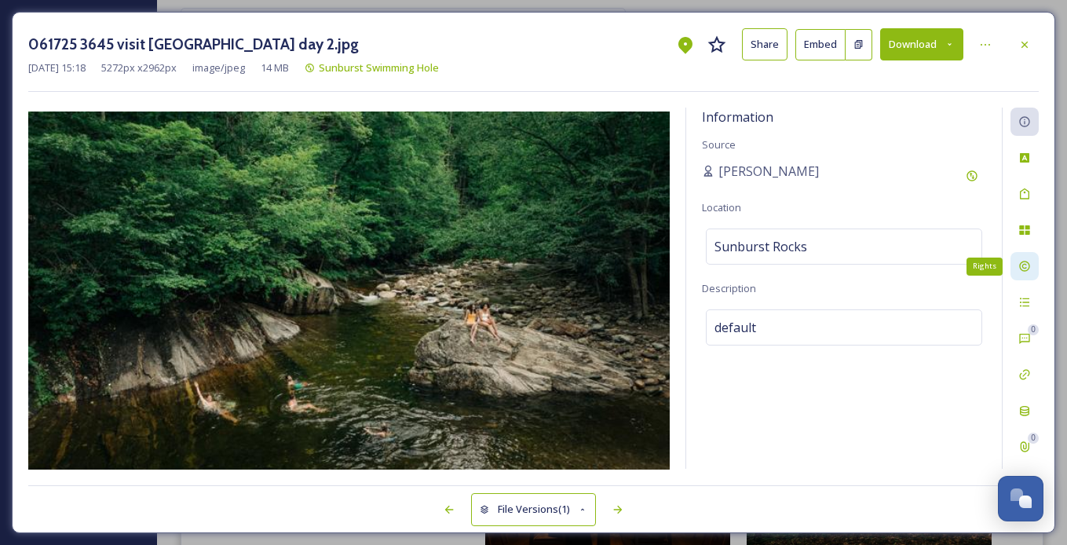
click at [734, 269] on icon at bounding box center [1024, 266] width 13 height 13
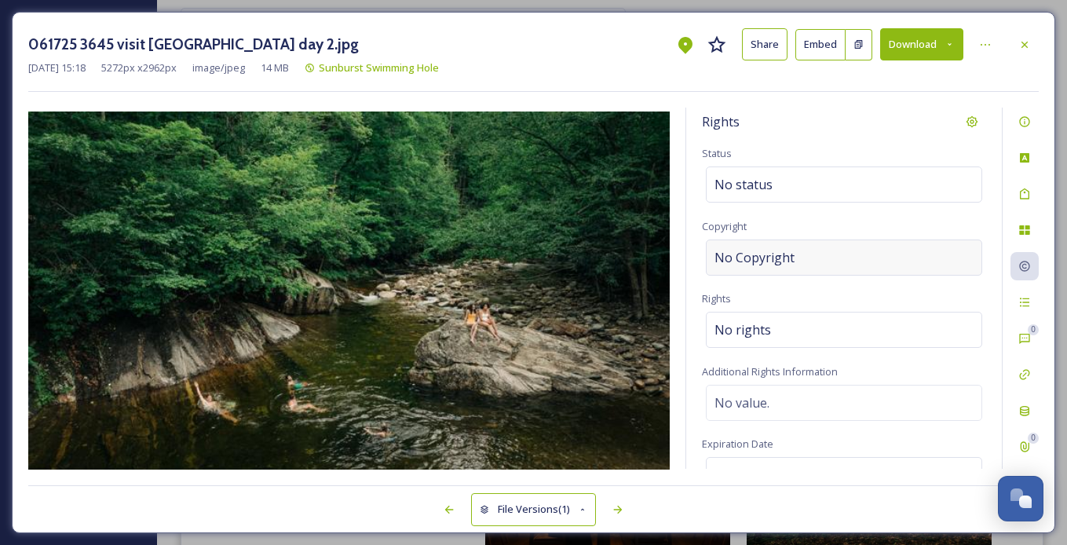
click at [734, 260] on div "No Copyright" at bounding box center [844, 257] width 276 height 36
type input "Visit Haywood"
click at [691, 256] on div "Rights Status No status Copyright ©Visit Haywood Rights No rights Additional Ri…" at bounding box center [844, 288] width 316 height 361
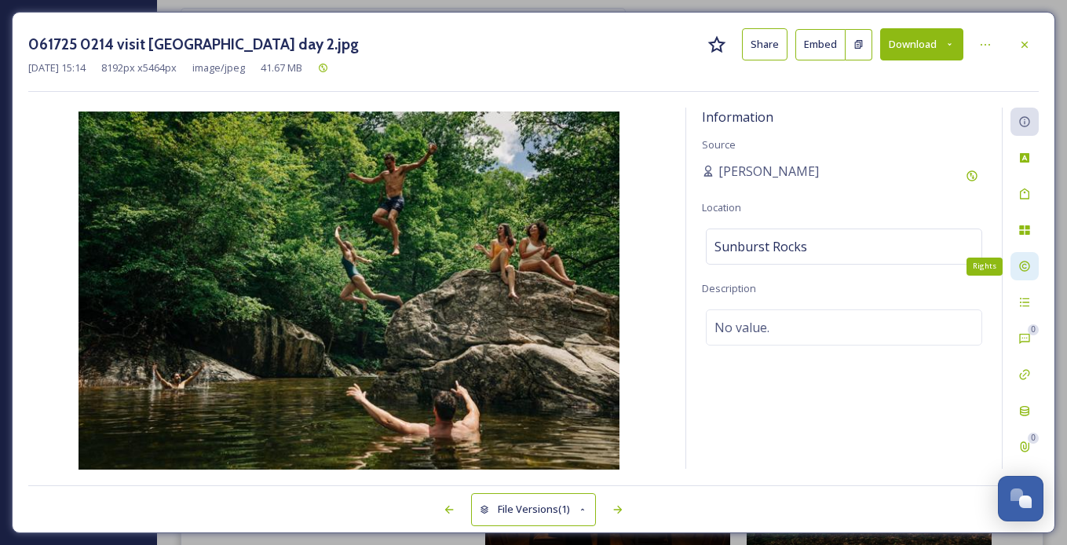
click at [734, 270] on div "Rights" at bounding box center [1025, 266] width 28 height 28
click at [734, 262] on div "Rights" at bounding box center [1025, 266] width 28 height 28
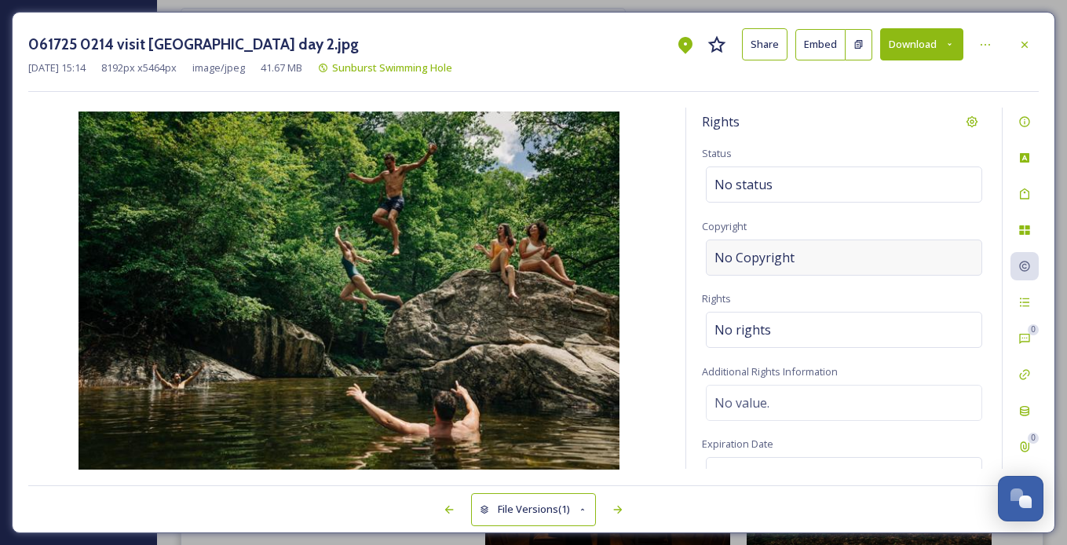
click at [734, 251] on div "No Copyright" at bounding box center [844, 257] width 276 height 36
type input "Visit Haywood"
click at [660, 275] on img at bounding box center [348, 291] width 641 height 361
click at [734, 267] on icon at bounding box center [1024, 266] width 10 height 10
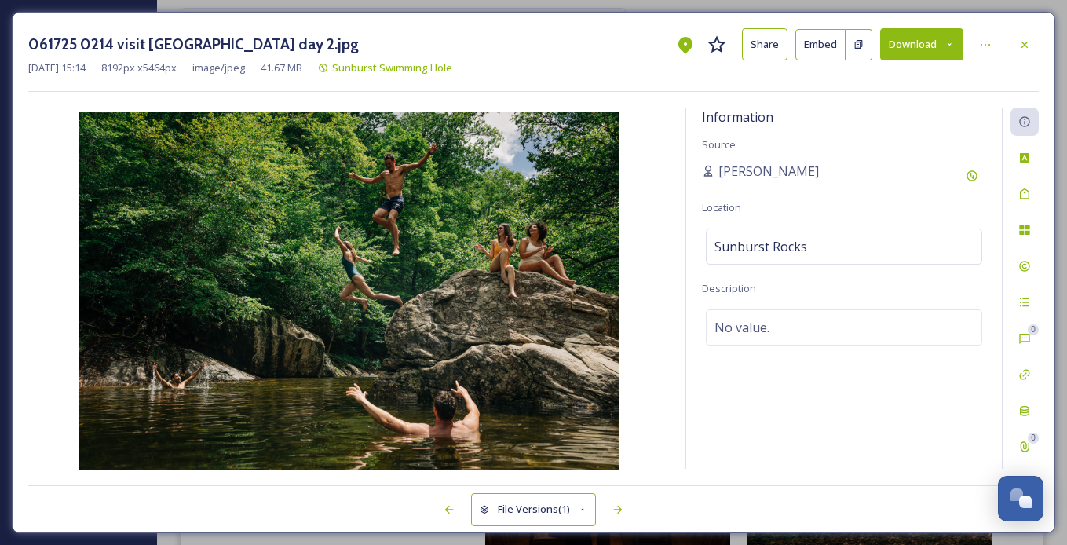
click at [734, 405] on div "Information Source Amie Newsome Location Sunburst Rocks Description No value." at bounding box center [844, 288] width 316 height 361
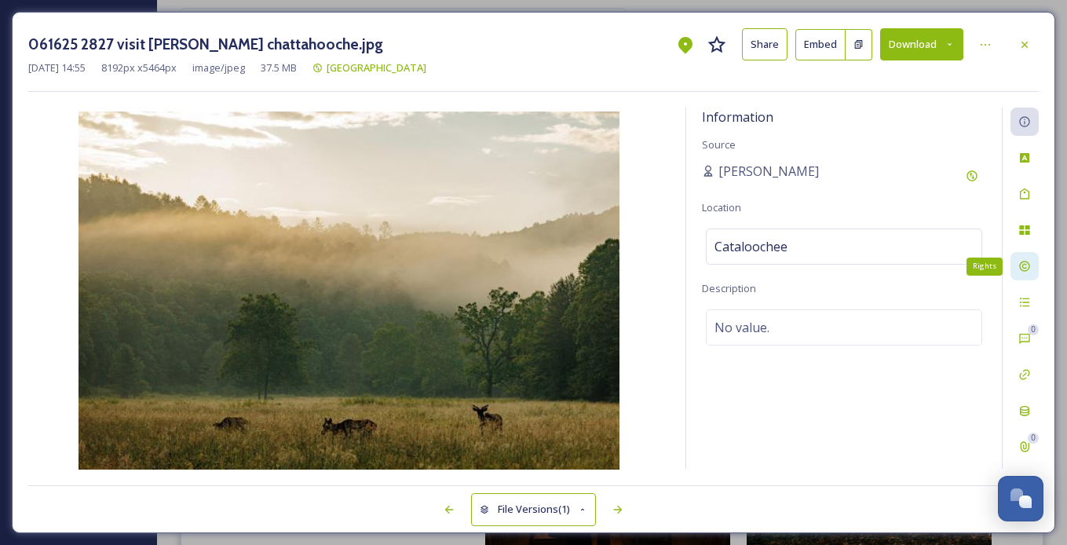
click at [734, 261] on icon at bounding box center [1024, 266] width 13 height 13
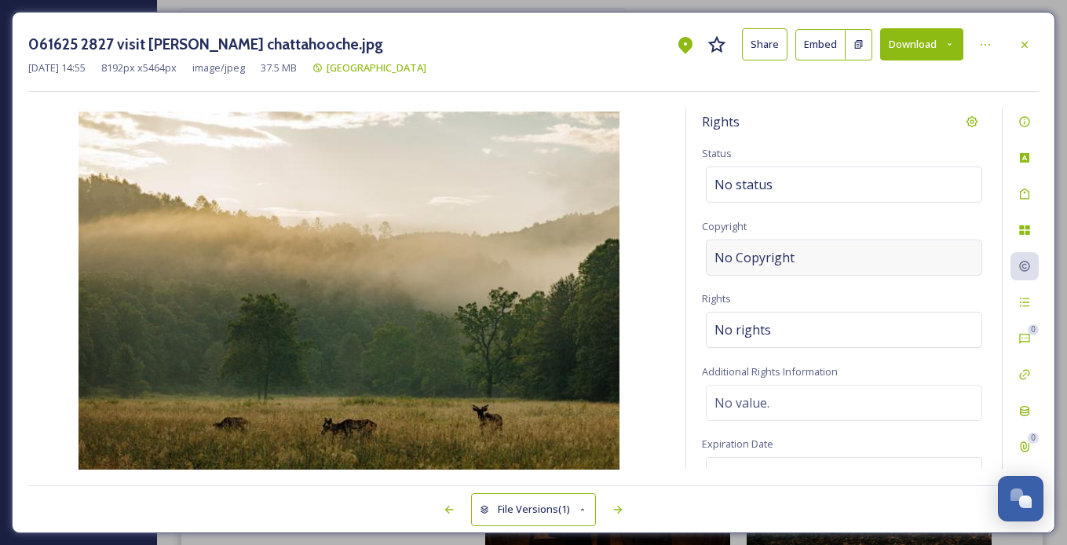
click at [734, 253] on div "No Copyright" at bounding box center [844, 257] width 276 height 36
type input "Visit Haywood"
click at [663, 264] on img at bounding box center [348, 291] width 641 height 361
click at [734, 264] on icon at bounding box center [1024, 266] width 13 height 13
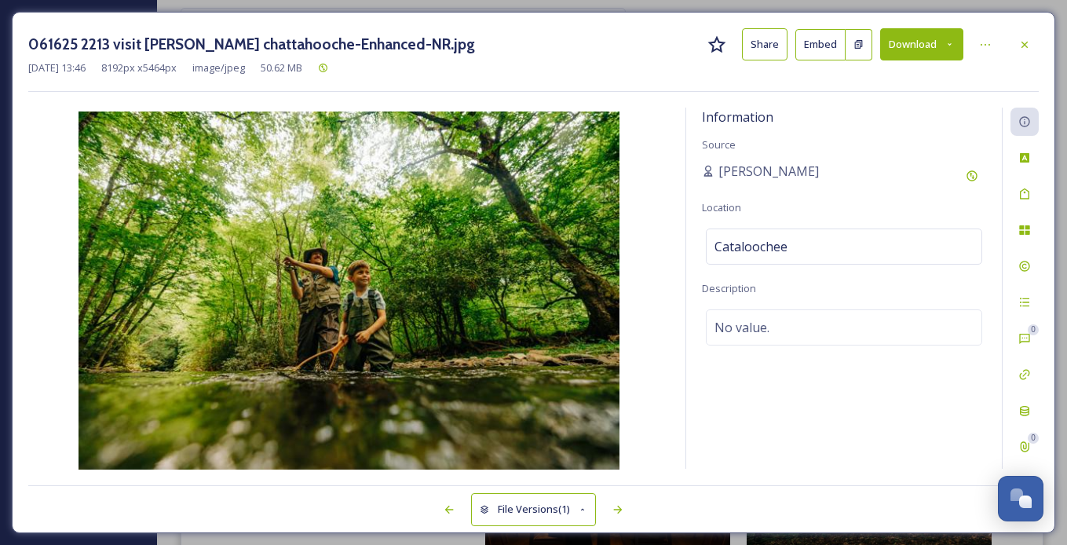
click at [734, 408] on div "Information Source Amie Newsome Location Cataloochee Description No value." at bounding box center [844, 288] width 316 height 361
click at [734, 265] on div at bounding box center [1025, 266] width 28 height 28
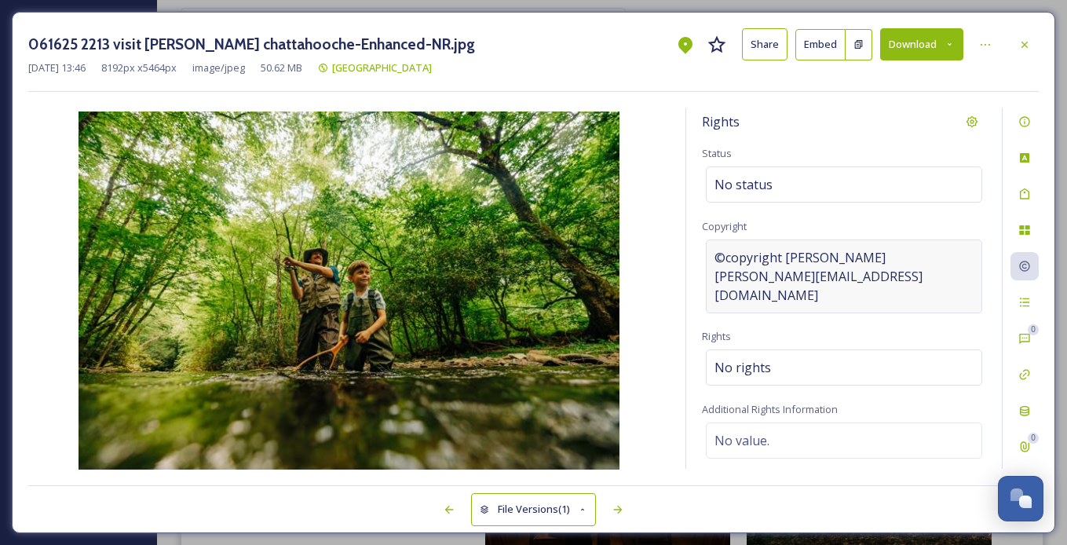
click at [734, 270] on span "©copyright sam dean sam@samdeanphotography.com" at bounding box center [844, 276] width 259 height 57
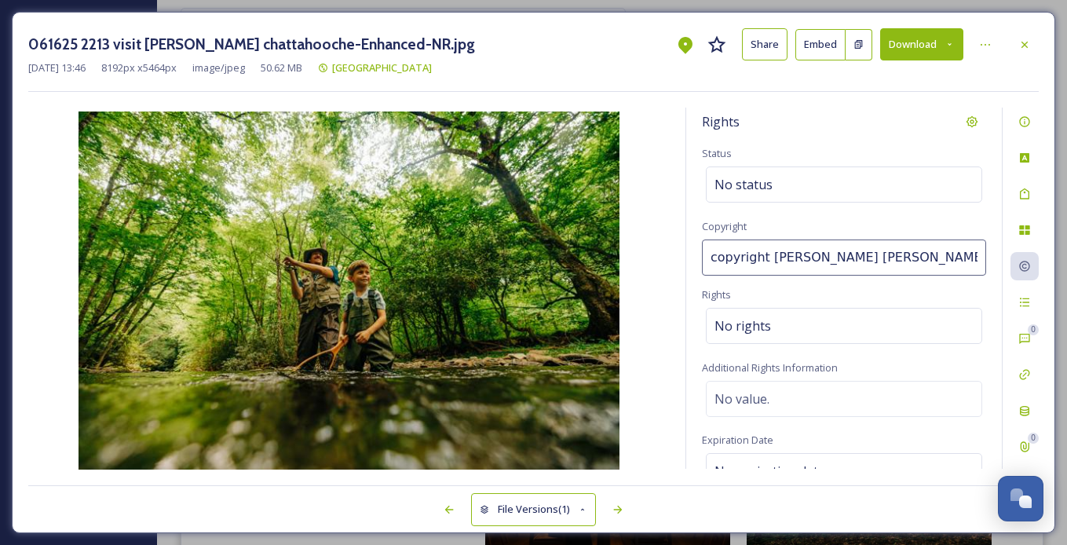
scroll to position [0, 31]
type input "Visit Haywood"
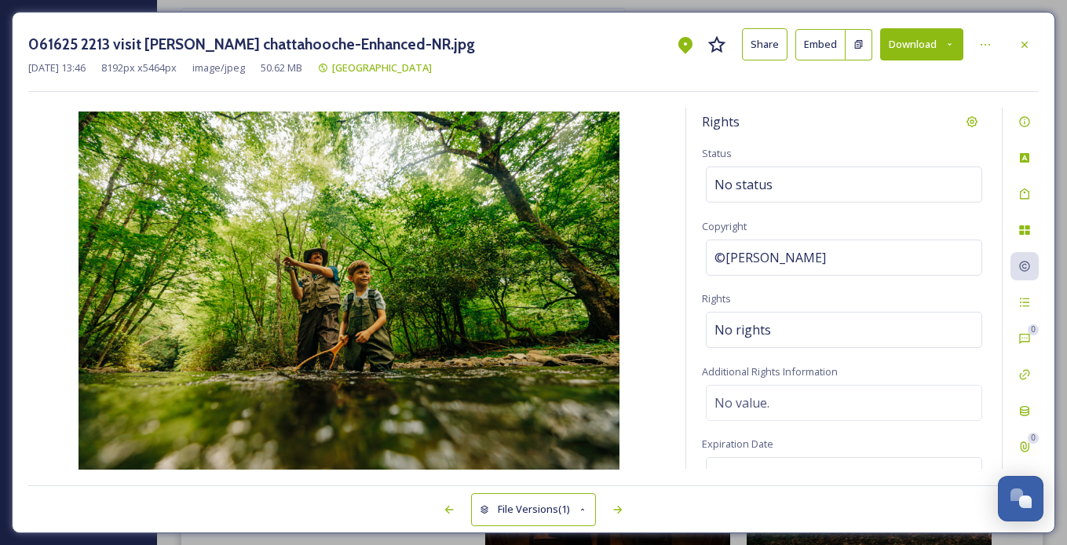
click at [663, 259] on img at bounding box center [348, 291] width 641 height 361
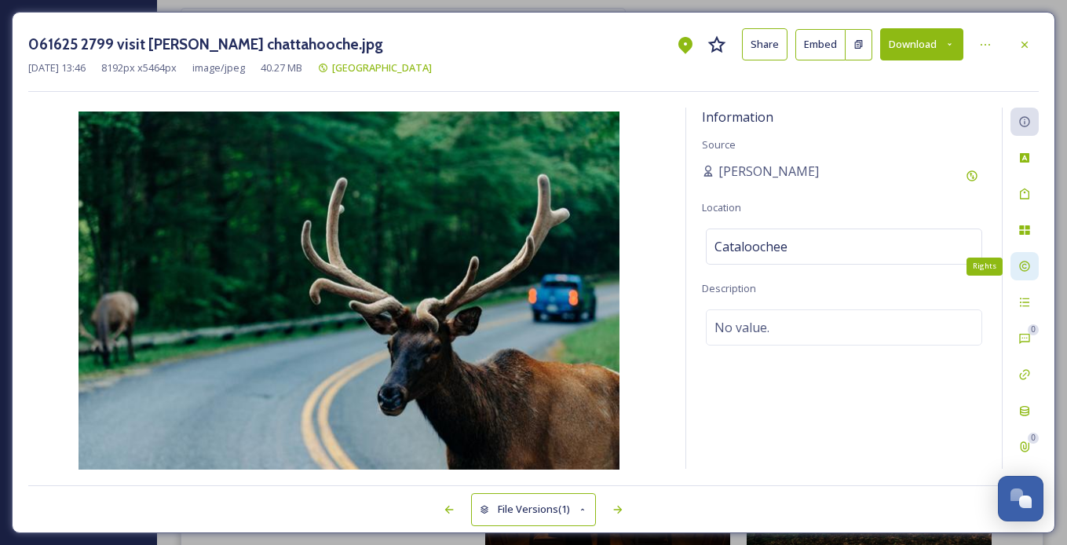
click at [734, 269] on icon at bounding box center [1024, 266] width 13 height 13
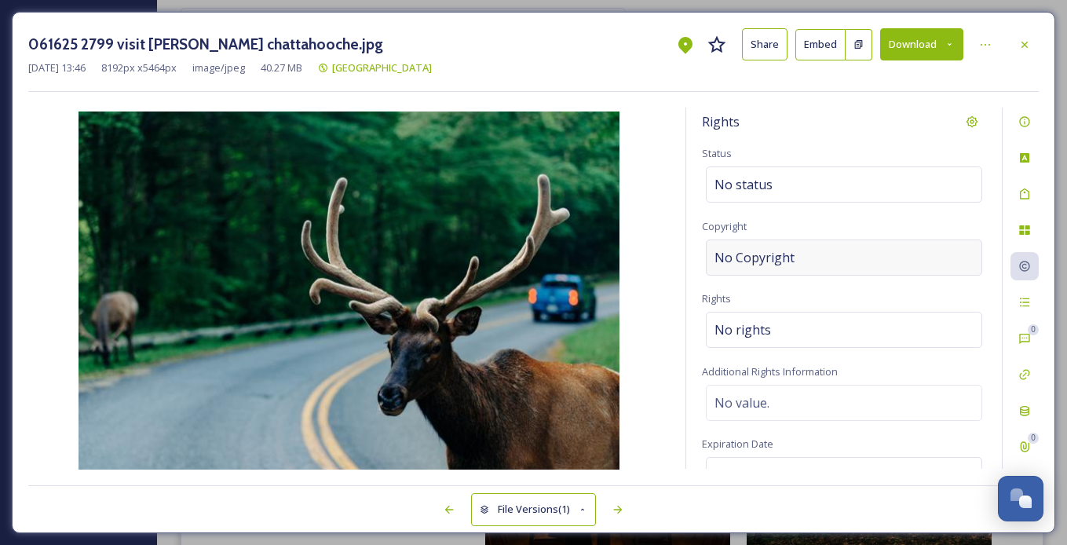
click at [734, 254] on div "No Copyright" at bounding box center [844, 257] width 276 height 36
type input "Visit Haywood"
click at [734, 265] on input "Visit Haywood" at bounding box center [844, 257] width 284 height 36
click at [686, 261] on div "Rights Status No status Copyright ©Visit Haywood Rights No rights Additional Ri…" at bounding box center [844, 288] width 316 height 361
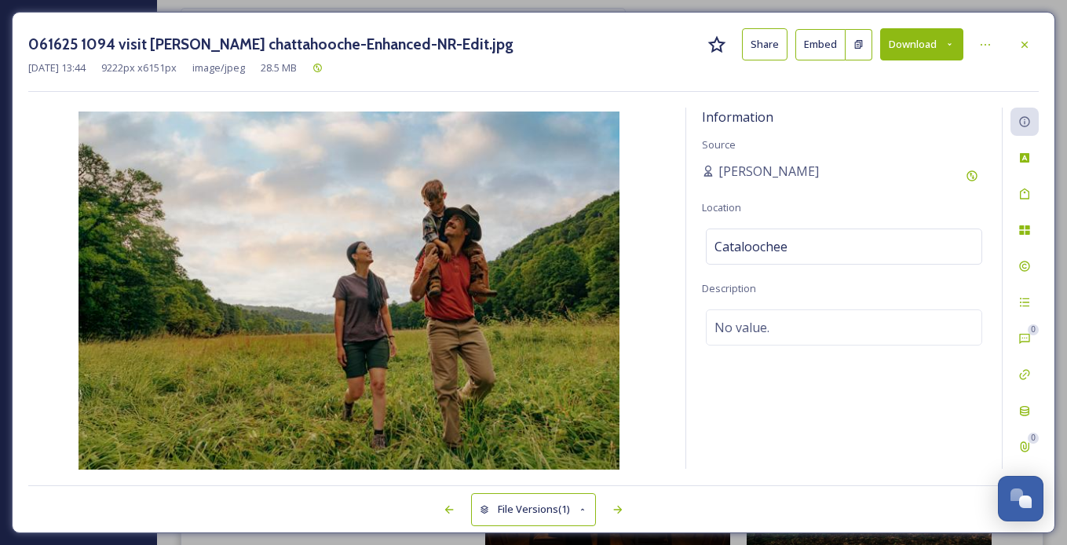
click at [643, 283] on img at bounding box center [348, 291] width 641 height 361
click at [734, 265] on icon at bounding box center [1024, 266] width 13 height 13
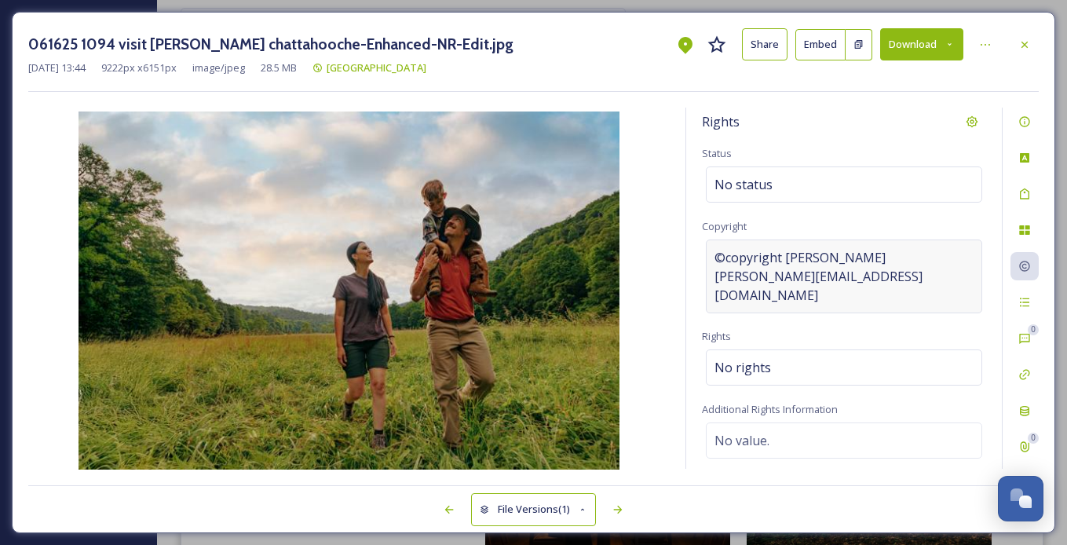
click at [734, 261] on span "©copyright sam dean sam@samdeanphotography.com" at bounding box center [844, 276] width 259 height 57
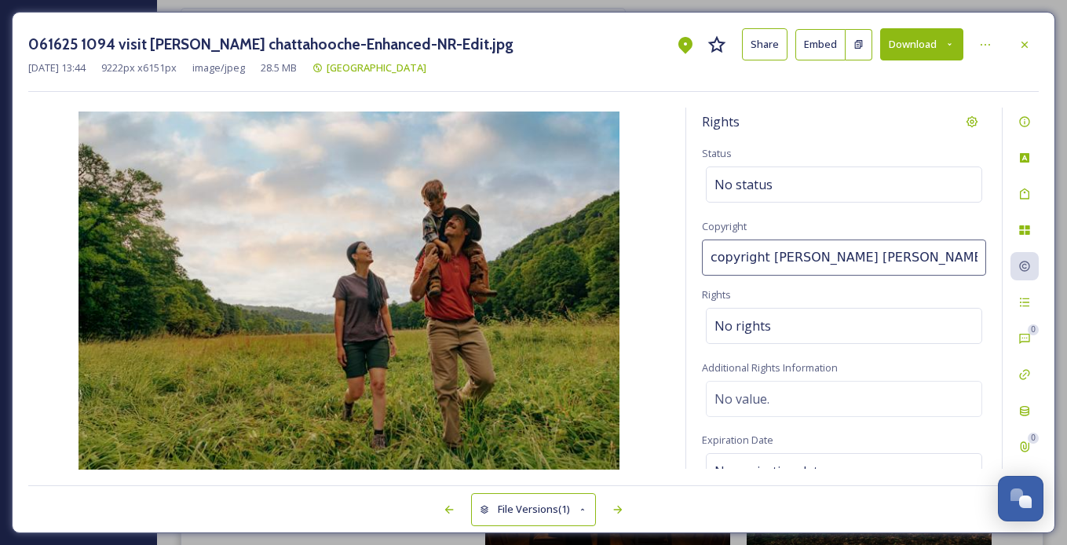
scroll to position [0, 31]
type input "Visit Haywood"
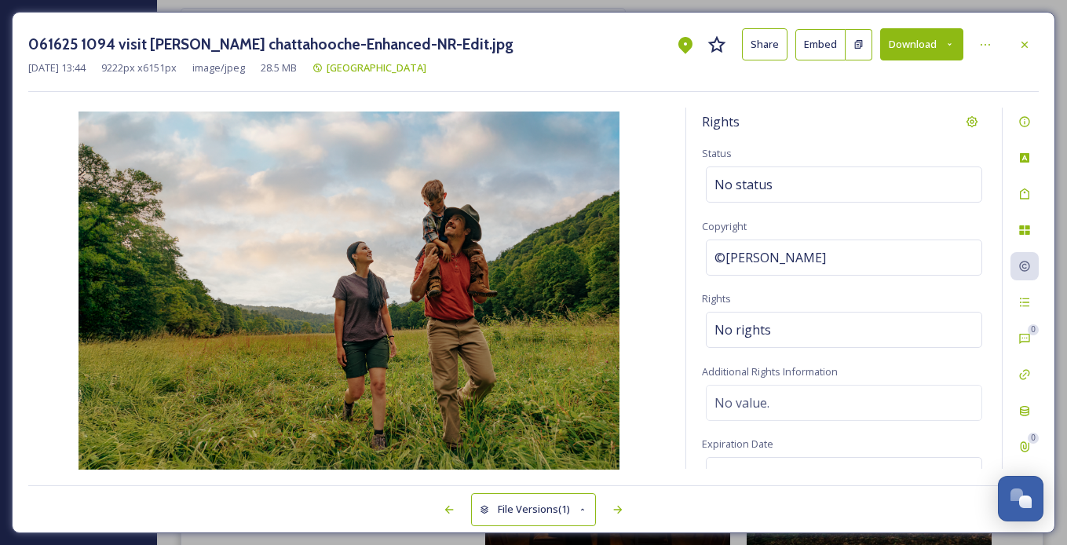
click at [662, 246] on img at bounding box center [348, 291] width 641 height 361
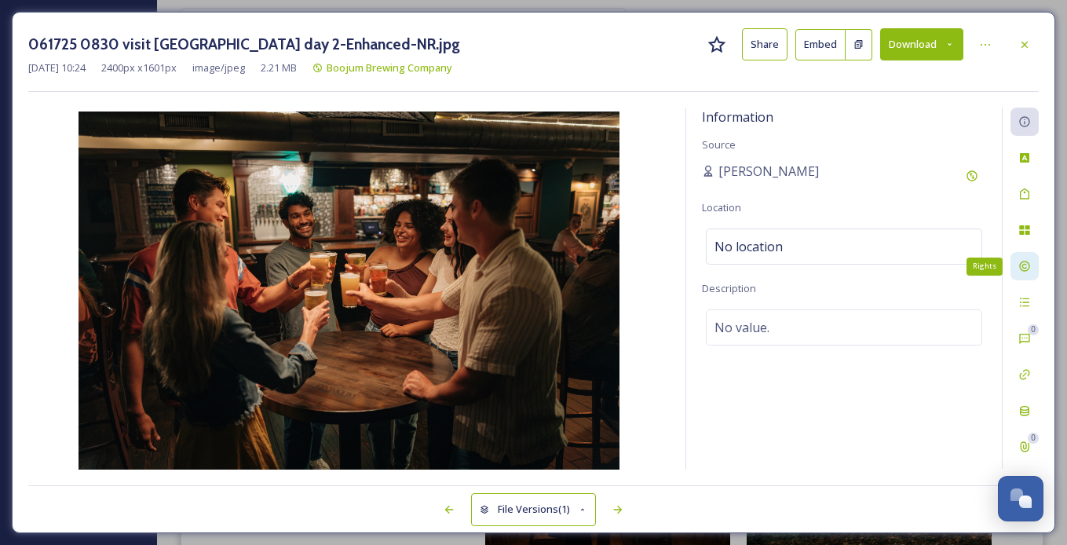
click at [734, 268] on icon at bounding box center [1024, 266] width 10 height 10
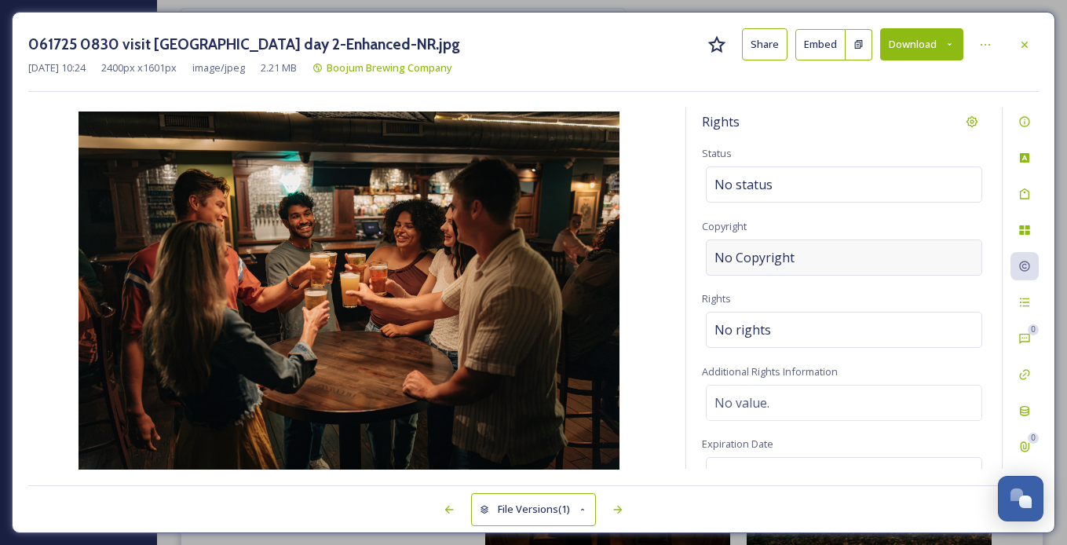
click at [734, 258] on div "No Copyright" at bounding box center [844, 257] width 276 height 36
type input "Visit Haywood"
click at [676, 249] on div "Rights Status No status Copyright ©Visit Haywood Rights No rights Additional Ri…" at bounding box center [533, 289] width 1011 height 362
click at [679, 229] on div "Rights Status No status Copyright ©Visit Haywood Rights No rights Additional Ri…" at bounding box center [533, 289] width 1011 height 362
click at [734, 224] on div "Rights Status No status Copyright ©Visit Haywood Rights No rights Additional Ri…" at bounding box center [844, 288] width 316 height 361
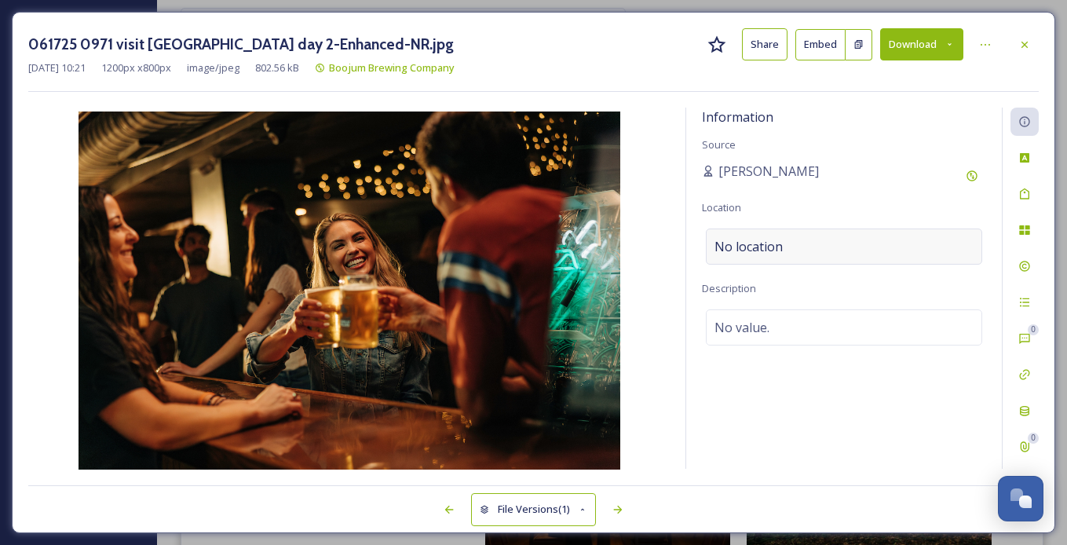
click at [734, 244] on div "No location" at bounding box center [844, 246] width 276 height 36
click at [734, 244] on input at bounding box center [844, 246] width 275 height 35
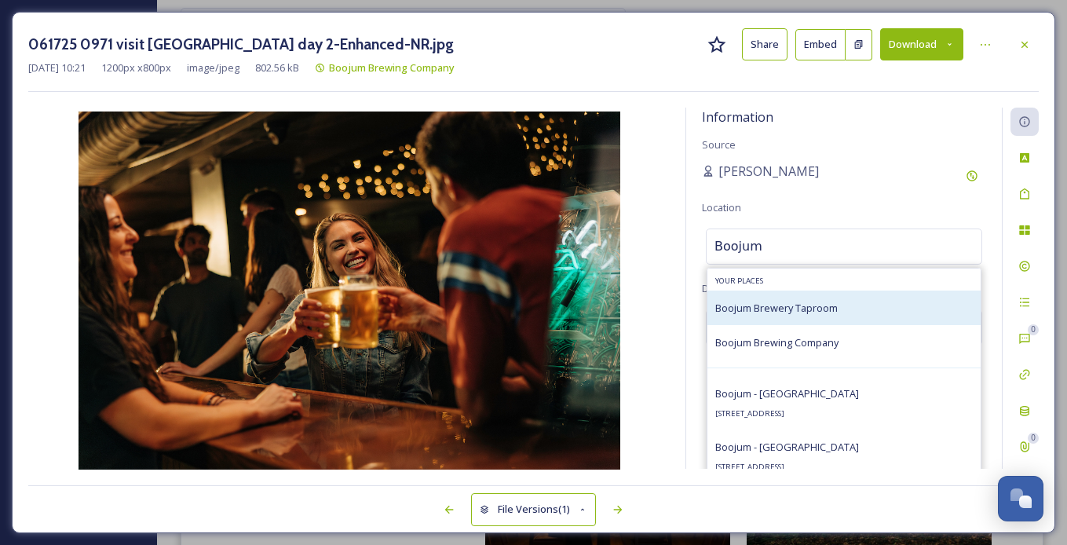
type input "Boojum"
click at [734, 302] on div "Boojum Brewery Taproom" at bounding box center [843, 308] width 273 height 35
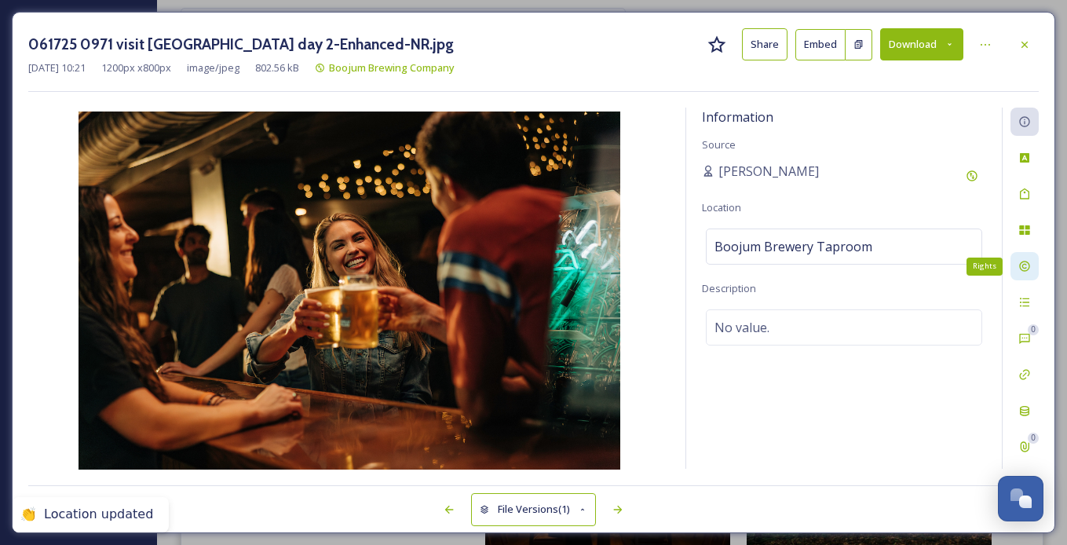
click at [734, 266] on icon at bounding box center [1024, 266] width 13 height 13
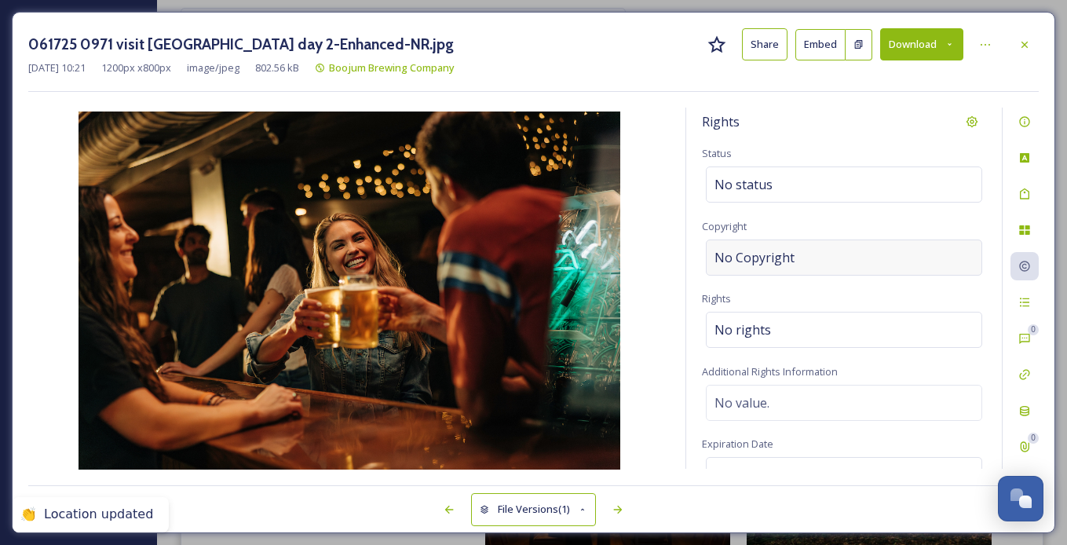
click at [734, 254] on div "No Copyright" at bounding box center [844, 257] width 276 height 36
type input "Visit Haywood"
click at [667, 274] on img at bounding box center [348, 291] width 641 height 361
click at [634, 254] on img at bounding box center [348, 291] width 641 height 361
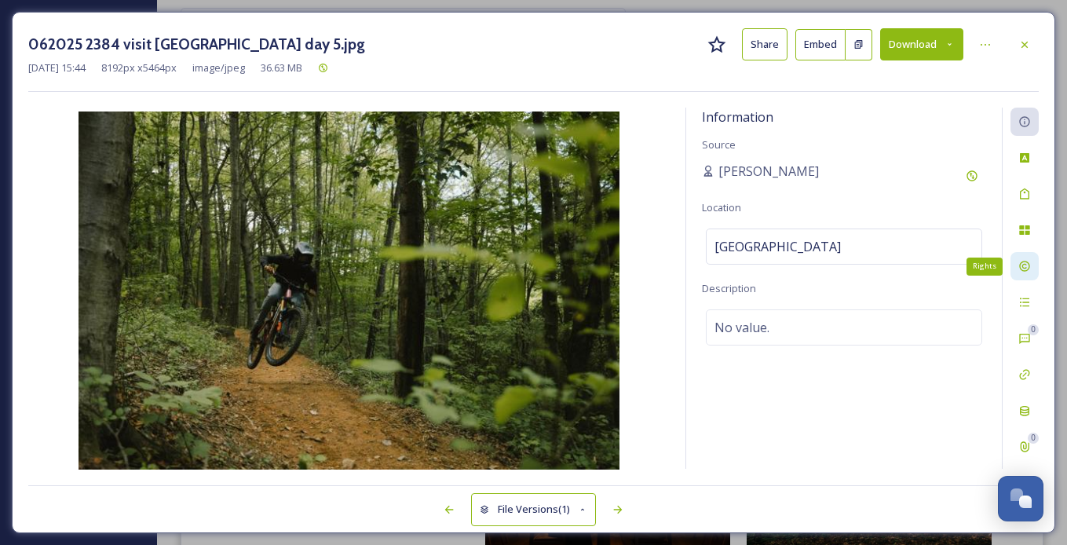
click at [734, 269] on icon at bounding box center [1024, 266] width 13 height 13
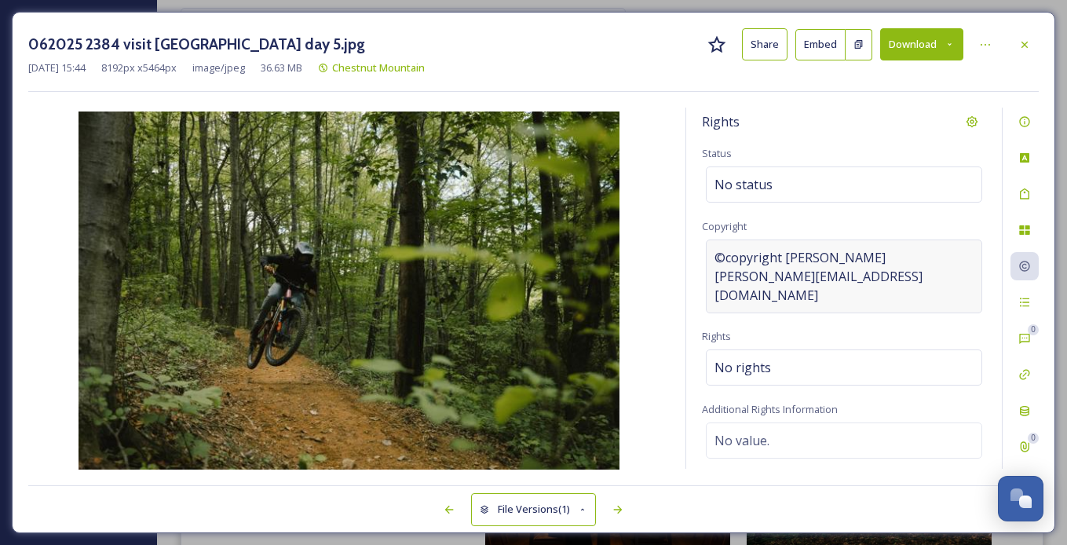
click at [734, 264] on span "©copyright sam dean sam@samdeanphotography.com" at bounding box center [844, 276] width 259 height 57
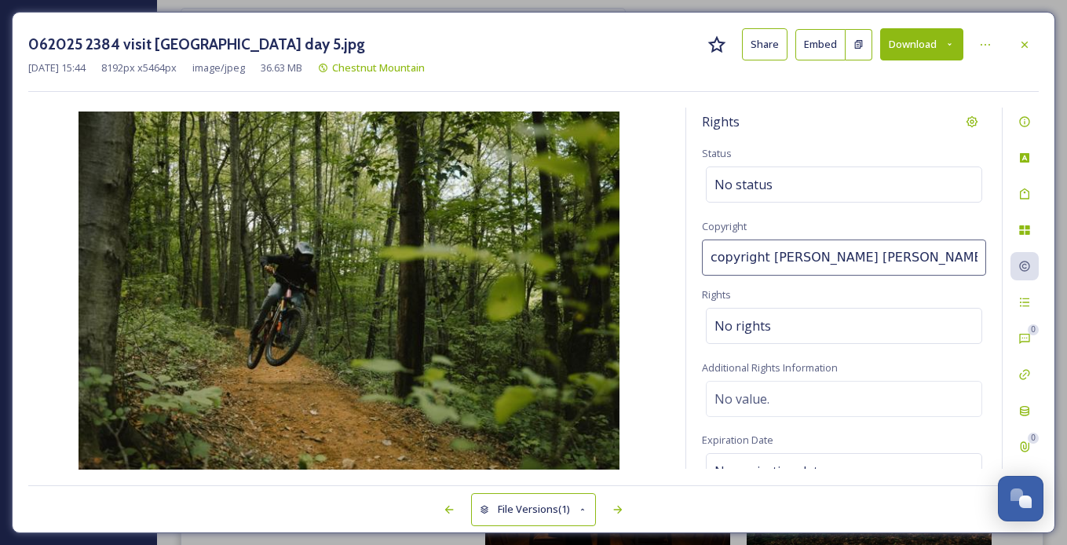
scroll to position [0, 31]
type input "Visit Haywood"
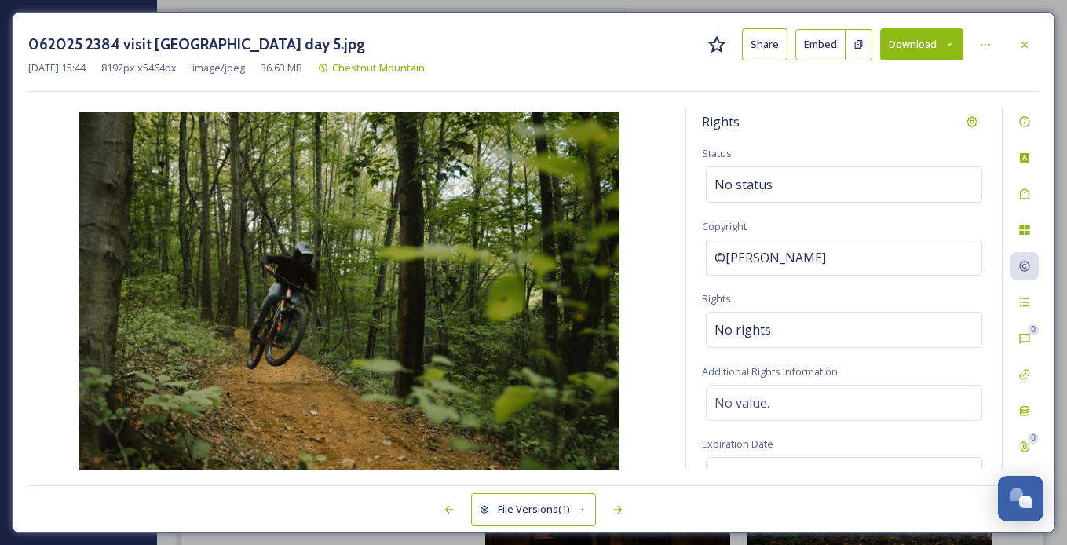
click at [641, 245] on img at bounding box center [348, 291] width 641 height 361
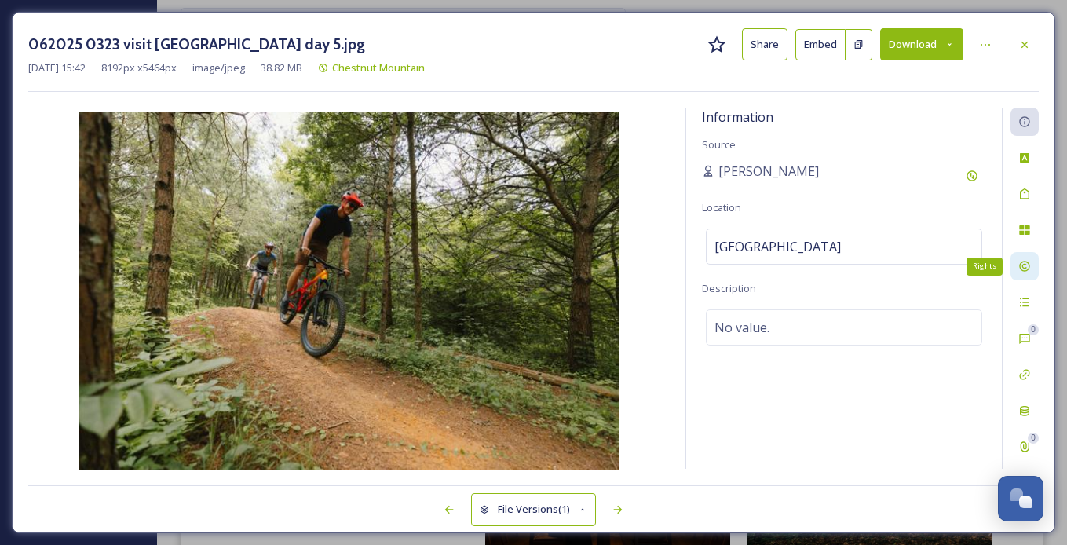
click at [734, 267] on icon at bounding box center [1024, 266] width 10 height 10
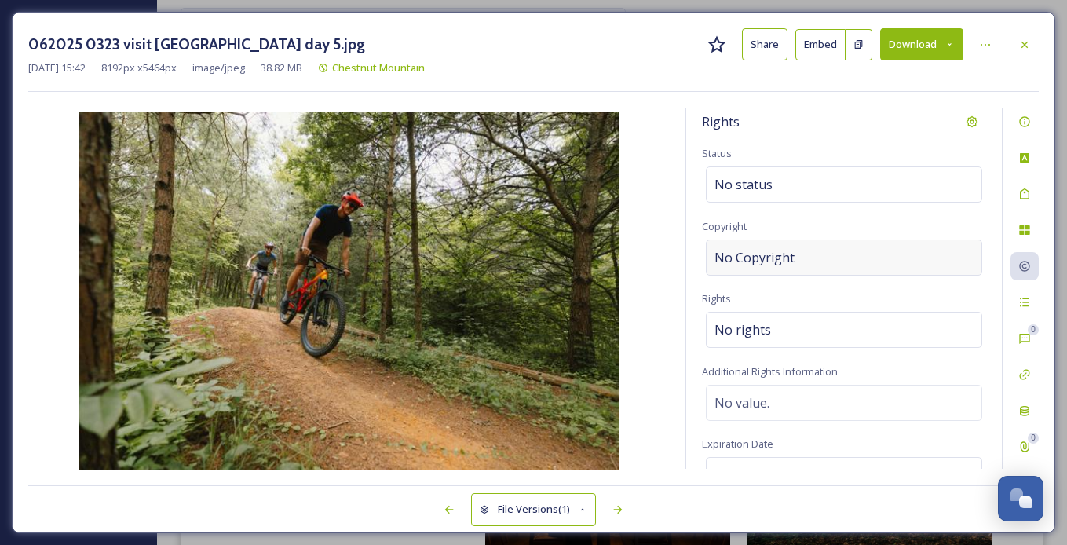
click at [734, 266] on div "No Copyright" at bounding box center [844, 257] width 276 height 36
type input "Visit Haywood"
click at [635, 274] on img at bounding box center [348, 291] width 641 height 361
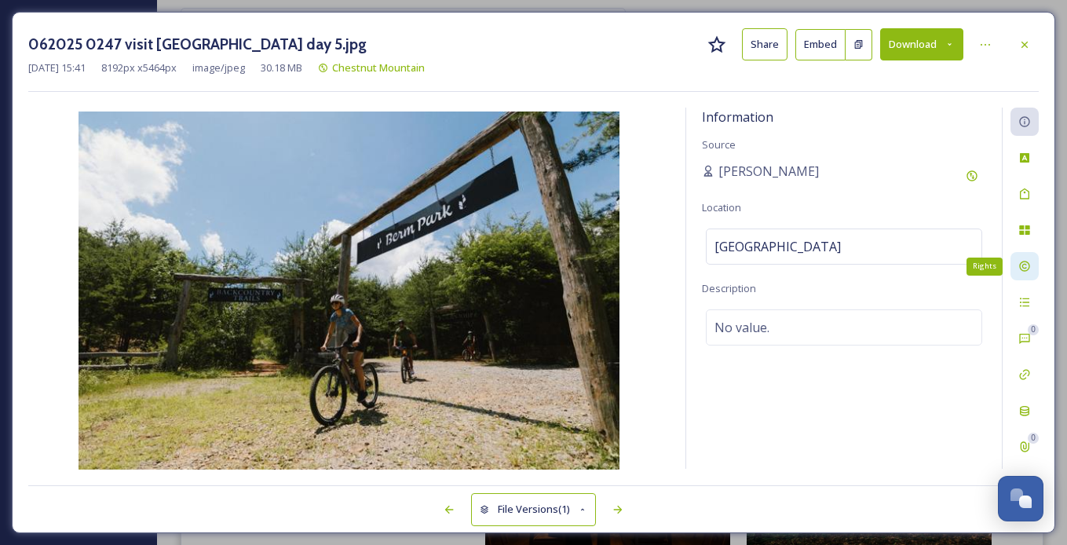
click at [734, 271] on icon at bounding box center [1024, 266] width 13 height 13
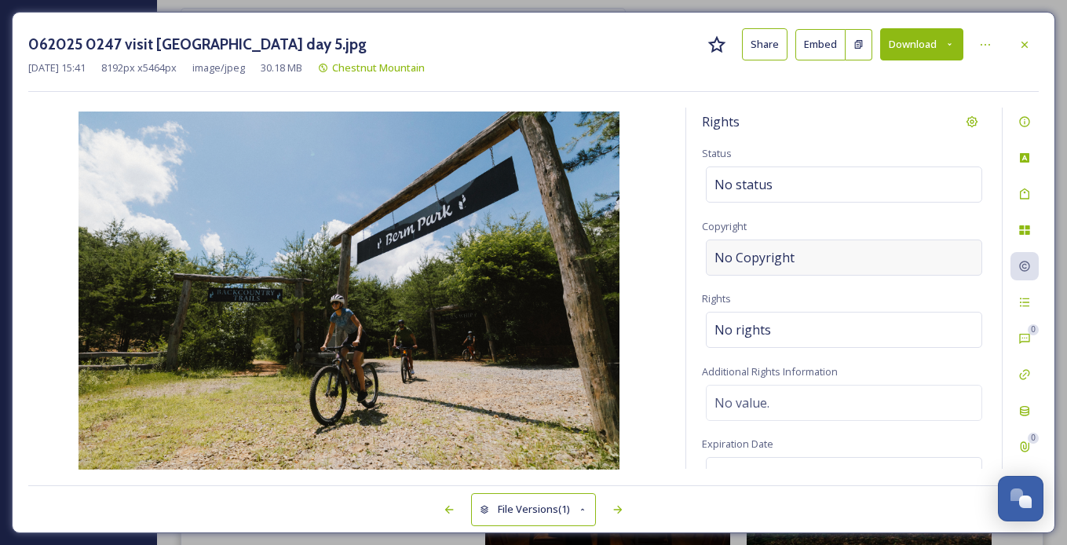
click at [734, 261] on div "No Copyright" at bounding box center [844, 257] width 276 height 36
type input "Visit Haywood"
click at [656, 270] on img at bounding box center [348, 291] width 641 height 361
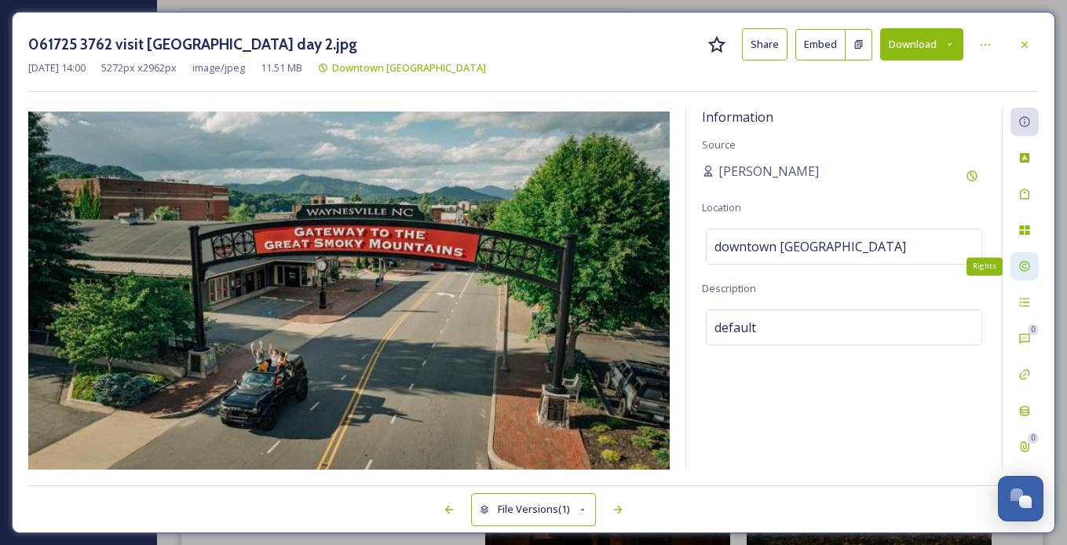
click at [734, 258] on div "Rights" at bounding box center [1025, 266] width 28 height 28
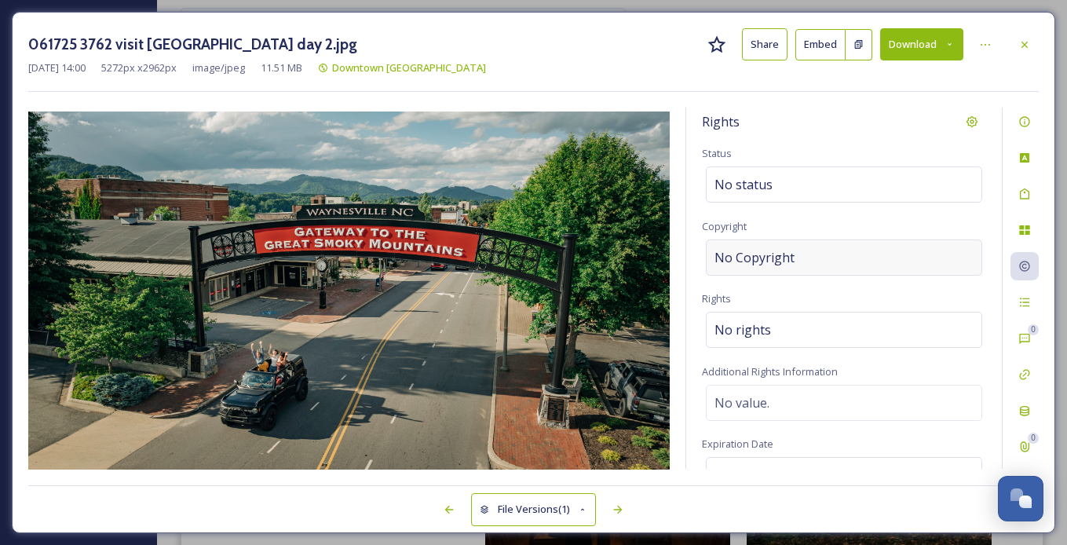
click at [734, 247] on div "No Copyright" at bounding box center [844, 257] width 276 height 36
type input "Visit Haywood"
click at [671, 243] on div "Rights Status No status Copyright ©Visit Haywood Rights No rights Additional Ri…" at bounding box center [533, 289] width 1011 height 362
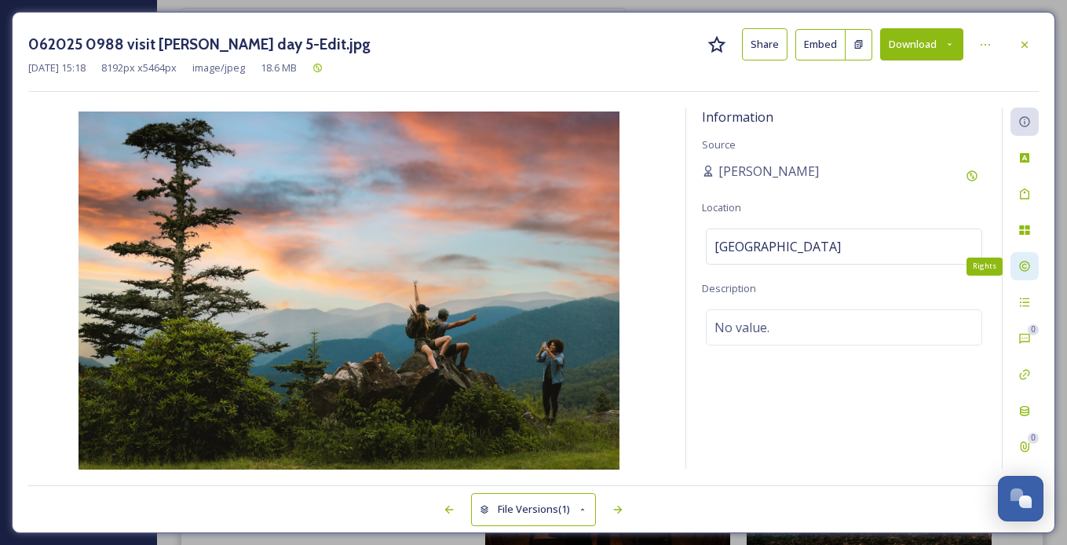
click at [734, 265] on div "Rights" at bounding box center [1025, 266] width 28 height 28
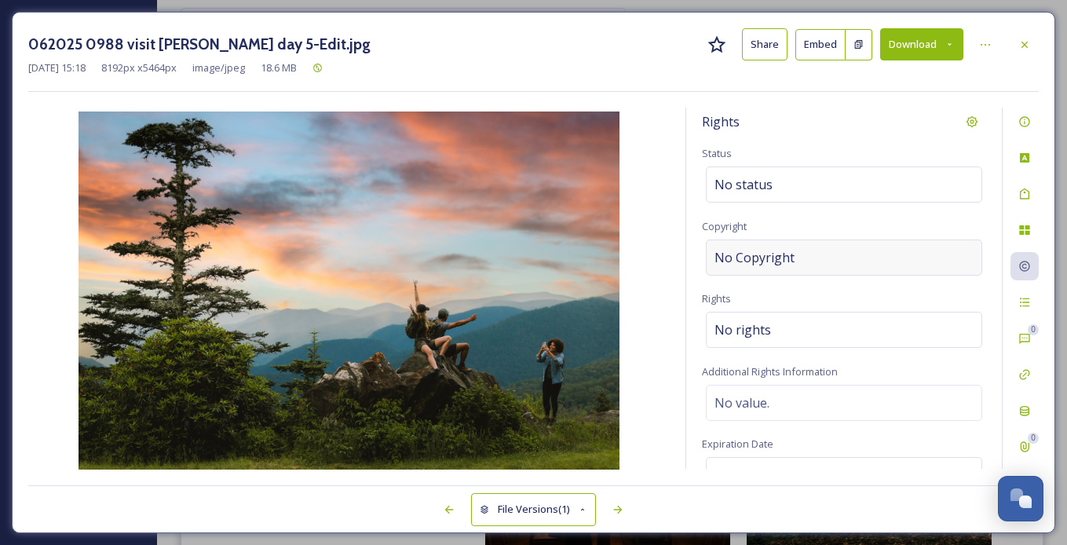
click at [734, 252] on div "No Copyright" at bounding box center [844, 257] width 276 height 36
type input "Visit Haywood"
click at [646, 243] on img at bounding box center [348, 291] width 641 height 361
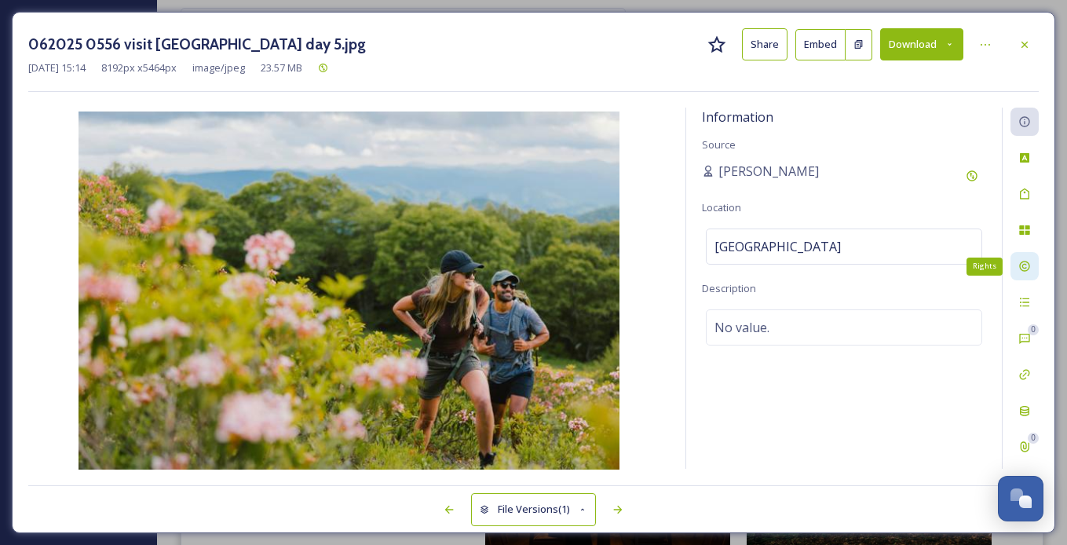
click at [734, 266] on div "Rights" at bounding box center [1025, 266] width 28 height 28
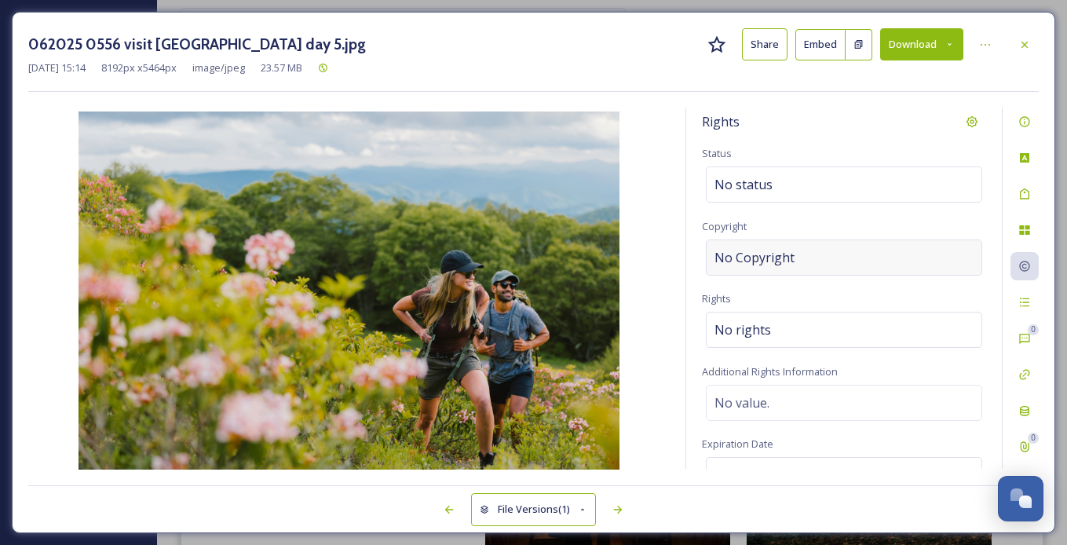
click at [734, 253] on div "No Copyright" at bounding box center [844, 257] width 276 height 36
type input "Visit Haywood"
click at [660, 278] on img at bounding box center [348, 291] width 641 height 361
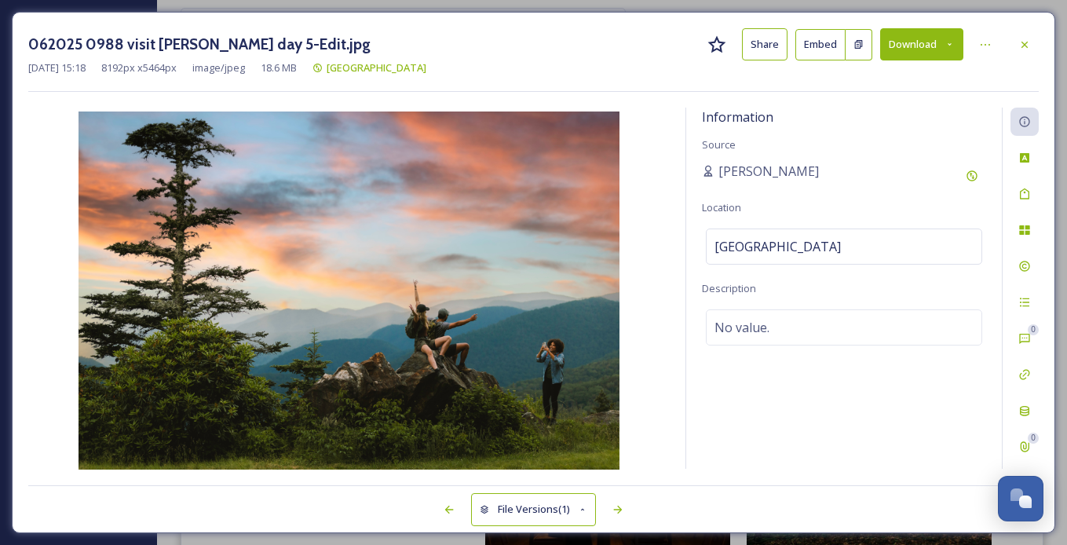
click at [668, 257] on img at bounding box center [348, 291] width 641 height 361
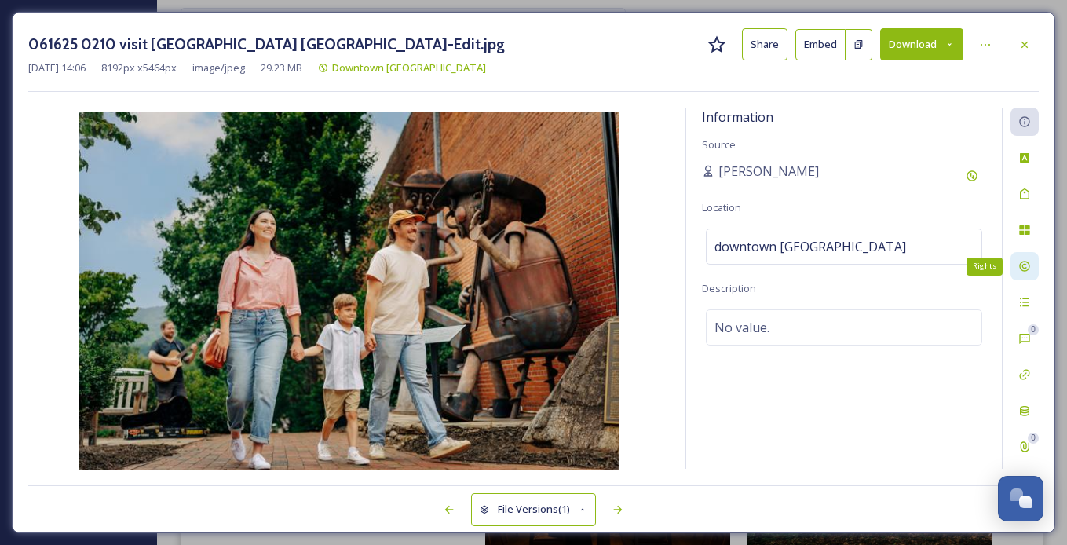
click at [734, 260] on icon at bounding box center [1024, 266] width 13 height 13
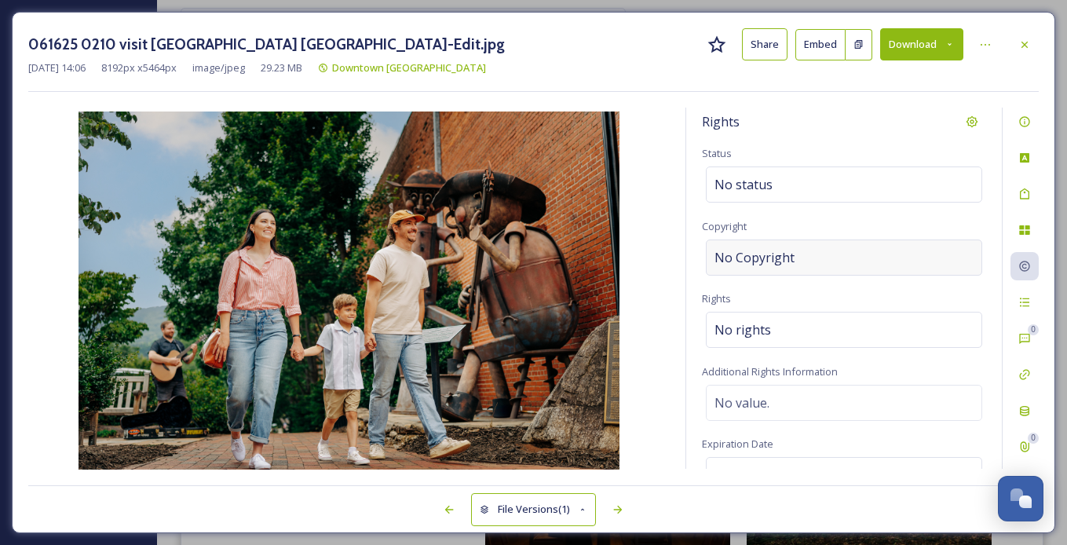
click at [734, 266] on div "No Copyright" at bounding box center [844, 257] width 276 height 36
type input "Visit Haywood"
click at [667, 247] on img at bounding box center [348, 291] width 641 height 361
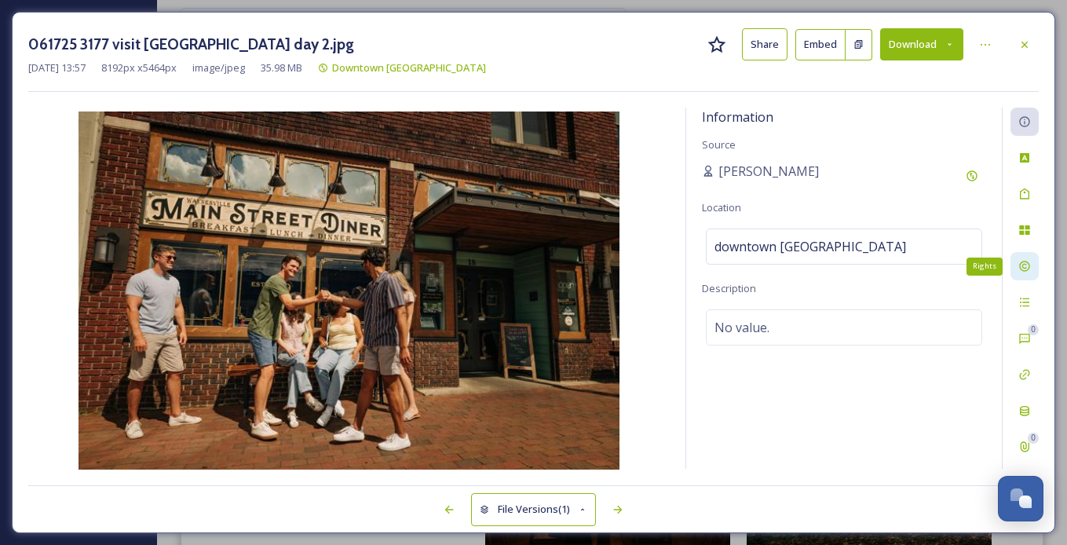
click at [734, 254] on div "Rights" at bounding box center [1025, 266] width 28 height 28
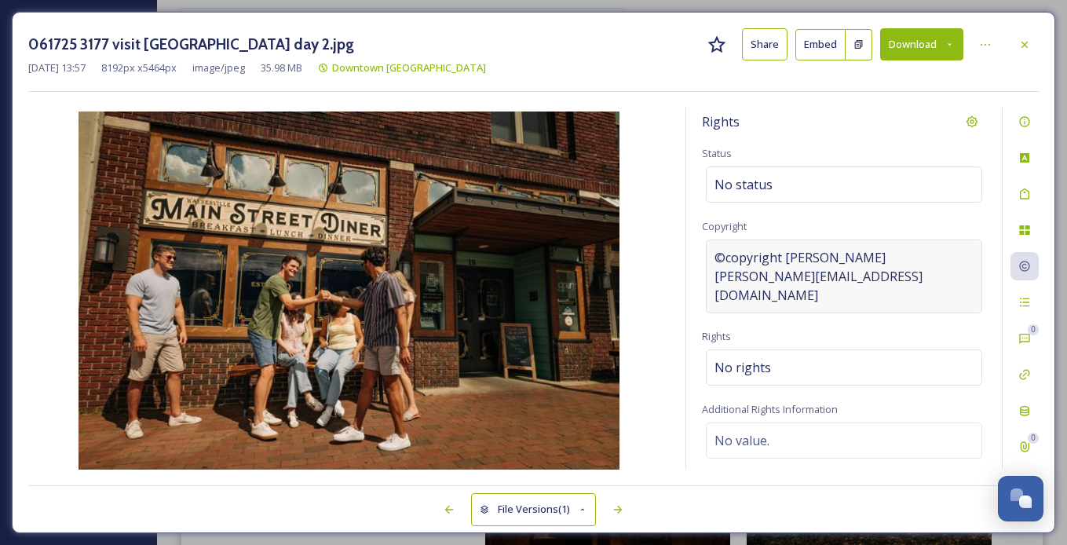
click at [734, 254] on span "©copyright sam dean sam@samdeanphotography.com" at bounding box center [844, 276] width 259 height 57
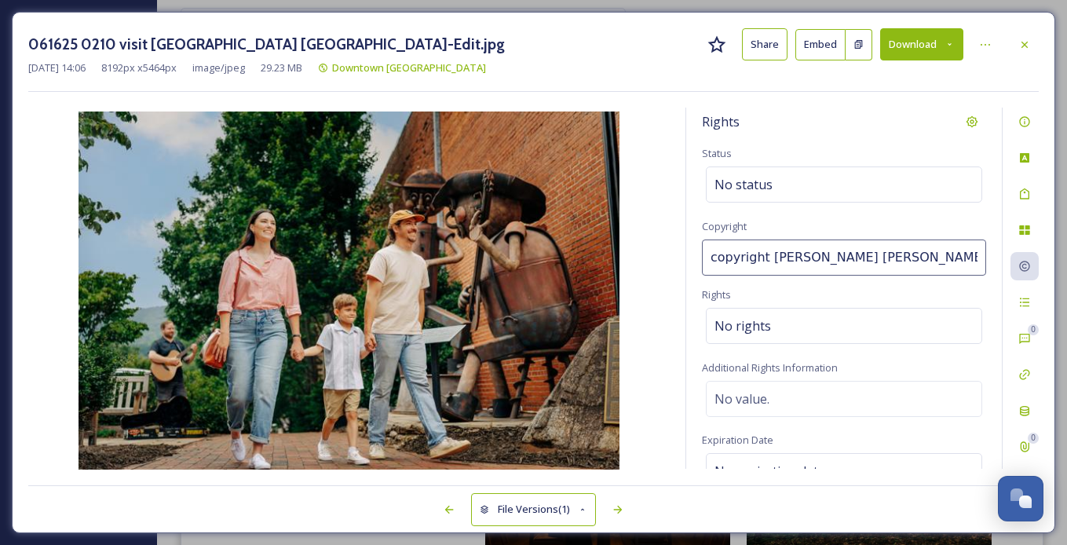
scroll to position [0, 31]
type input "Visit Haywood"
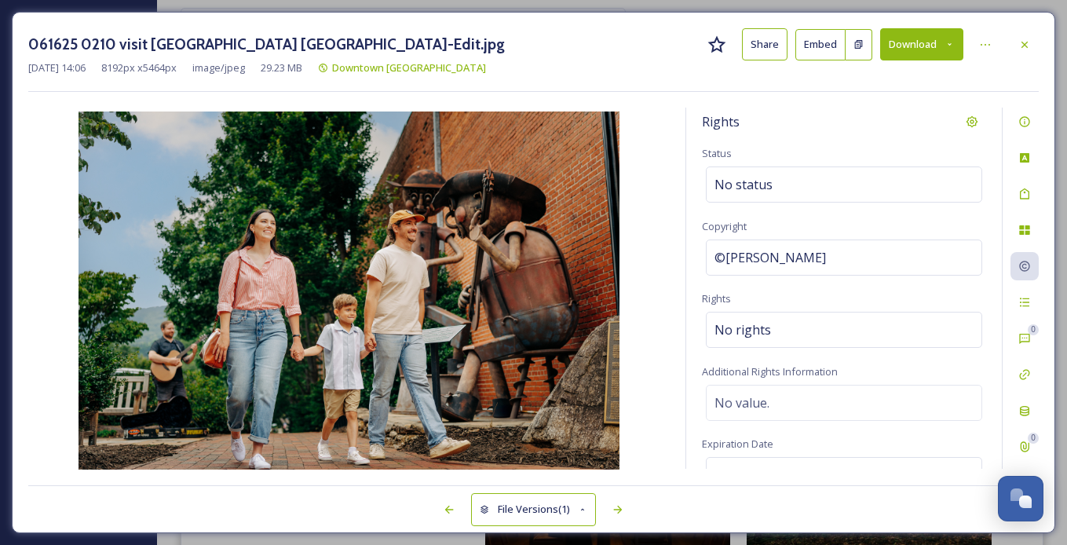
click at [646, 248] on img at bounding box center [348, 291] width 641 height 361
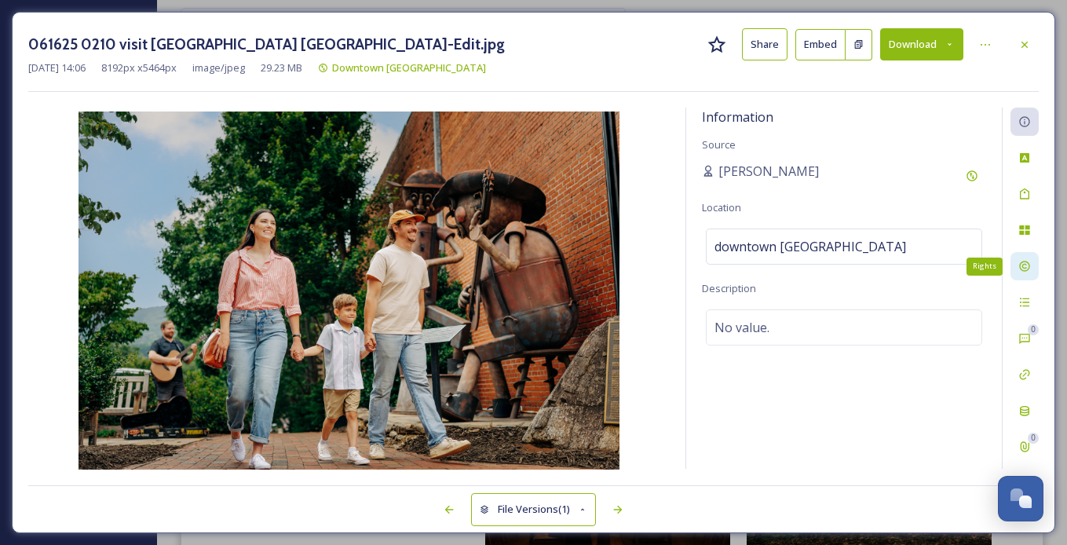
click at [734, 266] on icon at bounding box center [1024, 266] width 13 height 13
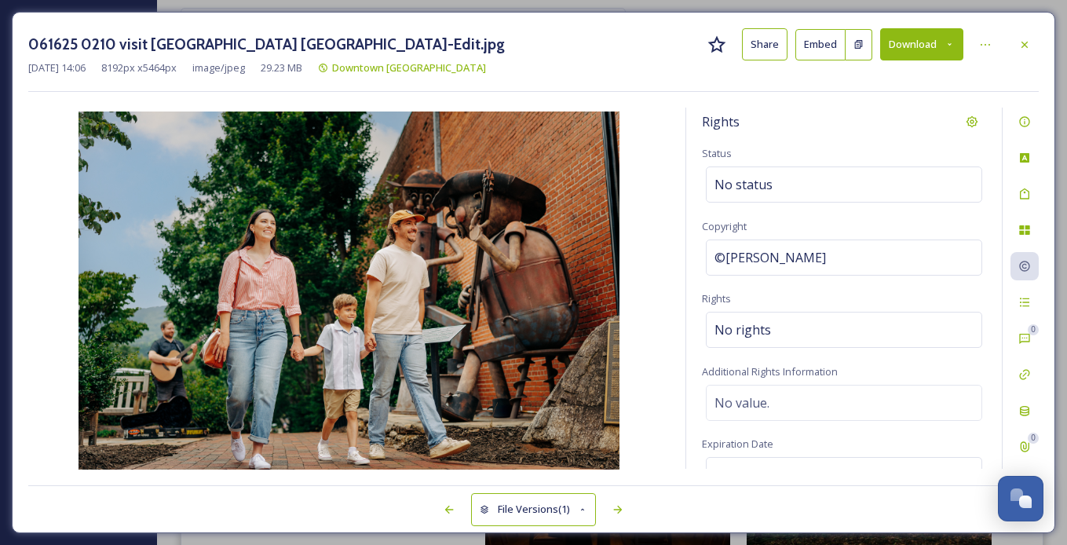
click at [647, 242] on img at bounding box center [348, 291] width 641 height 361
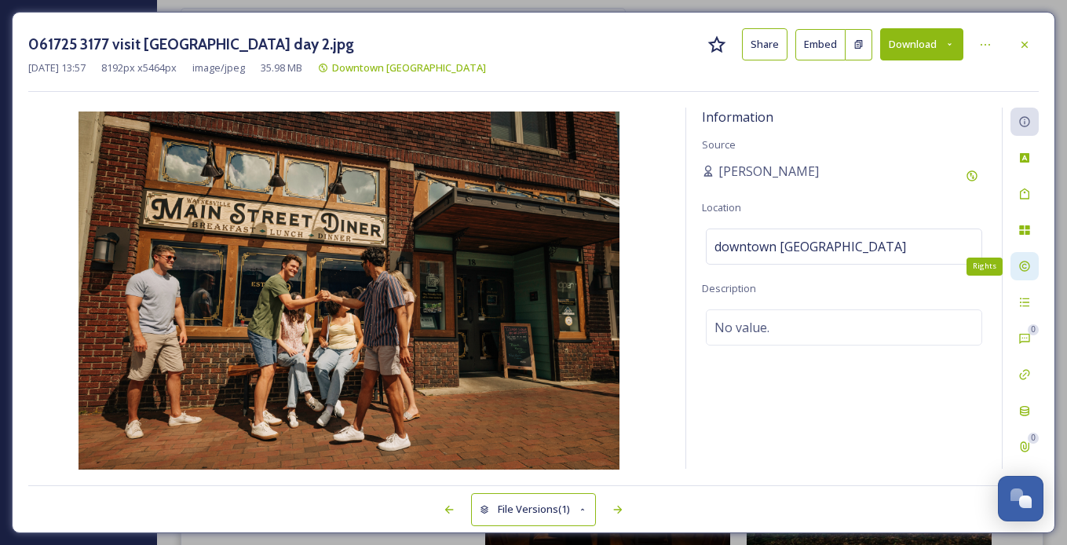
click at [734, 262] on div "Rights" at bounding box center [1025, 266] width 28 height 28
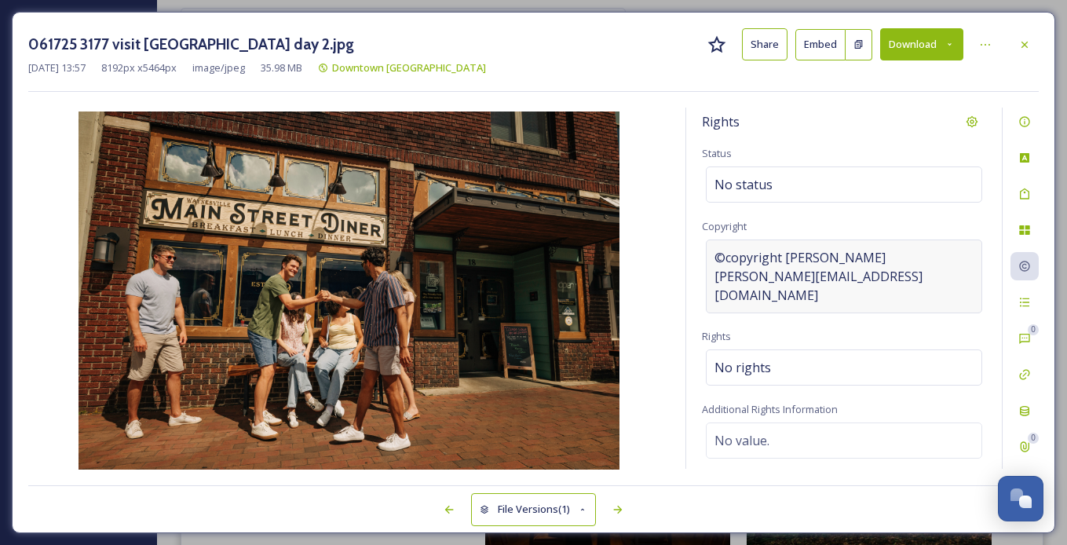
click at [734, 261] on span "©copyright sam dean sam@samdeanphotography.com" at bounding box center [844, 276] width 259 height 57
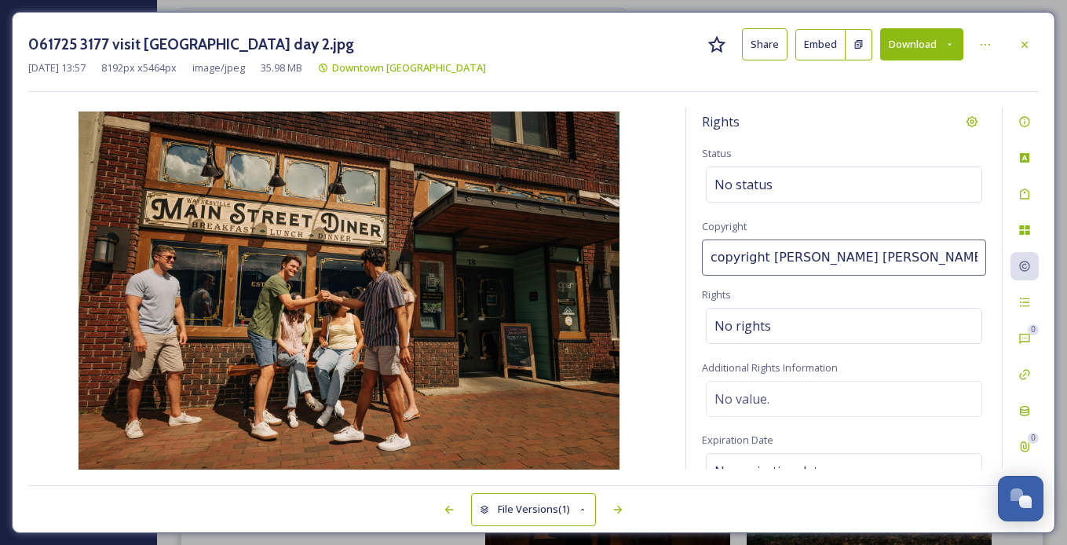
scroll to position [0, 31]
type input "Visit Haywood"
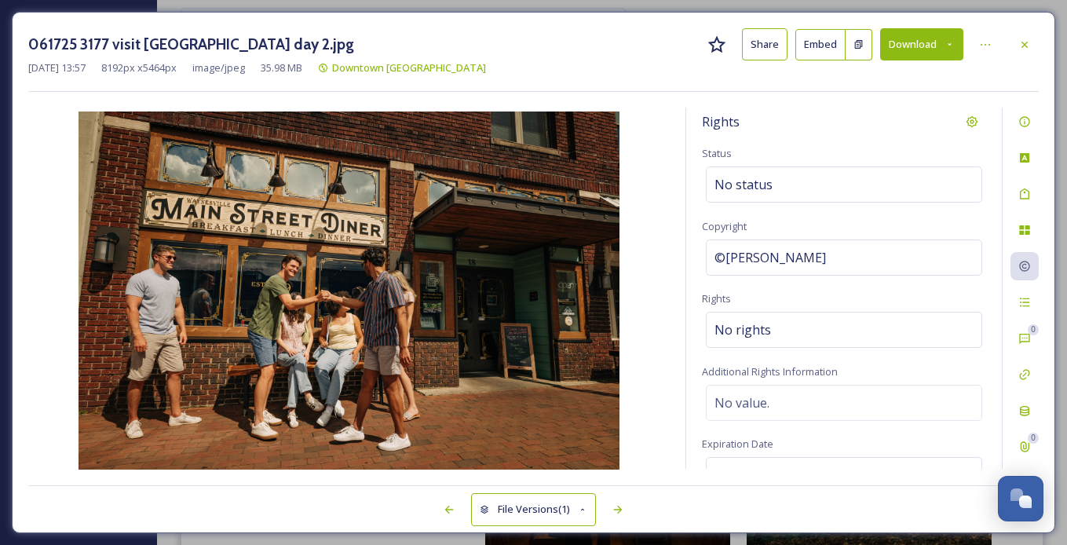
click at [660, 238] on img at bounding box center [348, 291] width 641 height 361
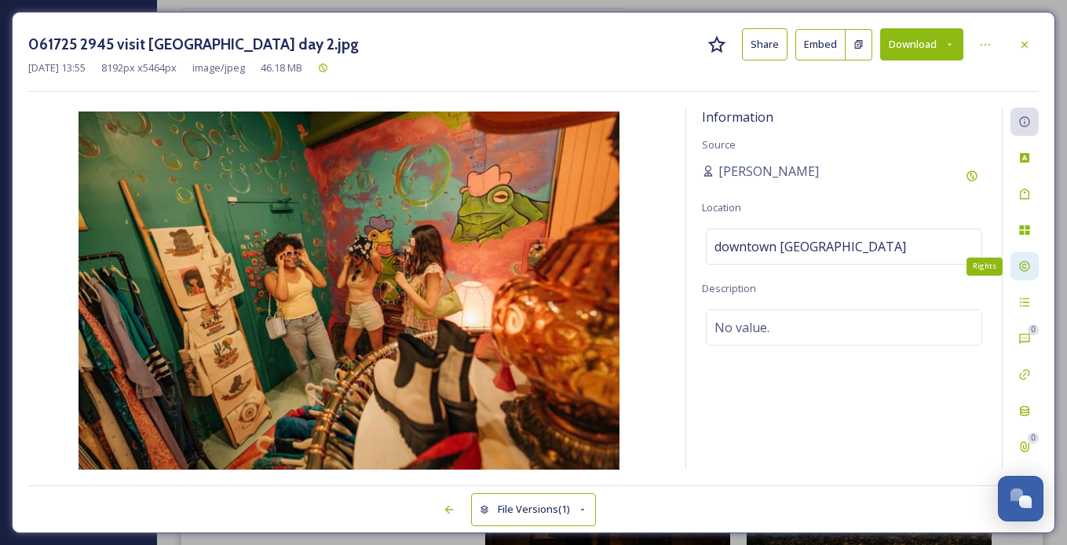
click at [734, 258] on div "Rights" at bounding box center [1025, 266] width 28 height 28
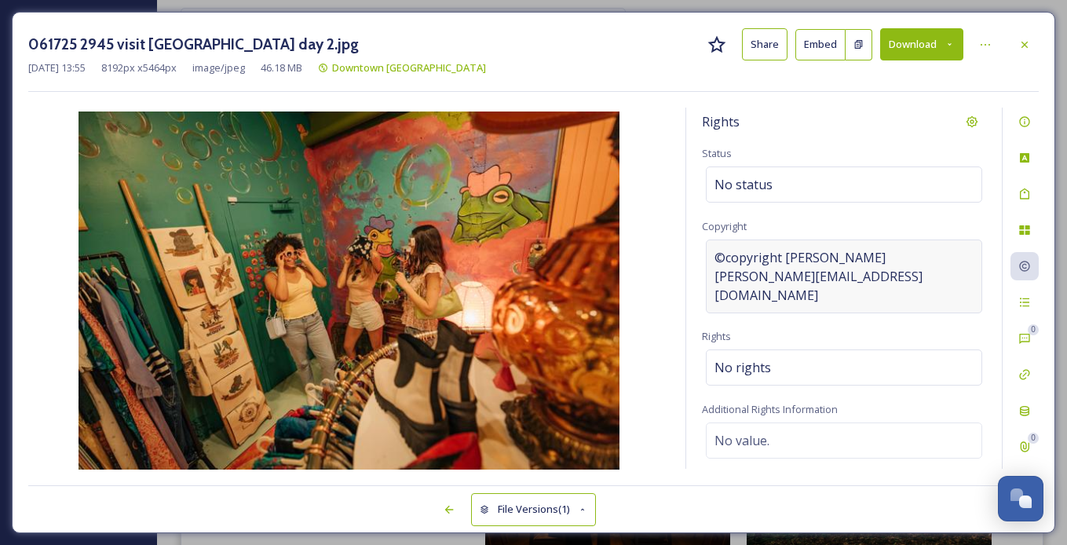
click at [734, 260] on span "©copyright sam dean sam@samdeanphotography.com" at bounding box center [844, 276] width 259 height 57
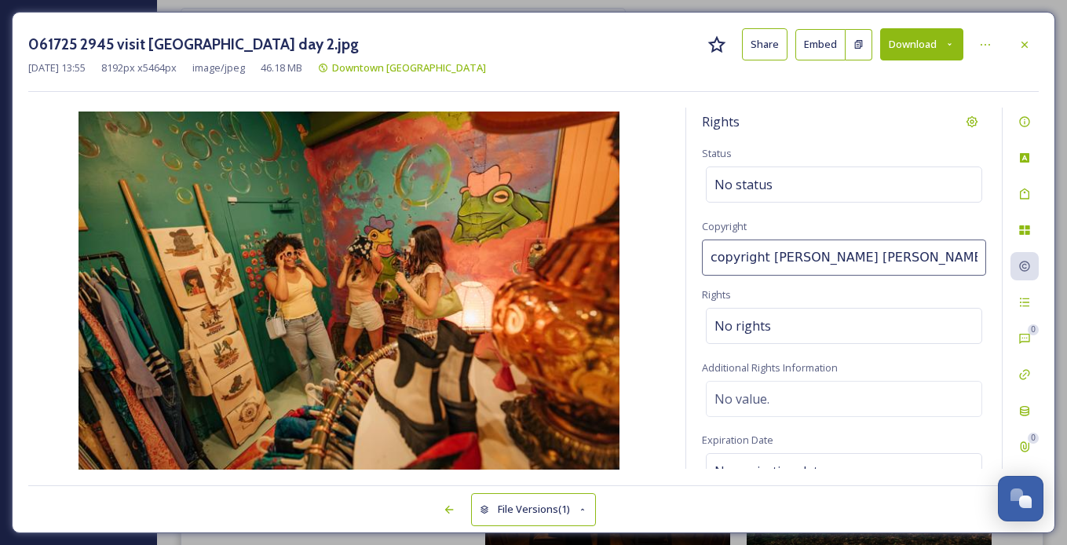
scroll to position [0, 31]
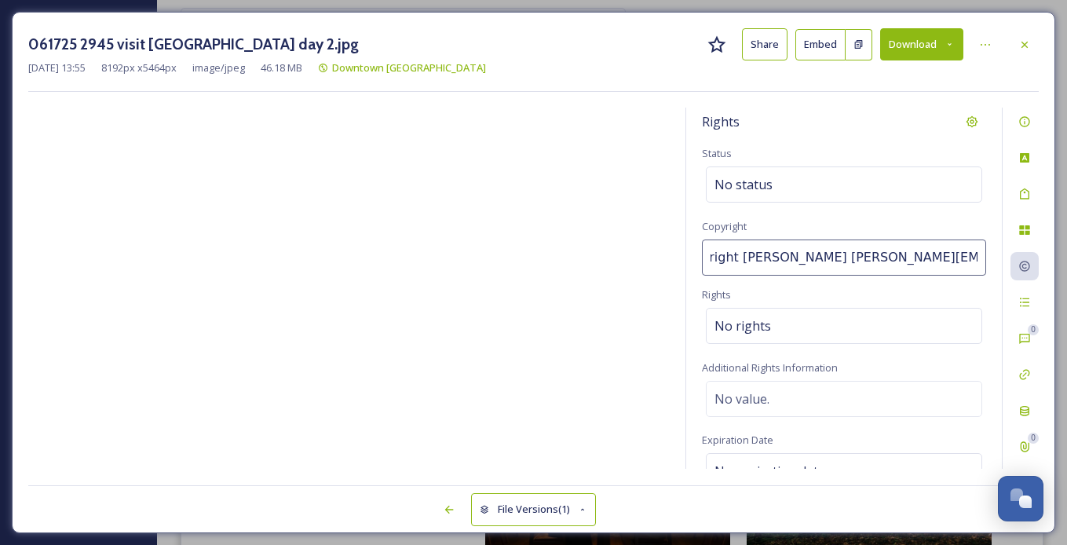
type input "Visit Haywood"
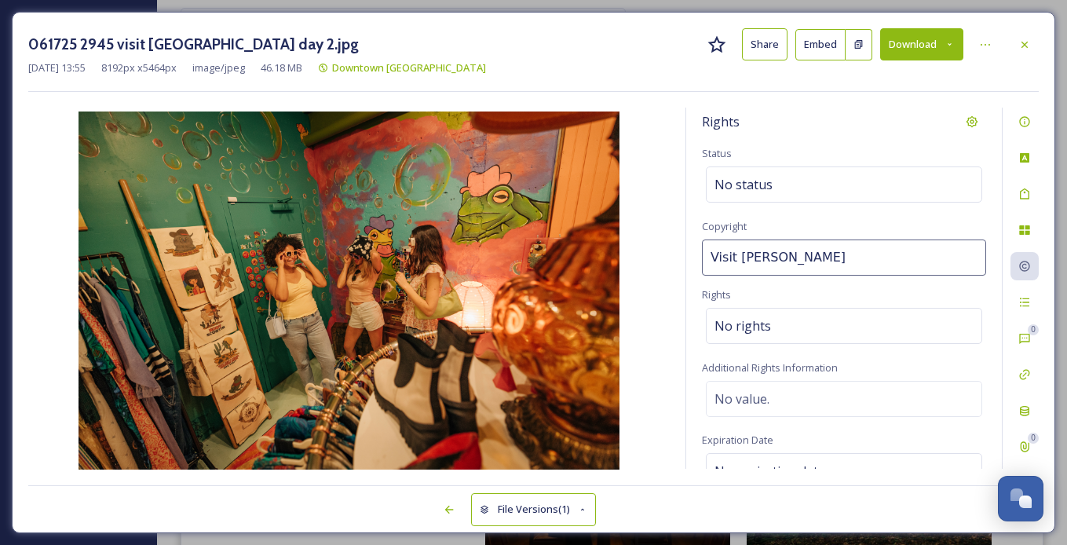
scroll to position [0, 0]
click at [659, 230] on img at bounding box center [348, 291] width 641 height 361
click at [672, 308] on div "Rights Status No status Copyright ©Visit Haywood Rights No rights Additional Ri…" at bounding box center [533, 289] width 1011 height 362
click at [649, 228] on img at bounding box center [348, 291] width 641 height 361
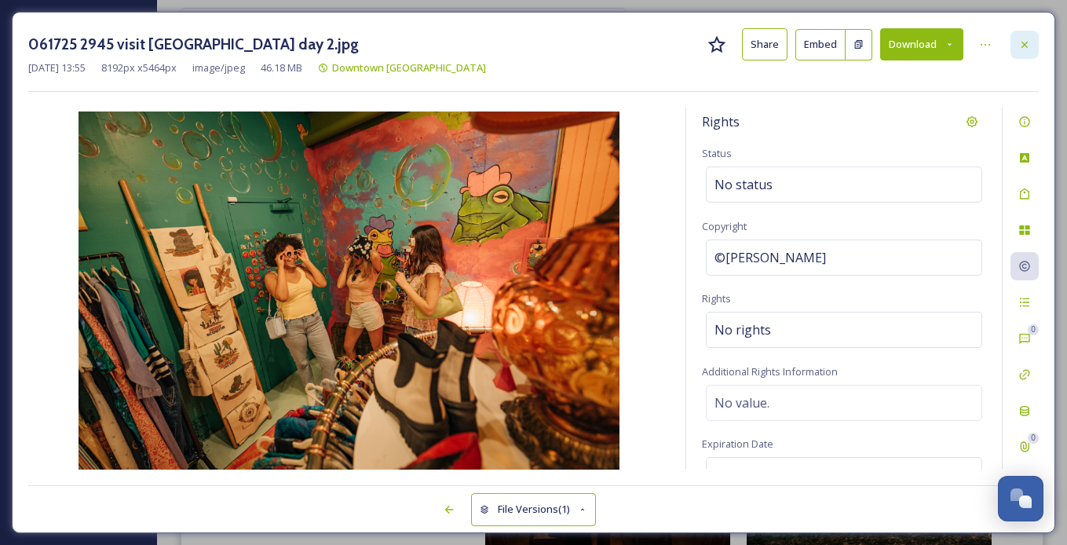
click at [734, 41] on icon at bounding box center [1025, 44] width 6 height 6
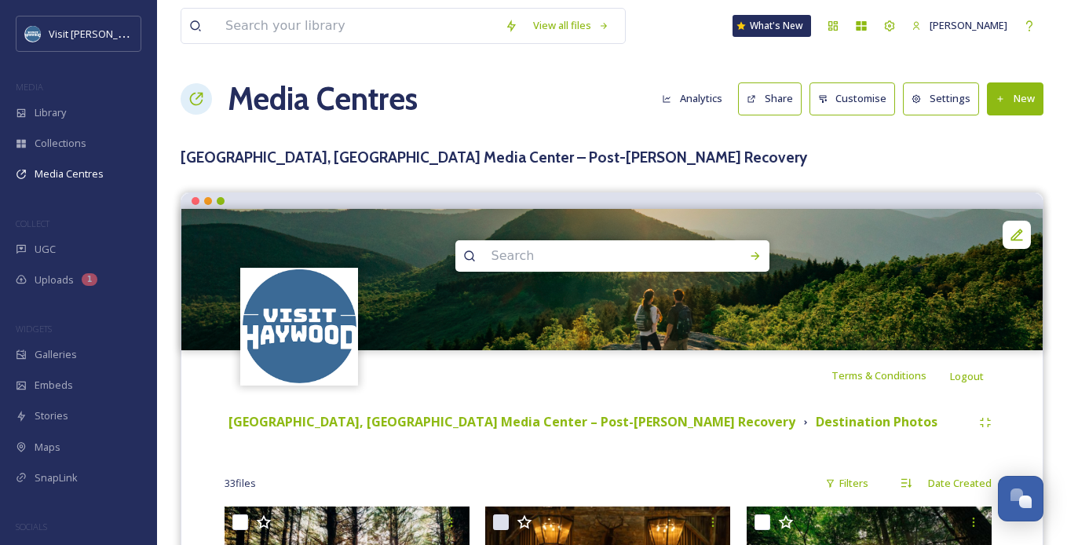
click at [520, 433] on div "Haywood County, NC Media Center – Post-Helene Recovery Destination Photos" at bounding box center [612, 422] width 775 height 28
click at [520, 411] on div "Haywood County, NC Media Center – Post-Helene Recovery Destination Photos" at bounding box center [612, 422] width 775 height 28
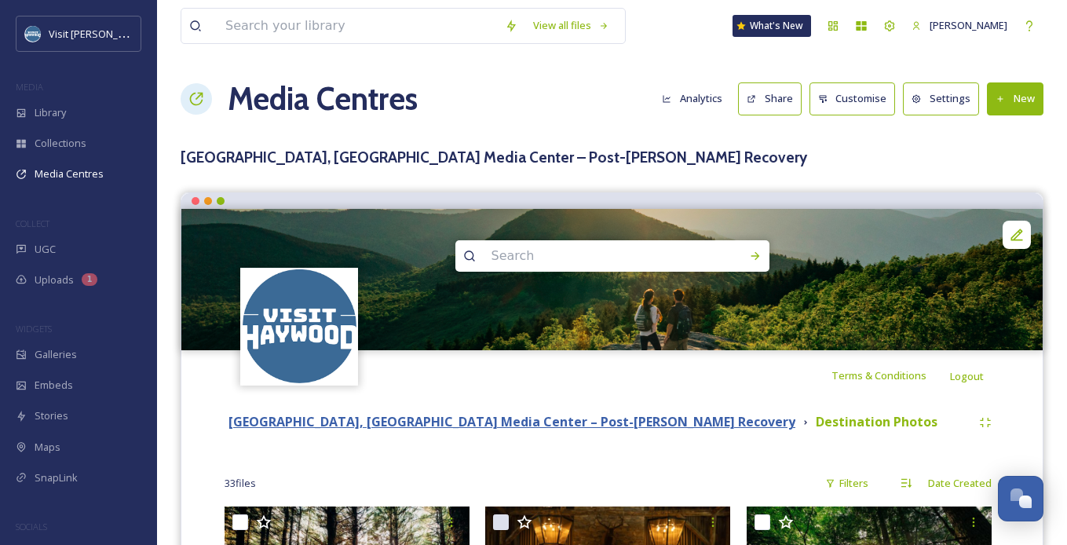
click at [514, 423] on strong "Haywood County, NC Media Center – Post-Helene Recovery" at bounding box center [511, 421] width 567 height 17
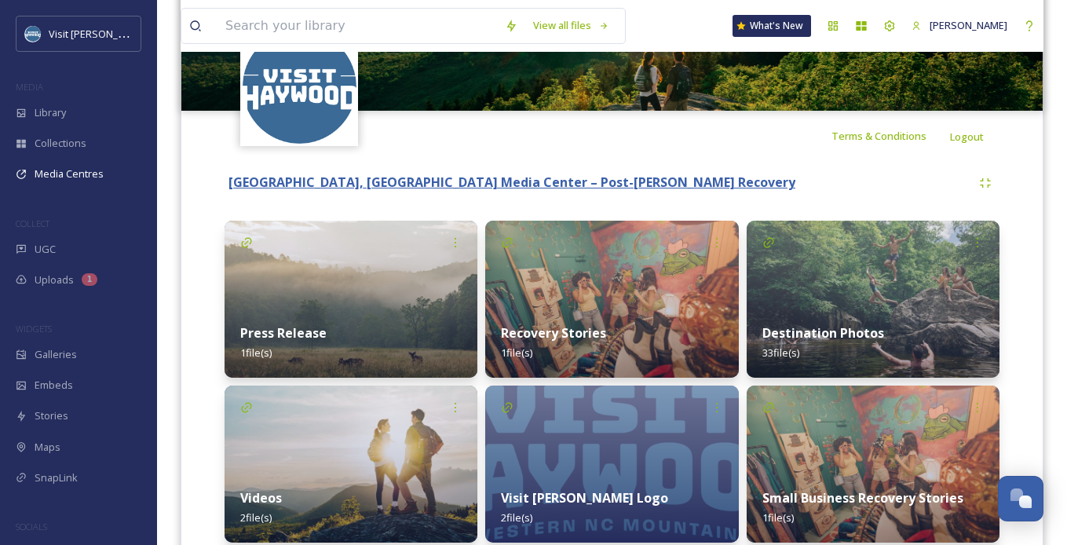
scroll to position [301, 0]
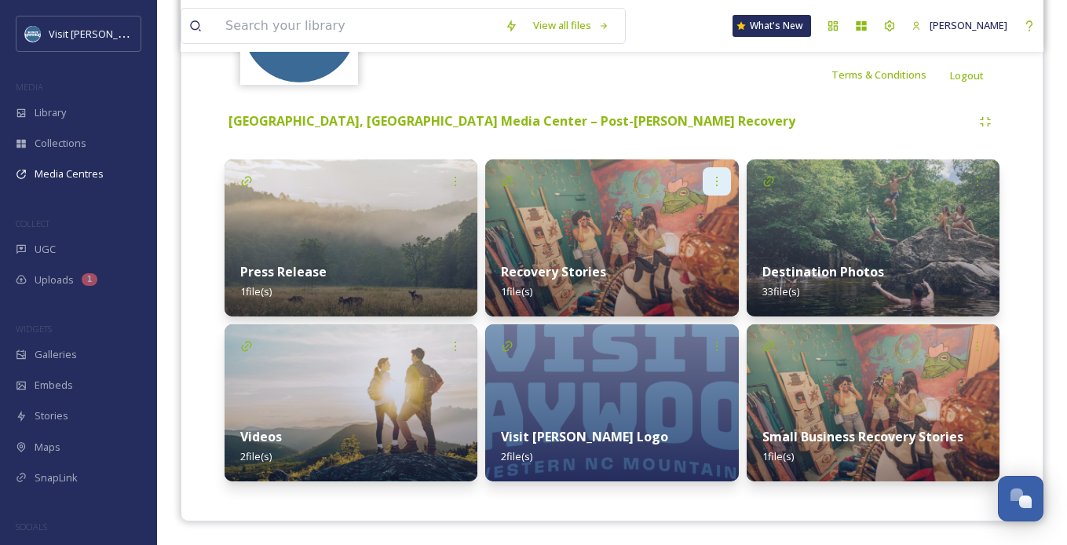
click at [719, 183] on icon at bounding box center [717, 181] width 13 height 13
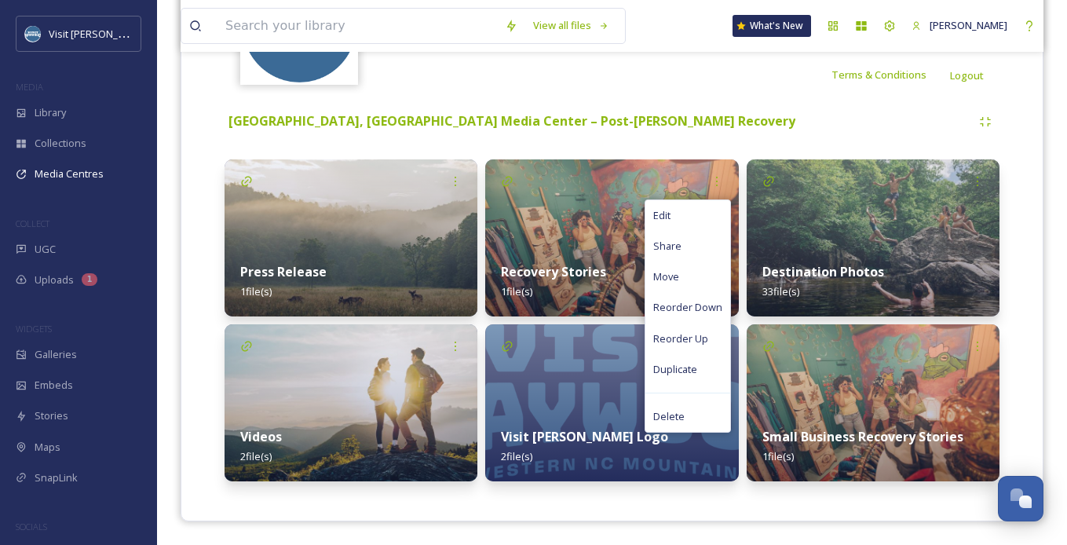
click at [721, 129] on div "Haywood County, NC Media Center – Post-Helene Recovery" at bounding box center [598, 121] width 747 height 20
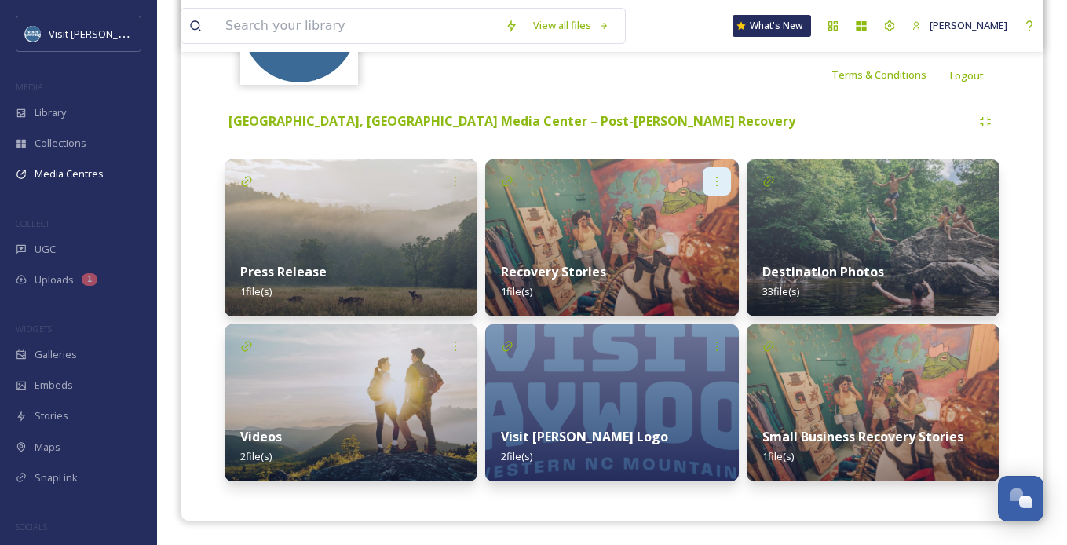
click at [712, 182] on icon at bounding box center [717, 181] width 13 height 13
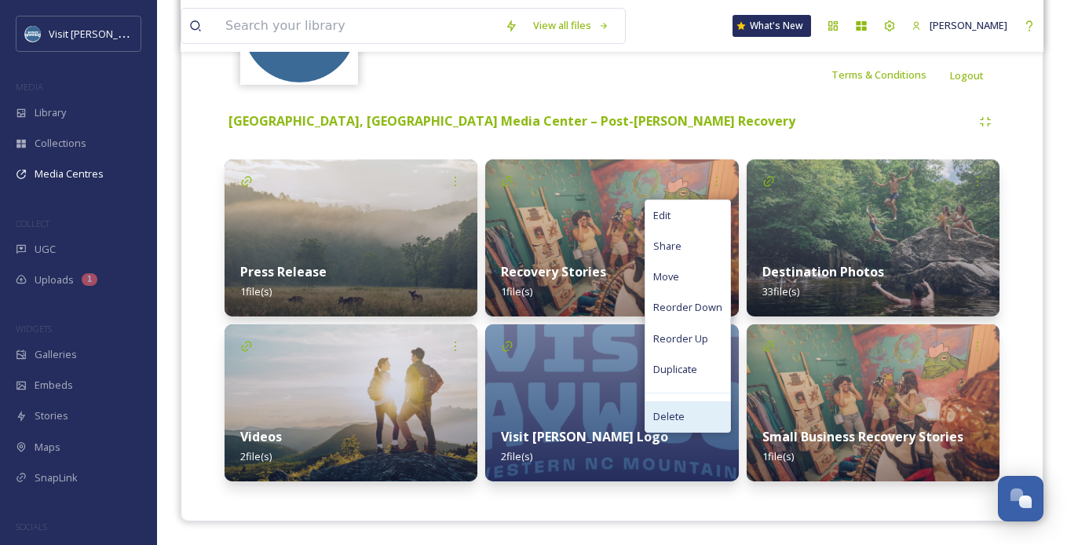
click at [673, 415] on span "Delete" at bounding box center [668, 416] width 31 height 15
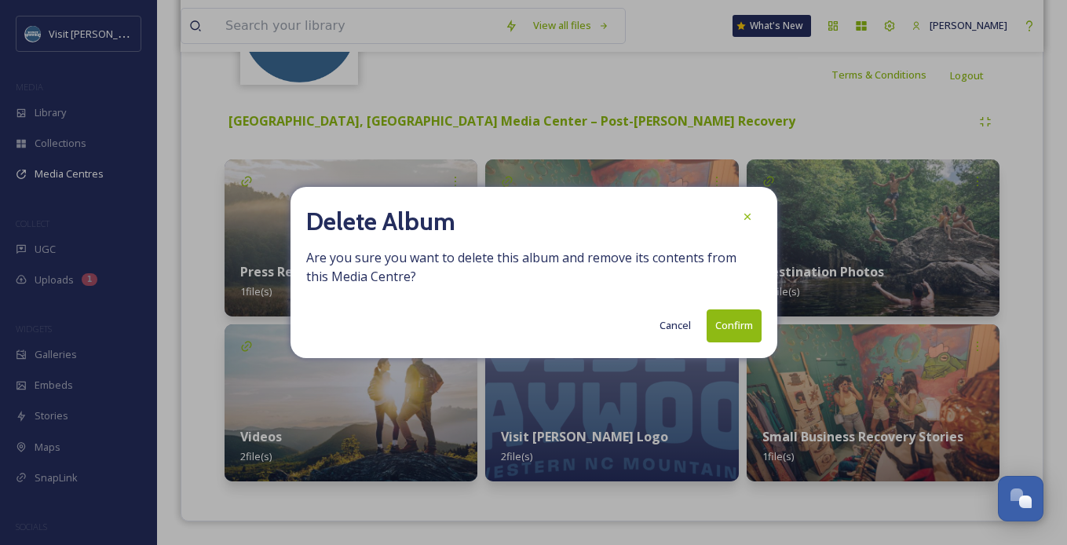
click at [733, 323] on button "Confirm" at bounding box center [734, 325] width 55 height 32
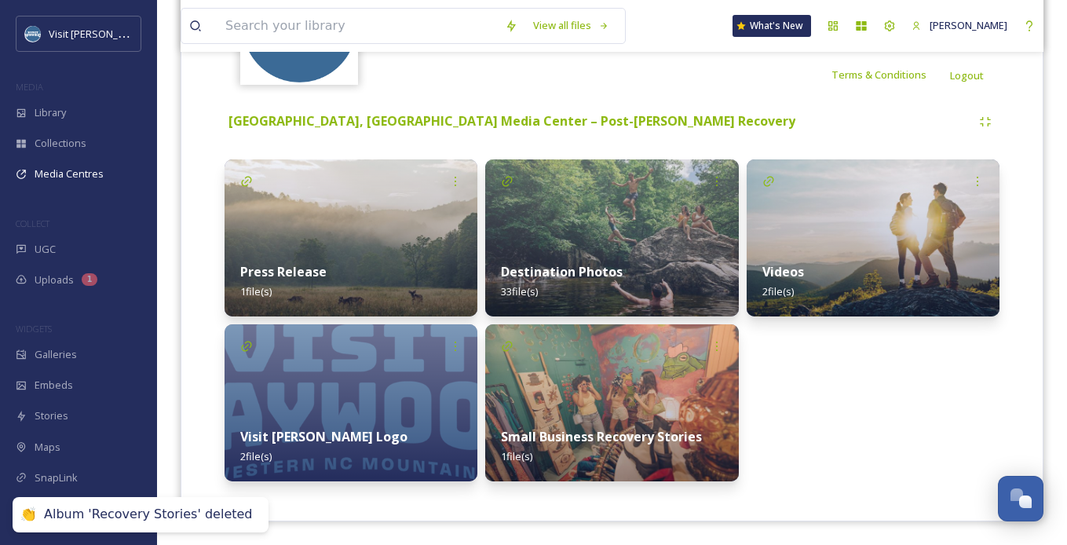
click at [734, 440] on div "Videos 2 file(s)" at bounding box center [873, 320] width 253 height 322
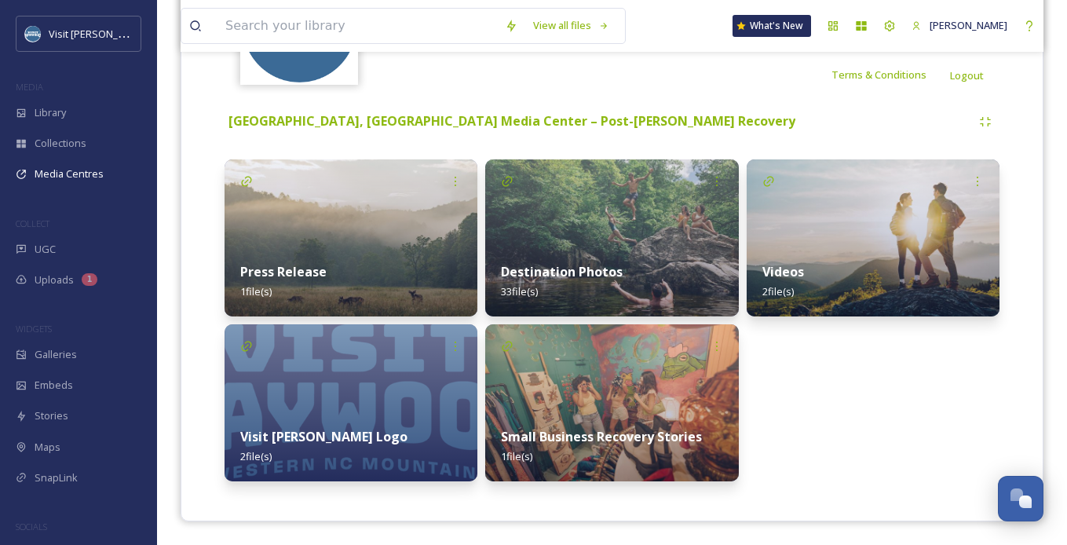
click at [734, 448] on div "Videos 2 file(s)" at bounding box center [873, 320] width 253 height 322
click at [734, 100] on div "Haywood County, NC Media Center – Post-Helene Recovery Press Release 1 file(s) …" at bounding box center [612, 298] width 838 height 397
click at [734, 109] on div "Haywood County, NC Media Center – Post-Helene Recovery" at bounding box center [612, 122] width 775 height 28
